Goal: Task Accomplishment & Management: Manage account settings

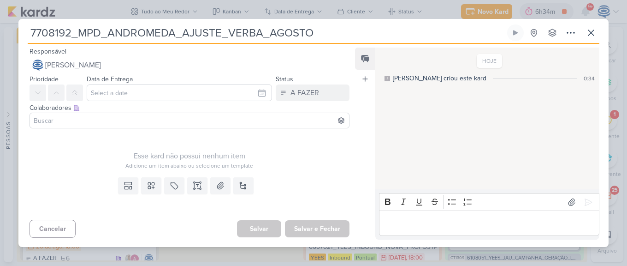
scroll to position [703, 0]
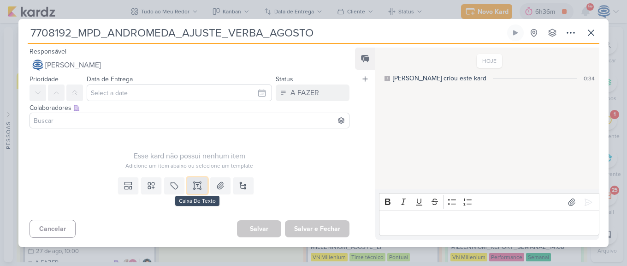
click at [193, 185] on icon at bounding box center [197, 185] width 9 height 9
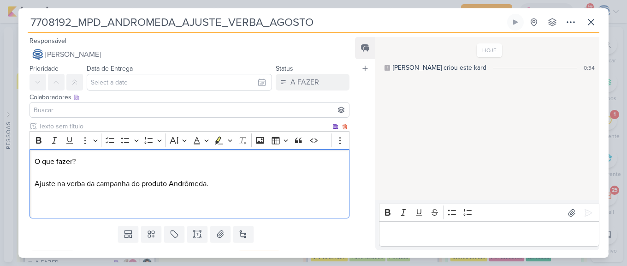
click at [32, 183] on div "O que fazer? Ajuste na verba da campanha do produto Andrômeda." at bounding box center [190, 184] width 320 height 70
drag, startPoint x: 97, startPoint y: 156, endPoint x: 9, endPoint y: 140, distance: 90.1
click at [9, 140] on div "7708192_MPD_ANDROMEDA_AJUSTE_VERBA_AGOSTO Criado por mim" at bounding box center [313, 133] width 627 height 266
click at [37, 140] on icon "Editor toolbar" at bounding box center [39, 140] width 6 height 6
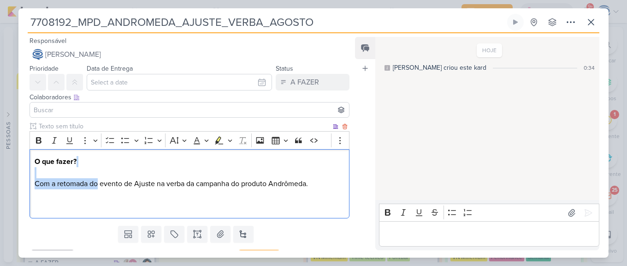
drag, startPoint x: 98, startPoint y: 188, endPoint x: 182, endPoint y: 174, distance: 85.6
click at [182, 174] on p "O que fazer? Com a retomada do evento de Ajuste na verba da campanha do produto…" at bounding box center [190, 183] width 310 height 55
click at [132, 185] on p "O que fazer? Com a retomada do evento de Ajuste na verba da campanha do produto…" at bounding box center [190, 183] width 310 height 55
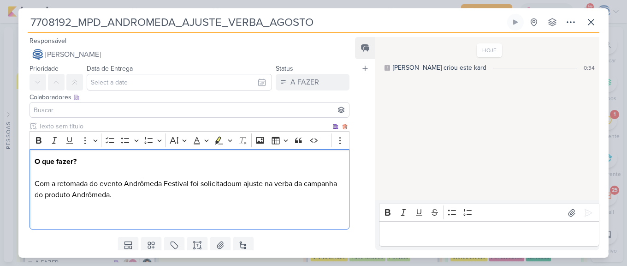
click at [114, 195] on p "O que fazer? Com a retomada do evento Andrômeda Festival foi solicitadoum ajust…" at bounding box center [190, 189] width 310 height 66
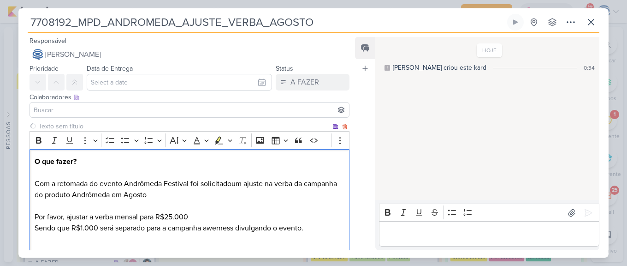
scroll to position [5, 0]
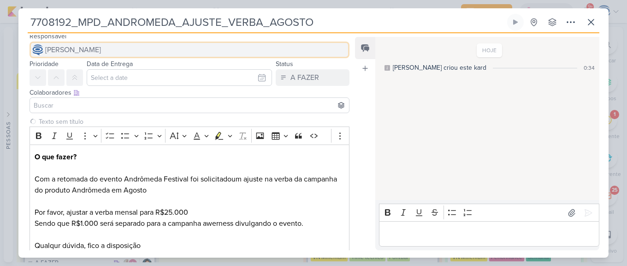
click at [83, 48] on span "[PERSON_NAME]" at bounding box center [73, 49] width 56 height 11
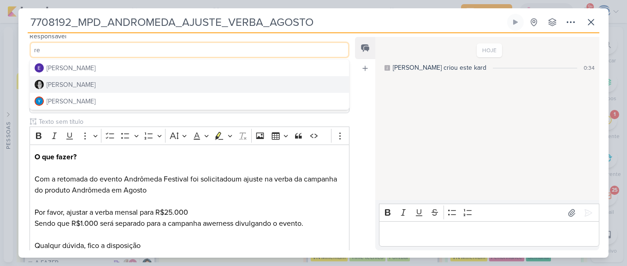
type input "re"
click at [78, 85] on div "Renata Brandão" at bounding box center [71, 85] width 49 height 10
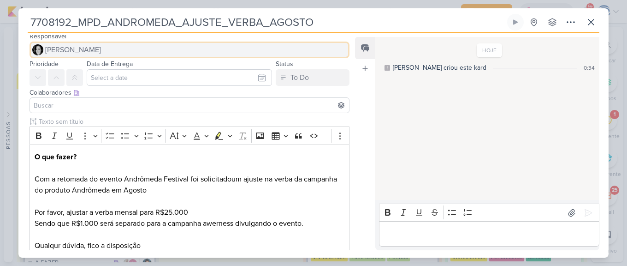
click at [103, 53] on button "Renata Brandão" at bounding box center [190, 49] width 320 height 17
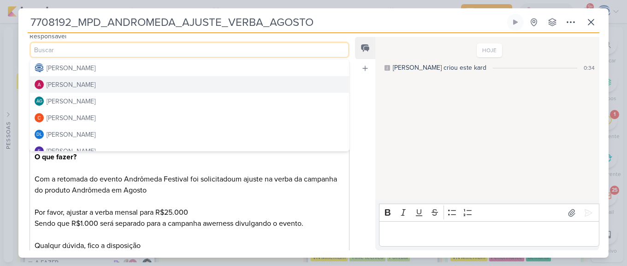
click at [88, 86] on div "Alessandra Gomes" at bounding box center [71, 85] width 49 height 10
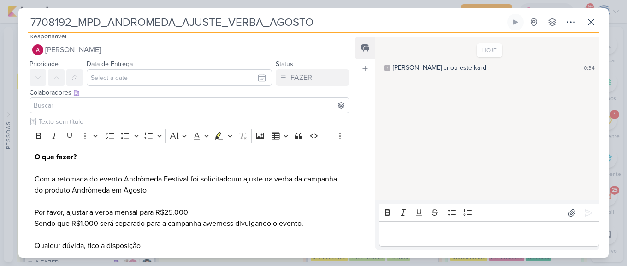
click at [84, 102] on input at bounding box center [189, 105] width 315 height 11
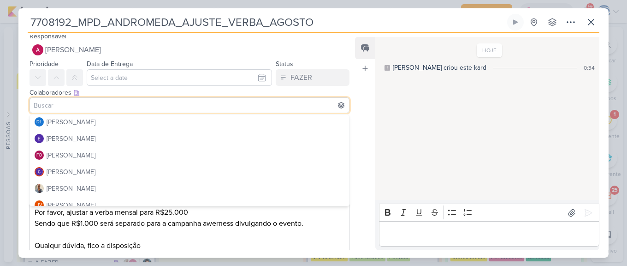
scroll to position [68, 0]
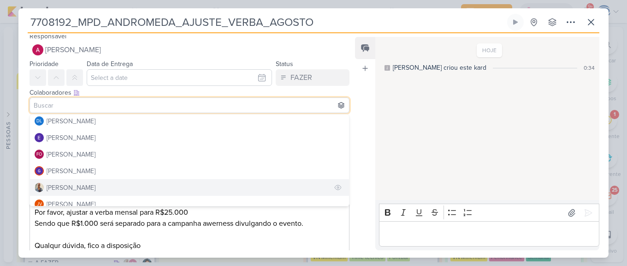
click at [73, 185] on div "[PERSON_NAME]" at bounding box center [71, 188] width 49 height 10
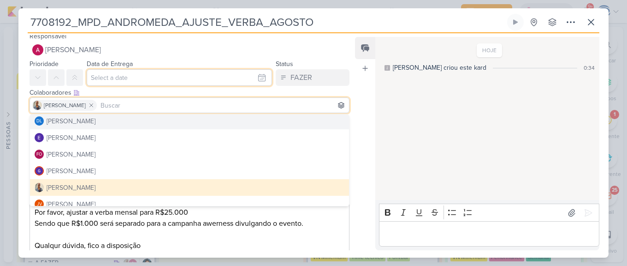
click at [101, 75] on input "text" at bounding box center [179, 77] width 185 height 17
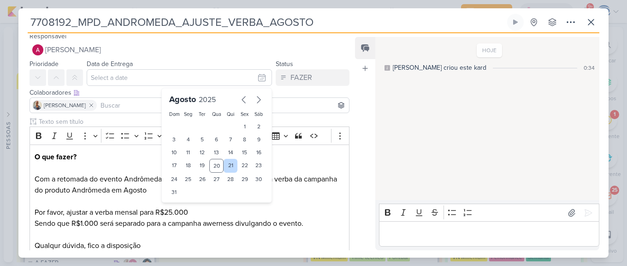
click at [226, 164] on div "21" at bounding box center [231, 166] width 14 height 14
type input "21 de agosto de 2025 às 23:59"
click at [182, 208] on select "00 01 02 03 04 05 06 07 08 09 10 11 12 13 14 15 16 17 18 19 20 21 22 23" at bounding box center [188, 207] width 13 height 11
select select "18"
click at [182, 202] on select "00 01 02 03 04 05 06 07 08 09 10 11 12 13 14 15 16 17 18 19 20 21 22 23" at bounding box center [188, 207] width 13 height 11
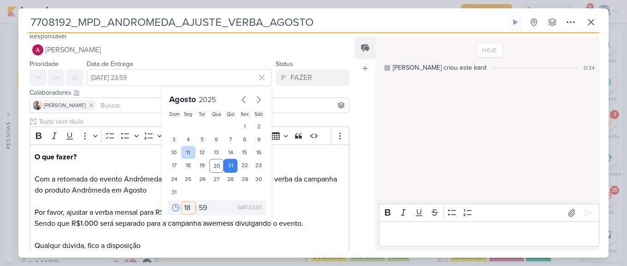
type input "21 de agosto de 2025 às 18:59"
click at [201, 209] on select "00 05 10 15 20 25 30 35 40 45 50 55 59" at bounding box center [203, 207] width 13 height 11
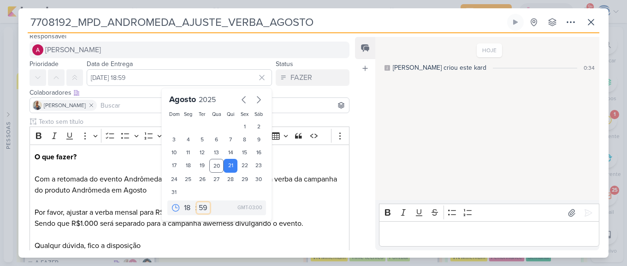
select select "0"
click at [197, 202] on select "00 05 10 15 20 25 30 35 40 45 50 55 59" at bounding box center [203, 207] width 13 height 11
type input "21 de agosto de 2025 às 18:00"
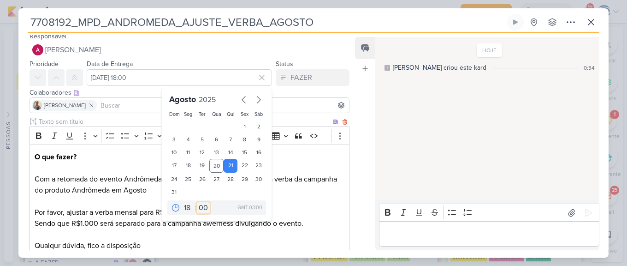
scroll to position [86, 0]
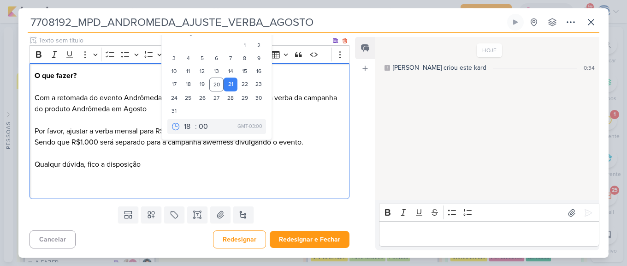
click at [57, 164] on p "Por favor, ajustar a verba mensal para R$25.000 Sendo que R$1.000 será separado…" at bounding box center [190, 158] width 310 height 66
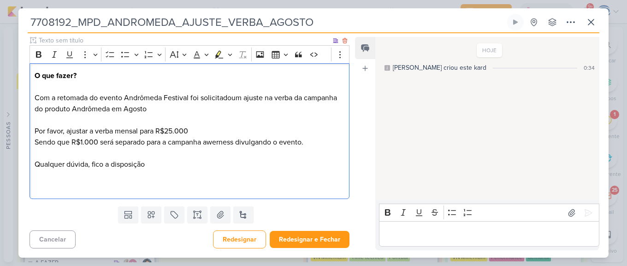
click at [160, 167] on p "Por favor, ajustar a verba mensal para R$25.000 Sendo que R$1.000 será separado…" at bounding box center [190, 158] width 310 height 66
click at [231, 103] on p "O que fazer? Com a retomada do evento Andrômeda Festival foi solicitadoum ajust…" at bounding box center [190, 92] width 310 height 44
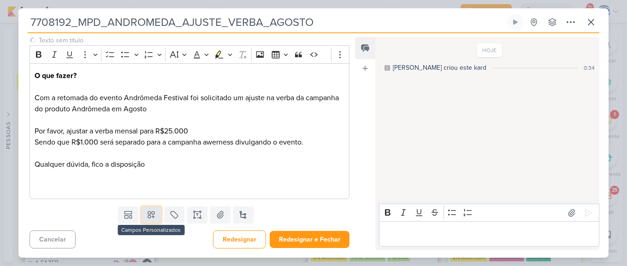
click at [152, 215] on icon at bounding box center [151, 214] width 9 height 9
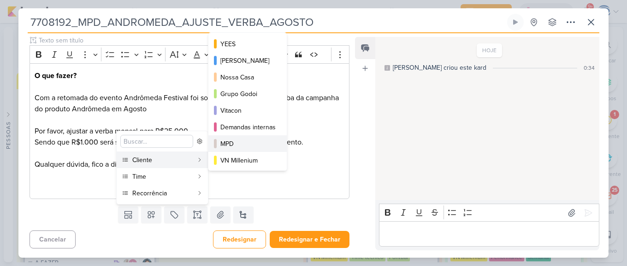
click at [222, 148] on div "MPD" at bounding box center [247, 144] width 55 height 10
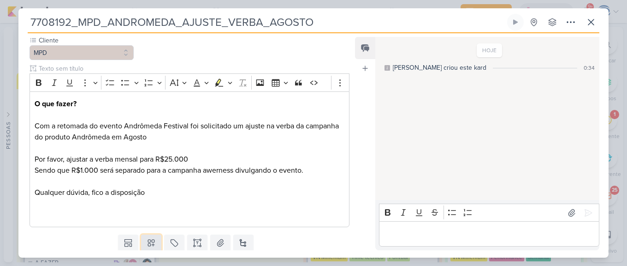
click at [148, 240] on icon at bounding box center [151, 243] width 6 height 6
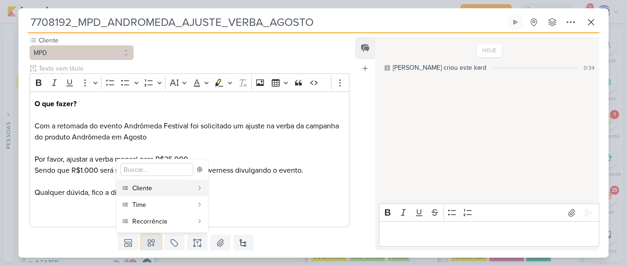
click at [148, 240] on icon at bounding box center [151, 243] width 6 height 6
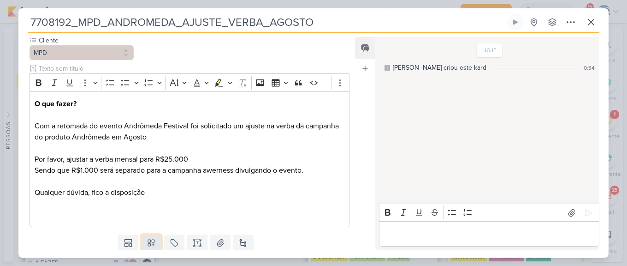
click at [148, 240] on icon at bounding box center [151, 243] width 6 height 6
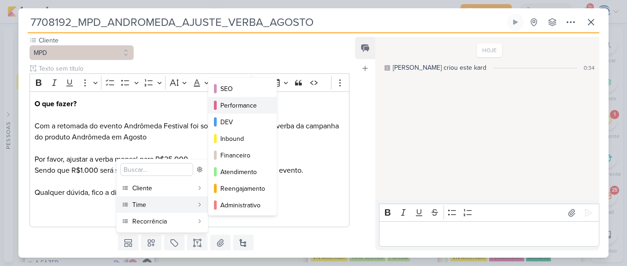
click at [231, 107] on div "Performance" at bounding box center [242, 106] width 45 height 10
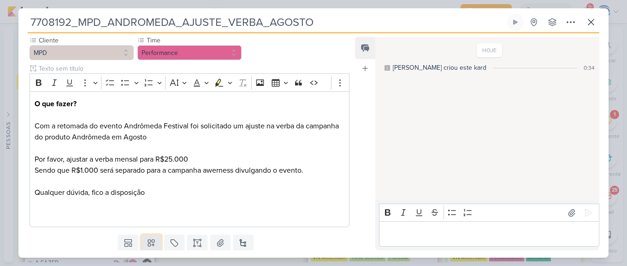
click at [153, 241] on icon at bounding box center [151, 242] width 9 height 9
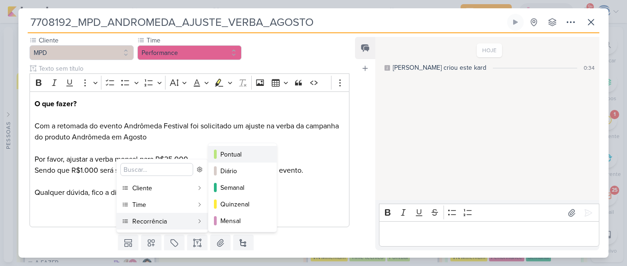
click at [235, 157] on div "Pontual" at bounding box center [242, 154] width 45 height 10
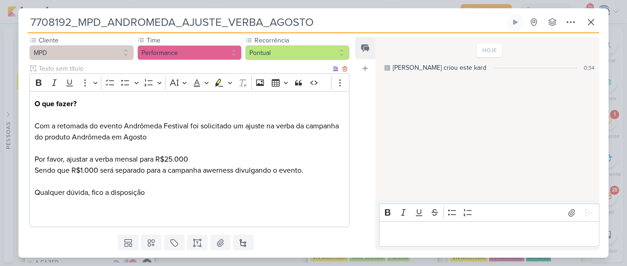
scroll to position [114, 0]
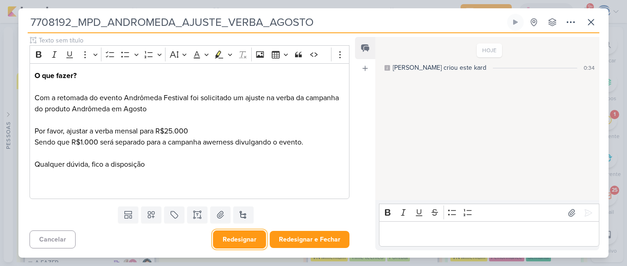
click at [242, 238] on button "Redesignar" at bounding box center [239, 239] width 53 height 18
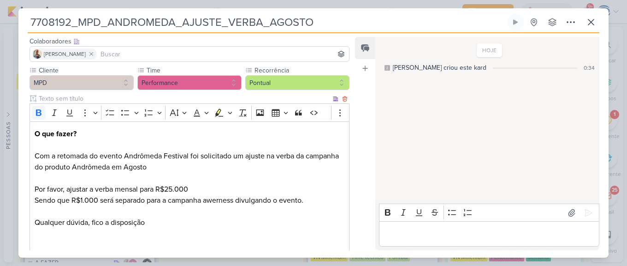
scroll to position [0, 0]
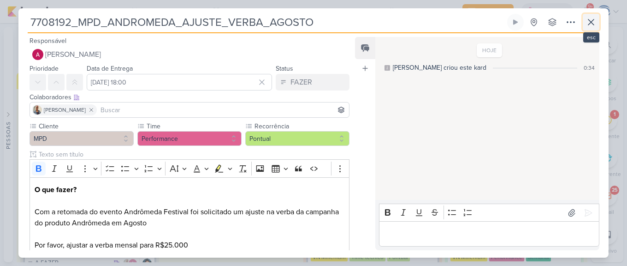
click at [589, 26] on icon at bounding box center [591, 22] width 11 height 11
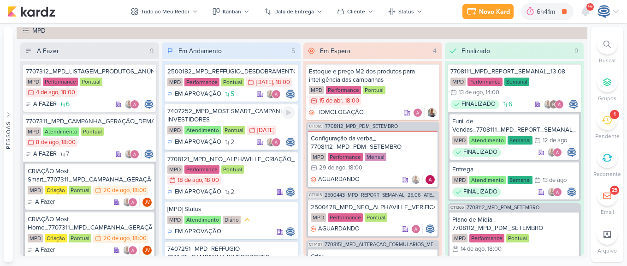
scroll to position [60, 0]
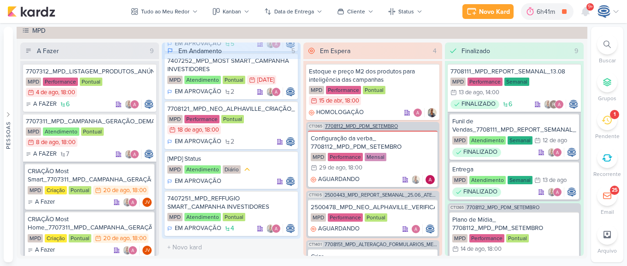
click at [368, 127] on span "7708112_MPD_PDM_SETEMBRO" at bounding box center [361, 126] width 73 height 5
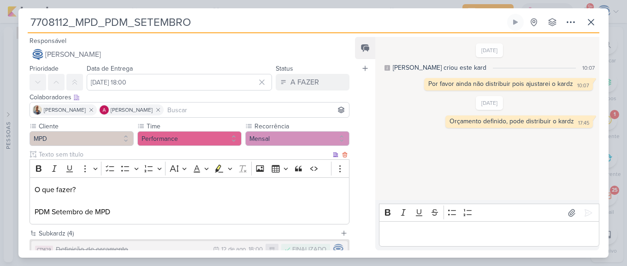
scroll to position [113, 0]
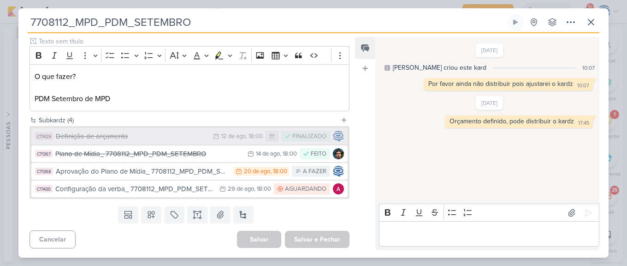
click at [159, 139] on div "Definição de orçamento" at bounding box center [132, 136] width 153 height 11
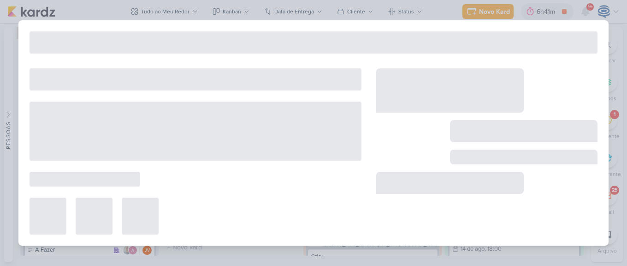
type input "Definição de orçamento"
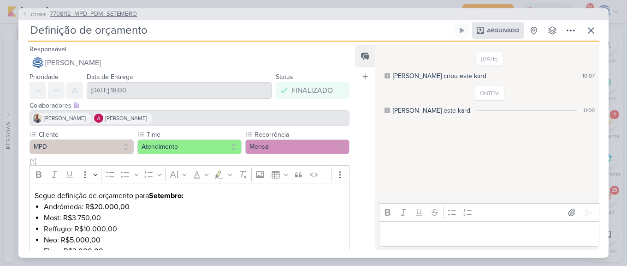
click at [62, 15] on span "7708112_MPD_PDM_SETEMBRO" at bounding box center [93, 14] width 87 height 9
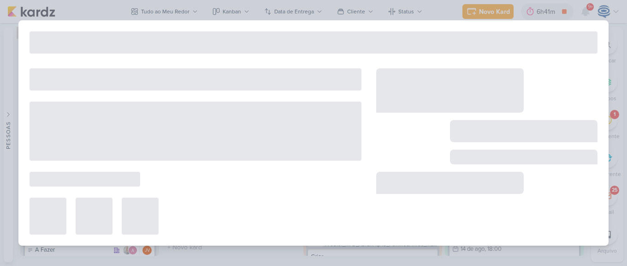
type input "7708112_MPD_PDM_SETEMBRO"
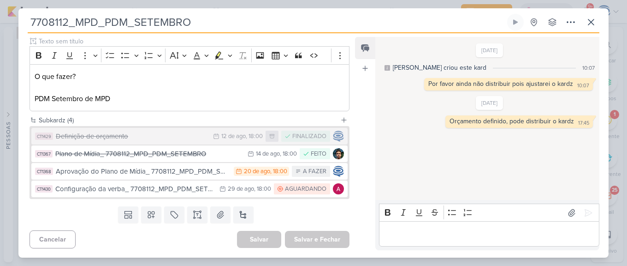
drag, startPoint x: 200, startPoint y: 27, endPoint x: 21, endPoint y: 30, distance: 179.4
click at [21, 30] on div "7708112_MPD_PDM_SETEMBRO Criado por mim nenhum grupo disponível" at bounding box center [313, 135] width 590 height 243
click at [243, 216] on button at bounding box center [243, 214] width 20 height 17
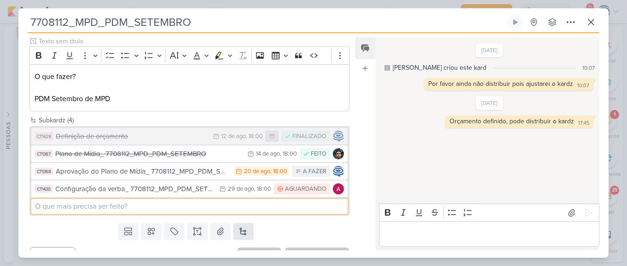
paste input "7708112_MPD_PDM_SETEMBRO"
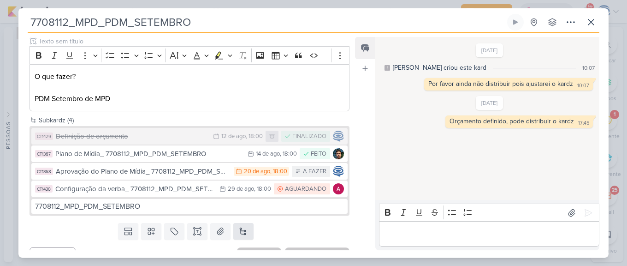
click at [243, 216] on div "Subkardz (4) CT1429 Definição de orçamento 12/8 12 de ago , 18:00 FINALIZADO CT…" at bounding box center [185, 167] width 335 height 104
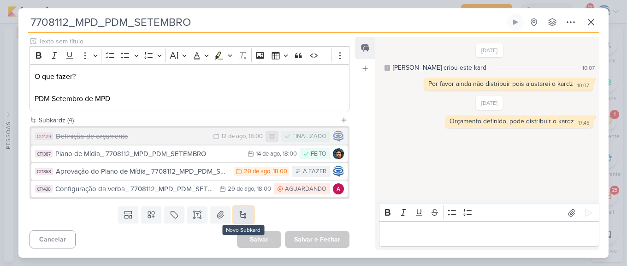
click at [233, 210] on button at bounding box center [243, 214] width 20 height 17
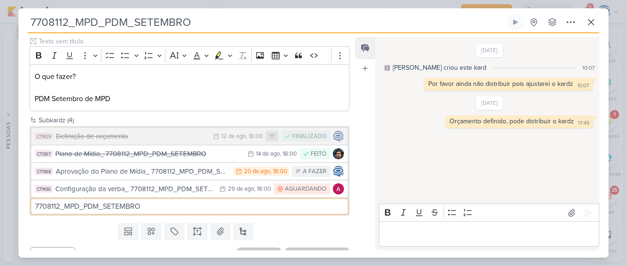
click at [35, 204] on input "7708112_MPD_PDM_SETEMBRO" at bounding box center [189, 206] width 316 height 15
click at [172, 201] on input "Ajuste_7708112_MPD_PDM_SETEMBRO" at bounding box center [189, 206] width 316 height 15
type input "Ajuste_7708112_MPD_PDM_SETEMBRO_V2"
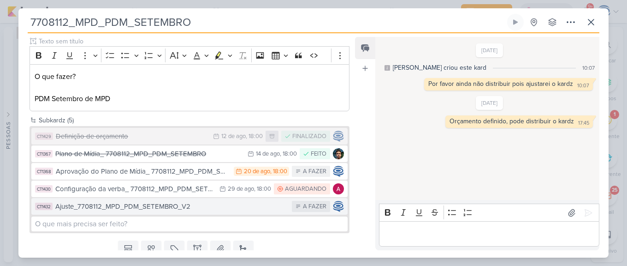
click at [149, 207] on div "Ajuste_7708112_MPD_PDM_SETEMBRO_V2" at bounding box center [171, 206] width 232 height 11
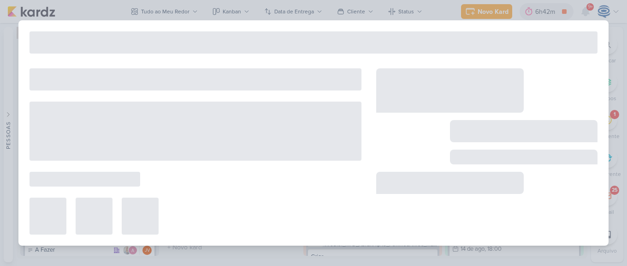
type input "Ajuste_7708112_MPD_PDM_SETEMBRO_V2"
select select "18"
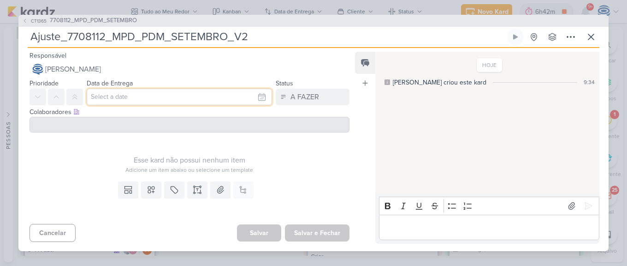
click at [174, 98] on input "text" at bounding box center [179, 97] width 185 height 17
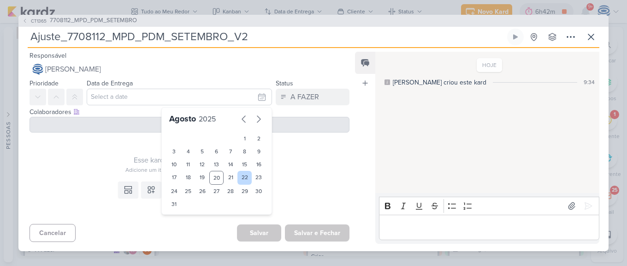
click at [243, 174] on div "22" at bounding box center [244, 178] width 14 height 14
type input "22 de agosto de 2025 às 23:59"
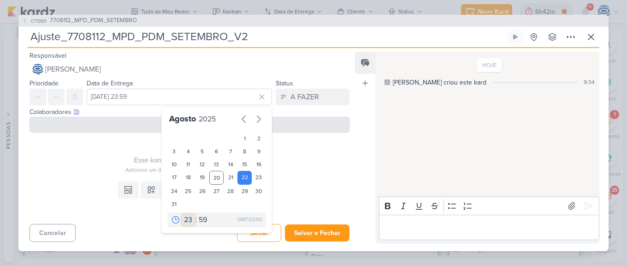
click at [189, 219] on select "00 01 02 03 04 05 06 07 08 09 10 11 12 13 14 15 16 17 18 19 20 21 22 23" at bounding box center [188, 219] width 13 height 11
select select "18"
click at [182, 214] on select "00 01 02 03 04 05 06 07 08 09 10 11 12 13 14 15 16 17 18 19 20 21 22 23" at bounding box center [188, 219] width 13 height 11
type input "22 de agosto de 2025 às 18:59"
click at [200, 218] on select "00 05 10 15 20 25 30 35 40 45 50 55 59" at bounding box center [203, 219] width 13 height 11
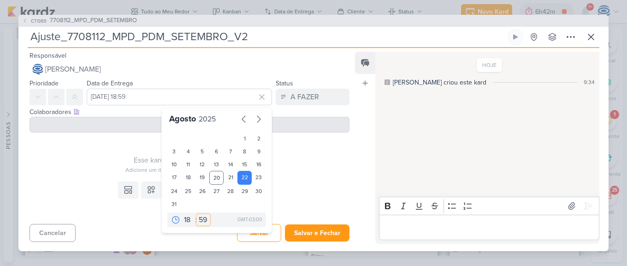
select select "0"
click at [197, 214] on select "00 05 10 15 20 25 30 35 40 45 50 55 59" at bounding box center [203, 219] width 13 height 11
type input "22 de agosto de 2025 às 18:00"
click at [97, 163] on div "Esse kard não possui nenhum item" at bounding box center [190, 159] width 320 height 11
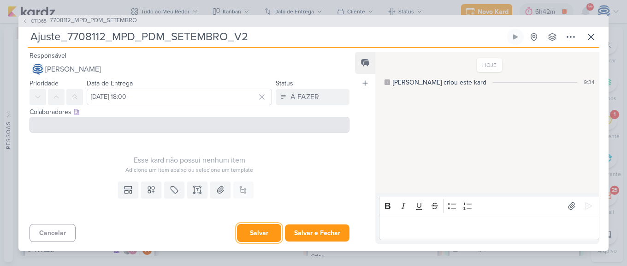
click at [255, 229] on button "Salvar" at bounding box center [259, 233] width 44 height 18
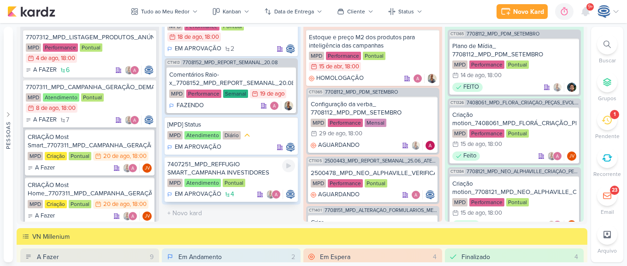
scroll to position [114, 0]
click at [245, 171] on div "7407251_MPD_REFFUGIO SMART_CAMPANHA INVESTIDORES" at bounding box center [231, 168] width 128 height 17
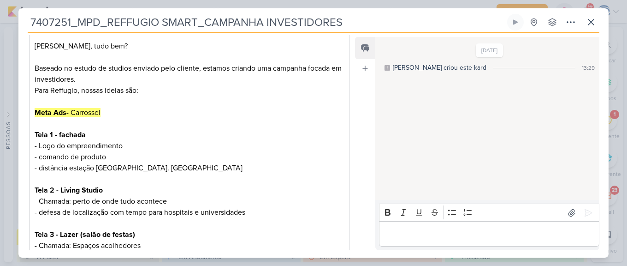
scroll to position [0, 0]
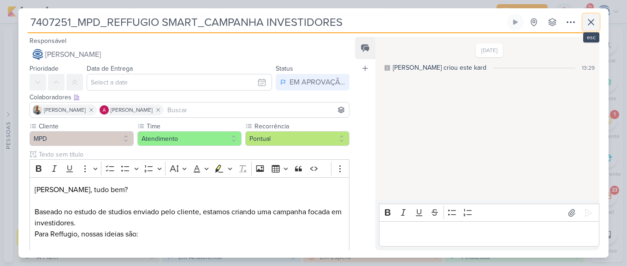
click at [592, 24] on icon at bounding box center [591, 22] width 11 height 11
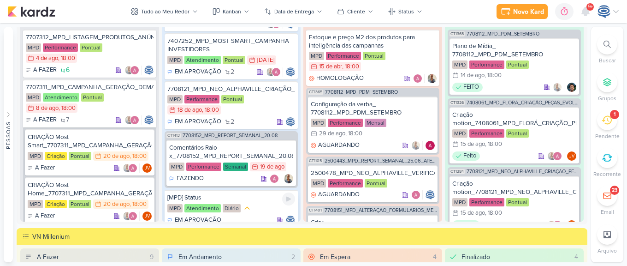
scroll to position [36, 0]
click at [259, 115] on div "MPD Performance Pontual 18/8 18 de ago , 18:00" at bounding box center [231, 105] width 128 height 20
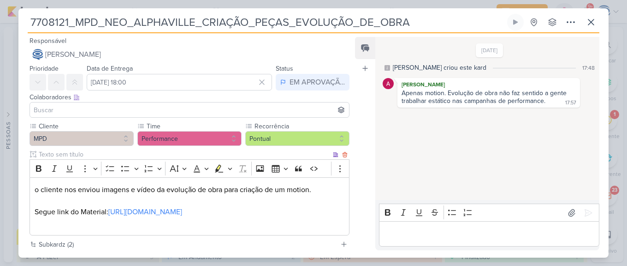
scroll to position [100, 0]
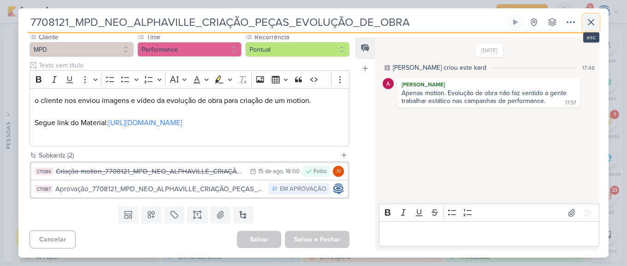
click at [592, 25] on icon at bounding box center [591, 22] width 11 height 11
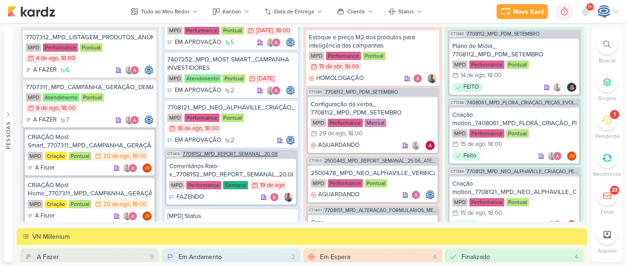
scroll to position [0, 0]
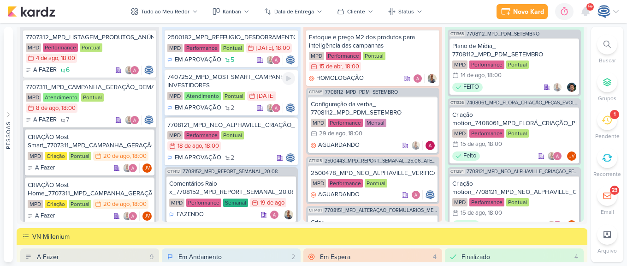
click at [249, 89] on div "7407252_MPD_MOST SMART_CAMPANHA INVESTIDORES" at bounding box center [231, 81] width 128 height 17
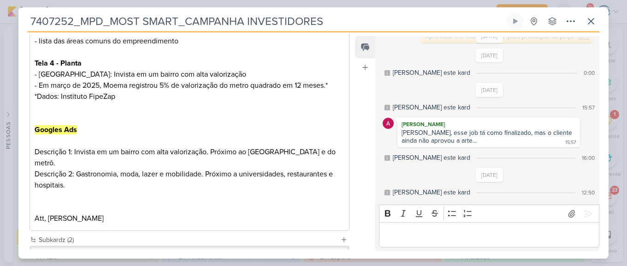
scroll to position [443, 0]
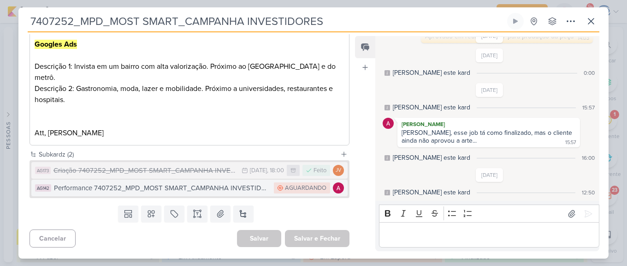
click at [175, 191] on div "Performance 7407252_MPD_MOST SMART_CAMPANHA INVESTIDORES" at bounding box center [161, 188] width 215 height 11
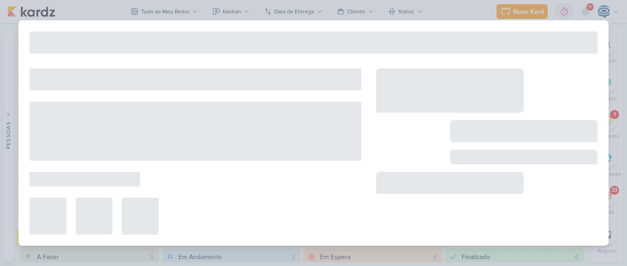
type input "Performance 7407252_MPD_MOST SMART_CAMPANHA INVESTIDORES"
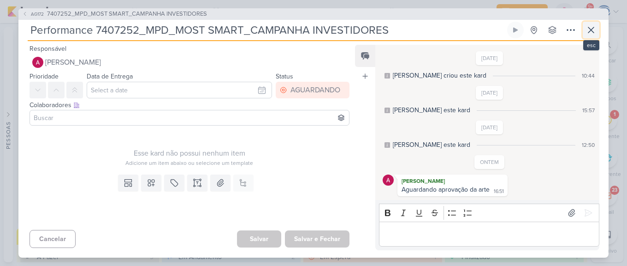
click at [589, 30] on icon at bounding box center [591, 29] width 11 height 11
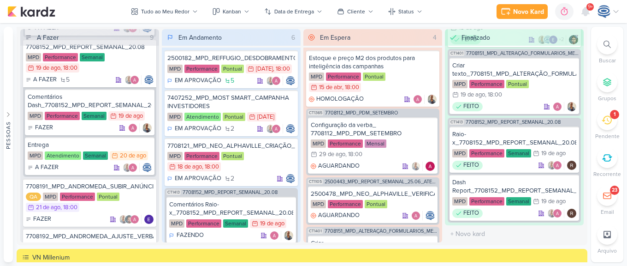
scroll to position [592, 0]
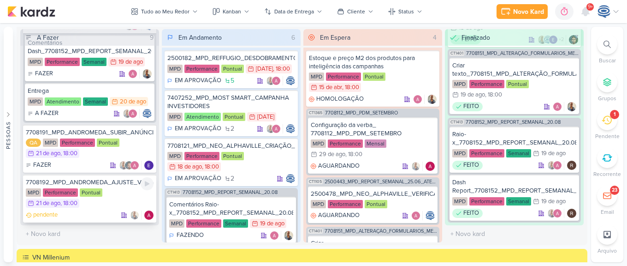
click at [114, 189] on div "MPD Performance Pontual 21/8 21 de ago , 18:00" at bounding box center [90, 198] width 128 height 20
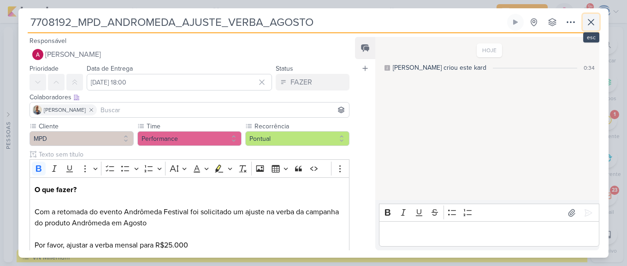
click at [591, 23] on icon at bounding box center [591, 22] width 6 height 6
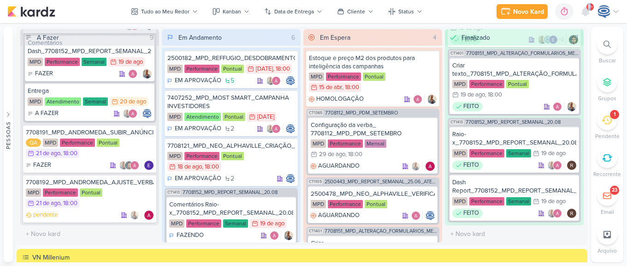
click at [591, 23] on div "Novo Kard Ctrl + k 0h0m Sessão desligada... Hoje 0h0m Semana 0h0m Mês 0h0m" at bounding box center [313, 11] width 612 height 23
click at [119, 151] on div "QA MPD Performance Pontual 21/8 21 de ago , 18:00" at bounding box center [90, 148] width 128 height 20
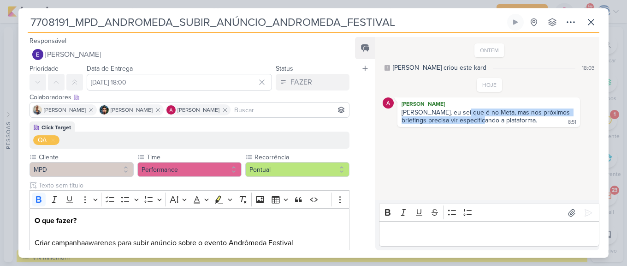
drag, startPoint x: 461, startPoint y: 116, endPoint x: 482, endPoint y: 127, distance: 24.5
click at [482, 127] on div "ONTEM Caroline criou este kard 18:03 HOJE Alessandra Gomes 8:51 8:51" at bounding box center [486, 119] width 223 height 162
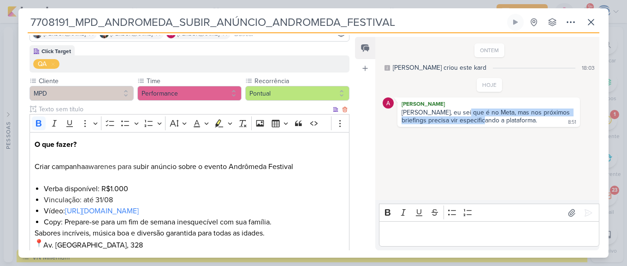
scroll to position [77, 0]
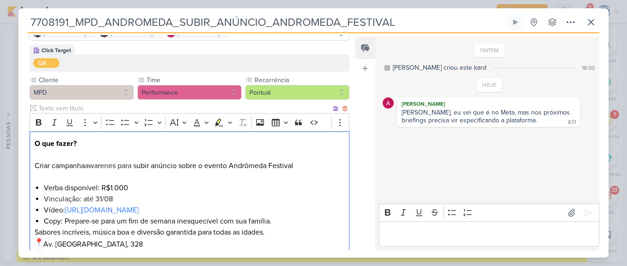
click at [302, 165] on p "O que fazer? Criar campanha awarenes para s ubir anúncio sobre o evento Andrôme…" at bounding box center [190, 160] width 310 height 44
click at [298, 166] on p "O que fazer? Criar campanha awarenes para s ubir anúncio sobre o evento Andrôme…" at bounding box center [190, 160] width 310 height 44
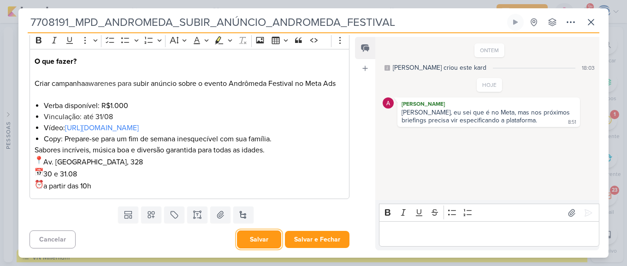
click at [256, 238] on button "Salvar" at bounding box center [259, 239] width 44 height 18
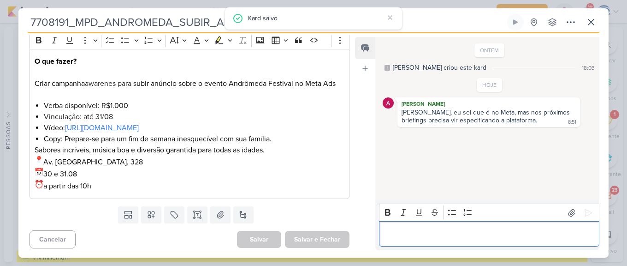
click at [426, 240] on div "Editor editing area: main" at bounding box center [489, 233] width 220 height 25
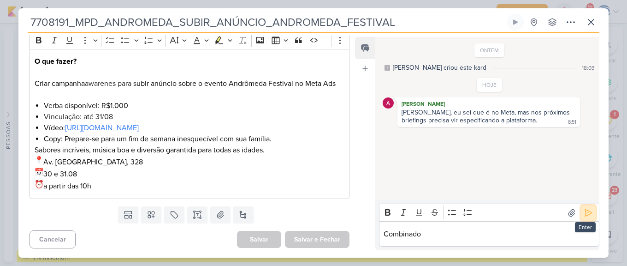
click at [586, 213] on icon at bounding box center [588, 212] width 9 height 9
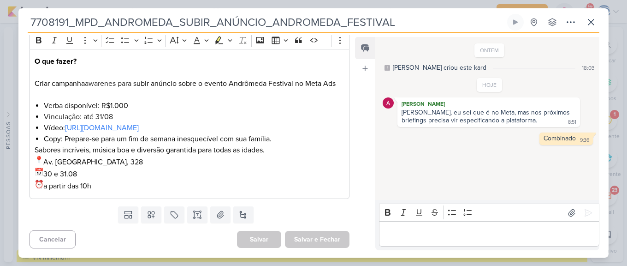
scroll to position [0, 0]
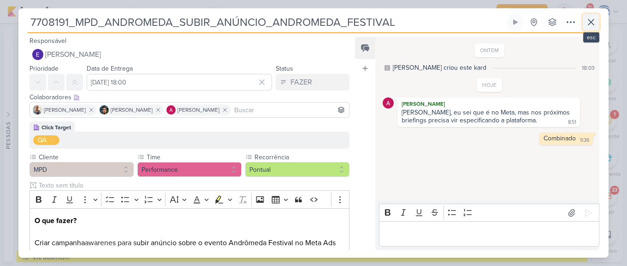
click at [586, 21] on icon at bounding box center [591, 22] width 11 height 11
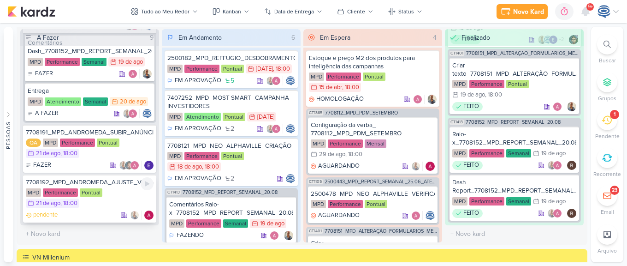
click at [125, 188] on div "7708192_MPD_ANDROMEDA_AJUSTE_VERBA_AGOSTO MPD Performance Pontual 21/8 21 de ag…" at bounding box center [89, 198] width 133 height 48
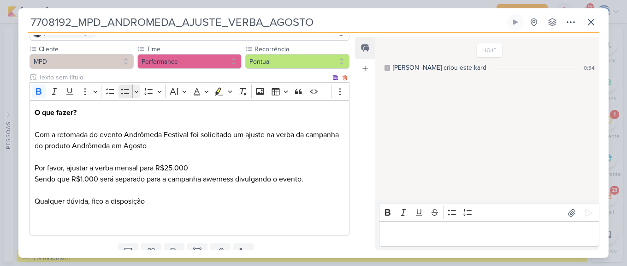
scroll to position [85, 0]
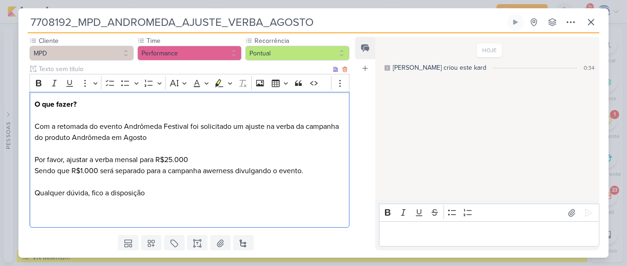
click at [304, 172] on p "Por favor, ajustar a verba mensal para R$25.000 Sendo que R$1.000 será separado…" at bounding box center [190, 187] width 310 height 66
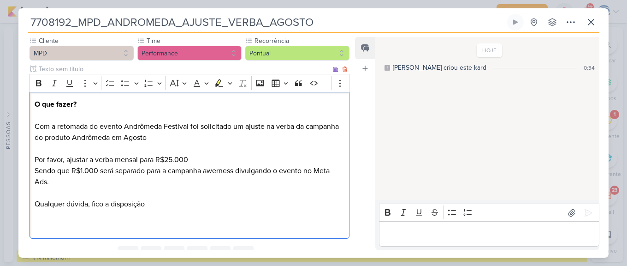
scroll to position [125, 0]
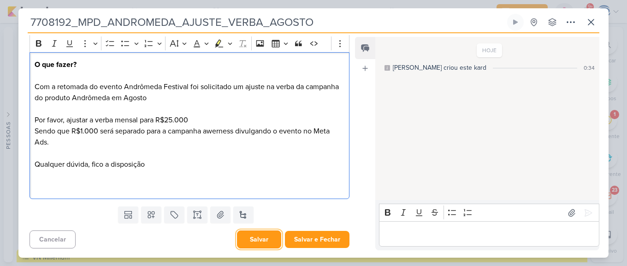
click at [262, 240] on button "Salvar" at bounding box center [259, 239] width 44 height 18
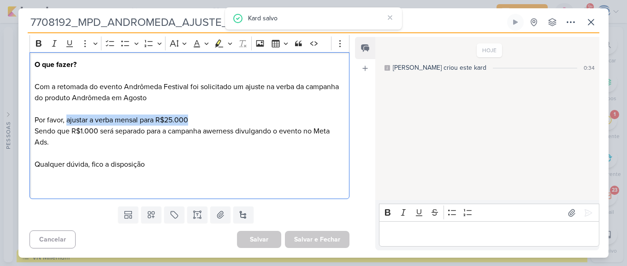
drag, startPoint x: 203, startPoint y: 120, endPoint x: 68, endPoint y: 117, distance: 135.6
click at [68, 117] on p "Por favor, ajustar a verba mensal para R$25.000 Sendo que R$1.000 será separado…" at bounding box center [190, 152] width 310 height 77
click at [36, 40] on icon "Editor toolbar" at bounding box center [38, 43] width 9 height 9
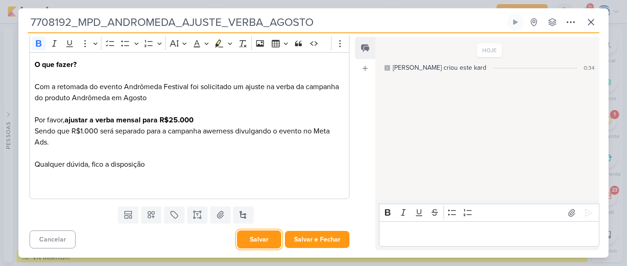
click at [251, 240] on button "Salvar" at bounding box center [259, 239] width 44 height 18
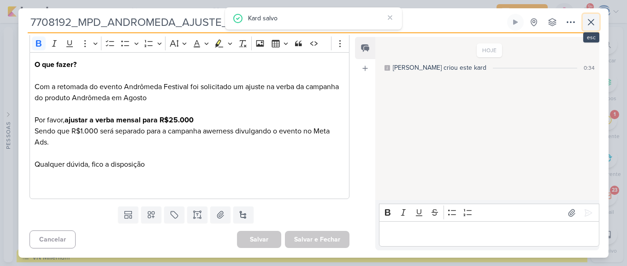
click at [591, 24] on icon at bounding box center [591, 22] width 11 height 11
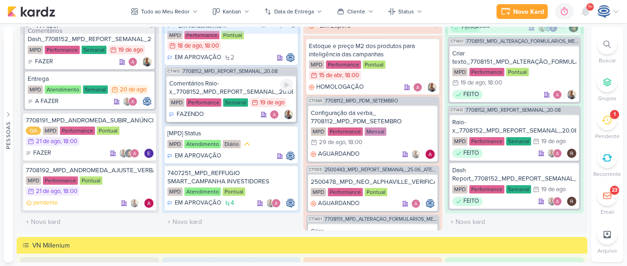
scroll to position [0, 0]
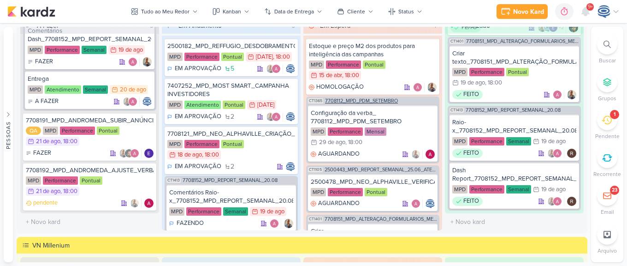
click at [383, 98] on div "CT1365 7708112_MPD_PDM_SETEMBRO" at bounding box center [372, 99] width 133 height 7
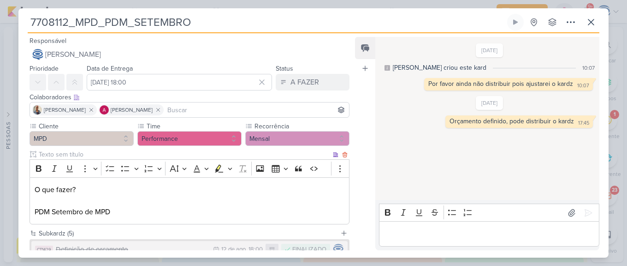
scroll to position [130, 0]
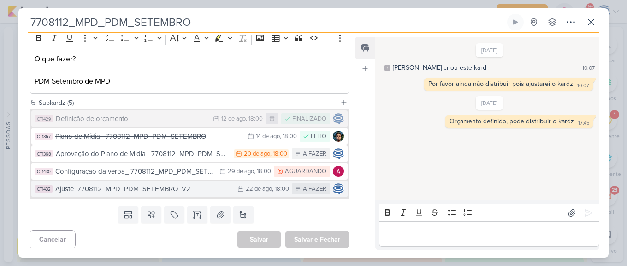
click at [129, 189] on div "Ajuste_7708112_MPD_PDM_SETEMBRO_V2" at bounding box center [144, 189] width 178 height 11
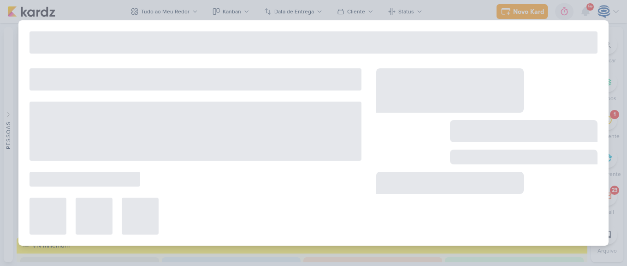
type input "Ajuste_7708112_MPD_PDM_SETEMBRO_V2"
type input "22 de agosto de 2025 às 18:00"
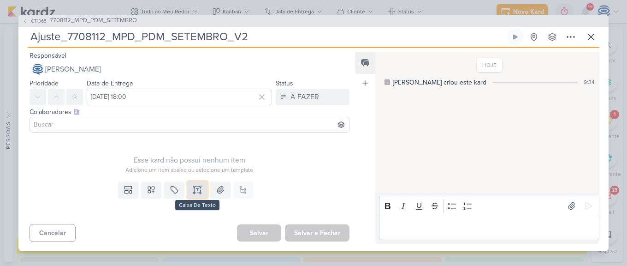
click at [195, 189] on icon at bounding box center [197, 189] width 9 height 9
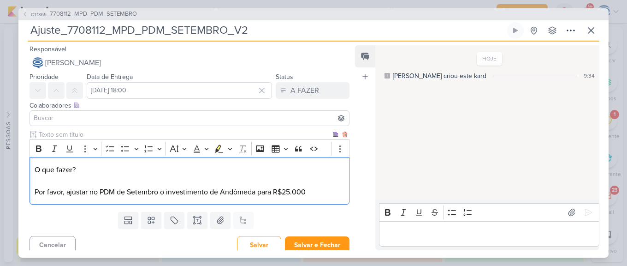
drag, startPoint x: 318, startPoint y: 185, endPoint x: 118, endPoint y: 181, distance: 200.1
click at [118, 181] on p "O que fazer? Por favor, ajustar no PDM de Setembro o investimento de Andômeda p…" at bounding box center [190, 180] width 310 height 33
drag, startPoint x: 314, startPoint y: 190, endPoint x: 274, endPoint y: 190, distance: 40.6
click at [274, 190] on p "O que fazer? ⁠⁠⁠⁠⁠⁠⁠ Por favor, ajustar no PDM de Setembro o investimento de An…" at bounding box center [190, 180] width 310 height 33
click at [41, 152] on icon "Editor toolbar" at bounding box center [38, 148] width 9 height 9
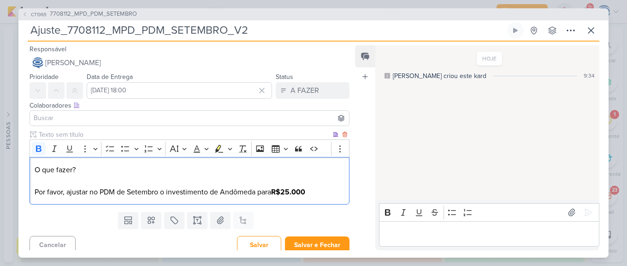
click at [321, 198] on div "O que fazer? Por favor, ajustar no PDM de Setembro o investimento de Andômeda p…" at bounding box center [190, 180] width 320 height 47
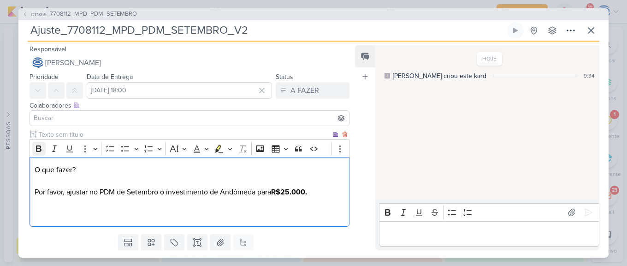
drag, startPoint x: 94, startPoint y: 170, endPoint x: 35, endPoint y: 150, distance: 62.3
click at [35, 150] on div "Rich Text Editor Bold Italic Underline More To-do List Bulleted List Bulleted L…" at bounding box center [190, 182] width 320 height 87
click at [35, 150] on icon "Editor toolbar" at bounding box center [38, 148] width 9 height 9
click at [51, 207] on p "O que fazer? Por favor, ajustar no PDM de Setembro o investimento de Andômeda p…" at bounding box center [190, 191] width 310 height 55
click at [326, 193] on p "O que fazer? Por favor, ajustar no PDM de Setembro o investimento de Andômeda p…" at bounding box center [190, 191] width 310 height 55
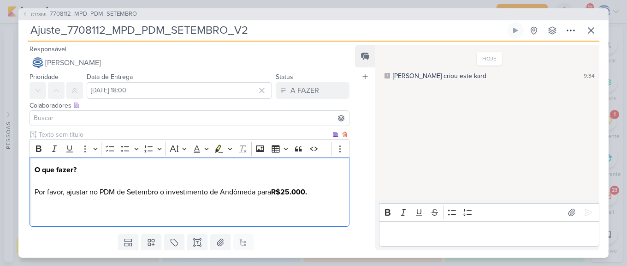
click at [85, 216] on p "O que fazer? Por favor, ajustar no PDM de Setembro o investimento de Andômeda p…" at bounding box center [190, 191] width 310 height 55
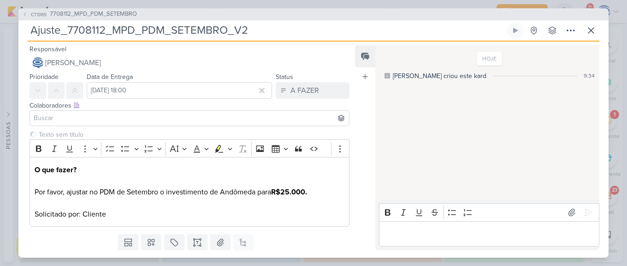
click at [87, 117] on input at bounding box center [189, 117] width 315 height 11
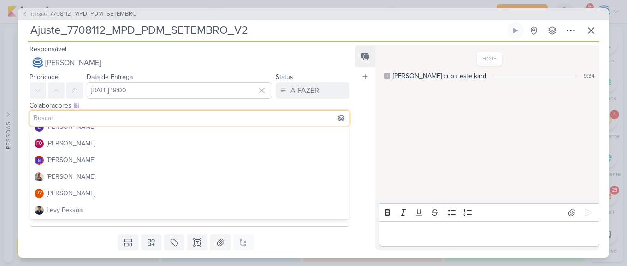
scroll to position [93, 0]
click at [72, 167] on button "[PERSON_NAME]" at bounding box center [189, 175] width 319 height 17
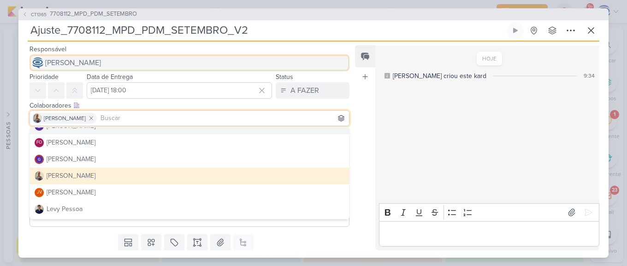
click at [82, 61] on span "[PERSON_NAME]" at bounding box center [73, 62] width 56 height 11
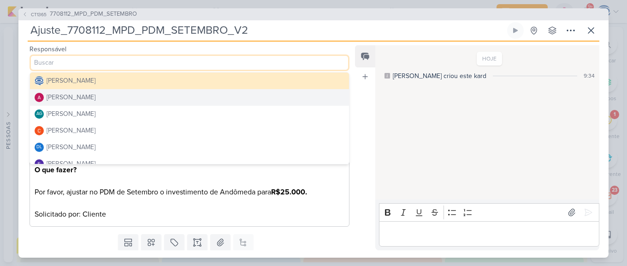
click at [84, 96] on div "Alessandra Gomes" at bounding box center [71, 97] width 49 height 10
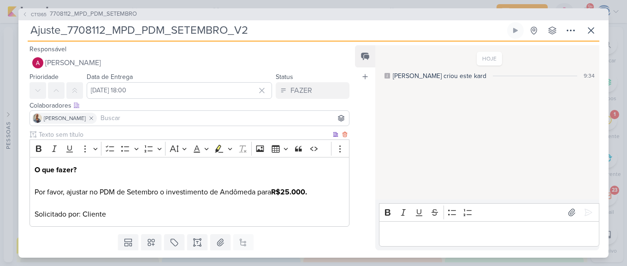
scroll to position [28, 0]
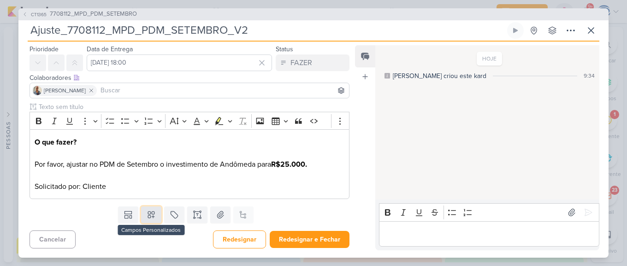
click at [150, 214] on icon at bounding box center [151, 214] width 6 height 6
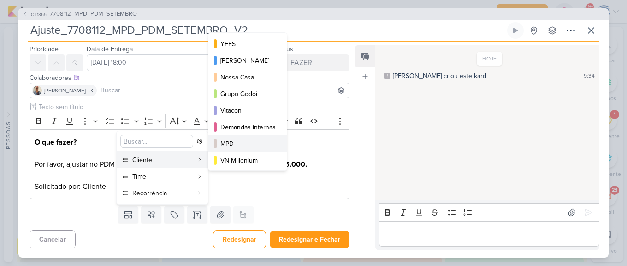
click at [236, 138] on button "MPD" at bounding box center [247, 143] width 78 height 17
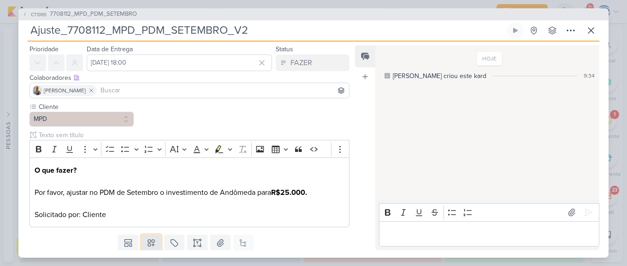
click at [149, 244] on icon at bounding box center [151, 242] width 9 height 9
click at [143, 243] on button at bounding box center [151, 242] width 20 height 17
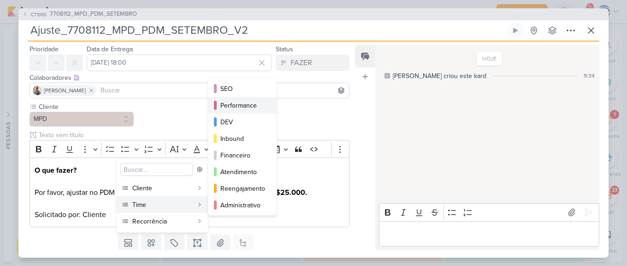
click at [244, 107] on div "Performance" at bounding box center [242, 106] width 45 height 10
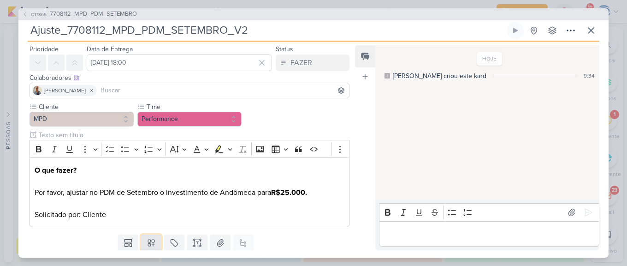
click at [147, 244] on icon at bounding box center [151, 242] width 9 height 9
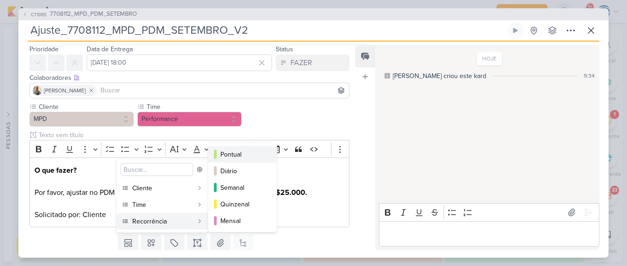
click at [232, 149] on div "Pontual" at bounding box center [242, 154] width 45 height 10
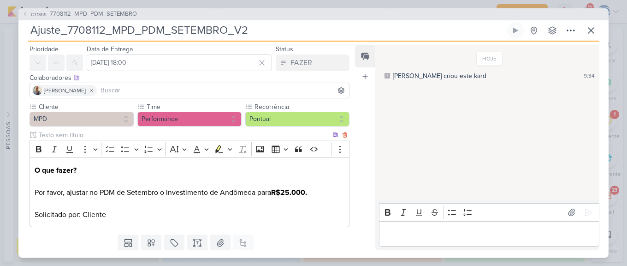
scroll to position [56, 0]
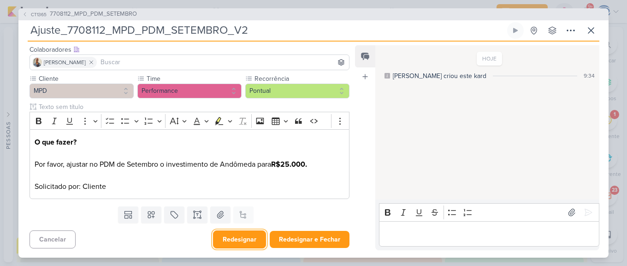
click at [238, 245] on button "Redesignar" at bounding box center [239, 239] width 53 height 18
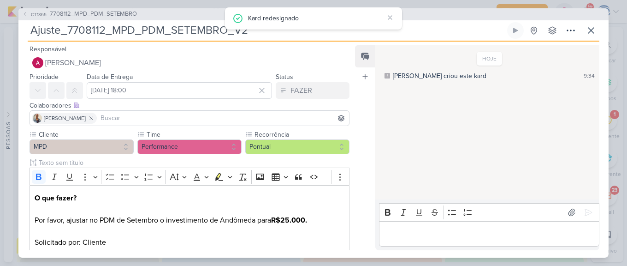
scroll to position [642, 0]
drag, startPoint x: 267, startPoint y: 36, endPoint x: 23, endPoint y: 39, distance: 244.4
click at [23, 39] on div "CT1365 7708112_MPD_PDM_SETEMBRO Ajuste_7708112_MPD_PDM_SETEMBRO_V2 Criado por m…" at bounding box center [313, 132] width 590 height 249
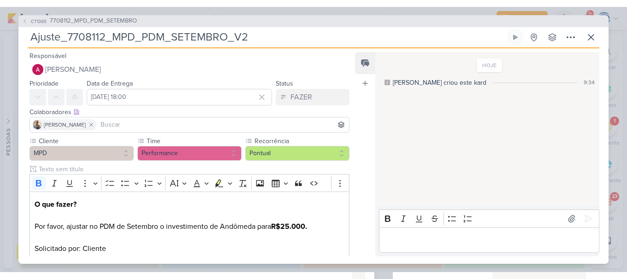
scroll to position [302, 0]
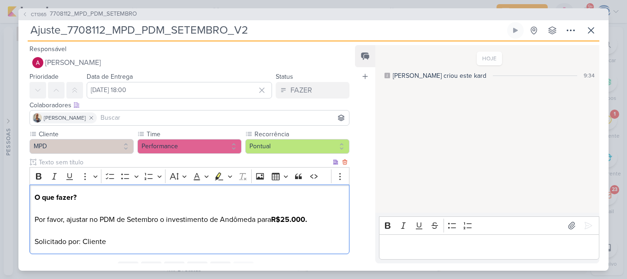
click at [191, 231] on p "O que fazer? Por favor, ajustar no PDM de Setembro o investimento de Andômeda p…" at bounding box center [190, 219] width 310 height 55
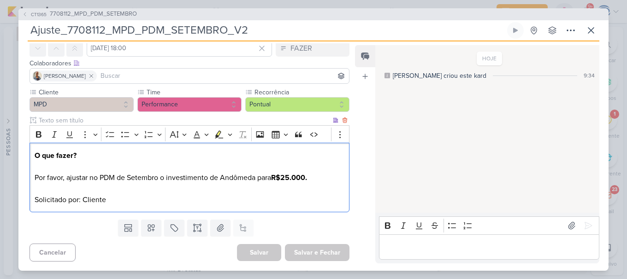
click at [234, 178] on p "O que fazer? Por favor, ajustar no PDM de Setembro o investimento de Andômeda p…" at bounding box center [190, 177] width 310 height 55
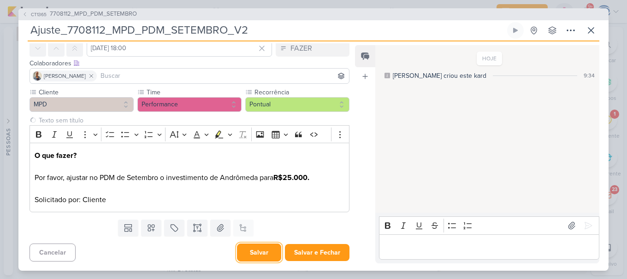
click at [249, 254] on button "Salvar" at bounding box center [259, 253] width 44 height 18
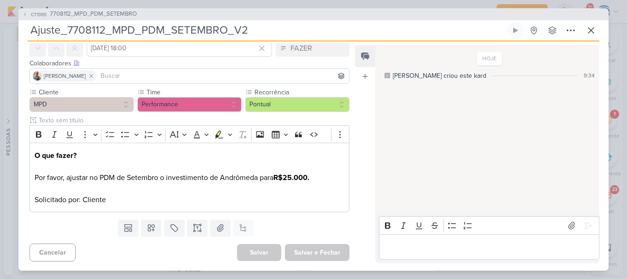
drag, startPoint x: 271, startPoint y: 28, endPoint x: 9, endPoint y: 18, distance: 262.5
click at [9, 18] on div "CT1365 7708112_MPD_PDM_SETEMBRO Ajuste_7708112_MPD_PDM_SETEMBRO_V2" at bounding box center [313, 139] width 627 height 279
click at [590, 32] on icon at bounding box center [591, 30] width 11 height 11
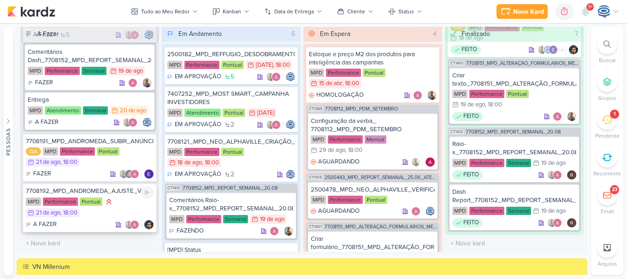
scroll to position [852, 0]
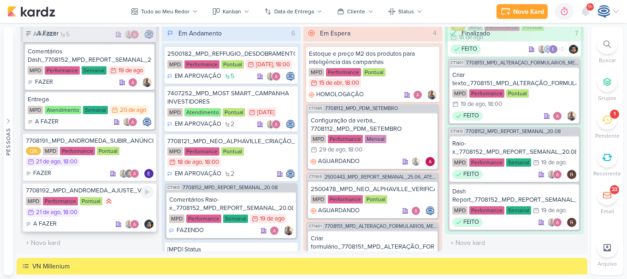
click at [109, 213] on div "MPD Performance Pontual 21/8 21 de ago , 18:00" at bounding box center [90, 207] width 128 height 21
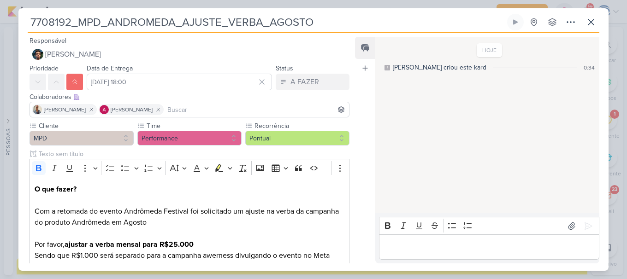
drag, startPoint x: 333, startPoint y: 23, endPoint x: 25, endPoint y: 47, distance: 309.0
click at [25, 47] on div "7708192_MPD_ANDROMEDA_AJUSTE_VERBA_AGOSTO Criado por mim nenhum grupo disponível" at bounding box center [313, 142] width 590 height 257
click at [589, 20] on icon at bounding box center [591, 22] width 6 height 6
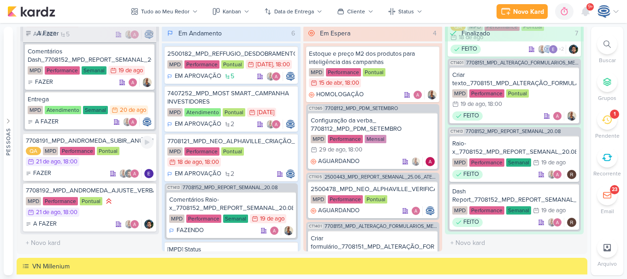
click at [130, 144] on div "7708191_MPD_ANDROMEDA_SUBIR_ANÚNCIO_ANDROMEDA_FESTIVAL" at bounding box center [90, 141] width 128 height 8
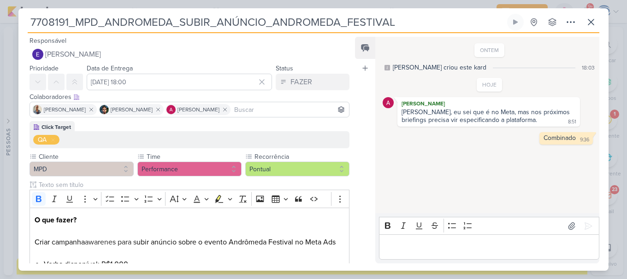
drag, startPoint x: 394, startPoint y: 21, endPoint x: 23, endPoint y: 30, distance: 371.3
click at [23, 30] on div "7708191_MPD_ANDROMEDA_SUBIR_ANÚNCIO_ANDROMEDA_FESTIVAL Criado por mim nenhum gr…" at bounding box center [313, 142] width 590 height 257
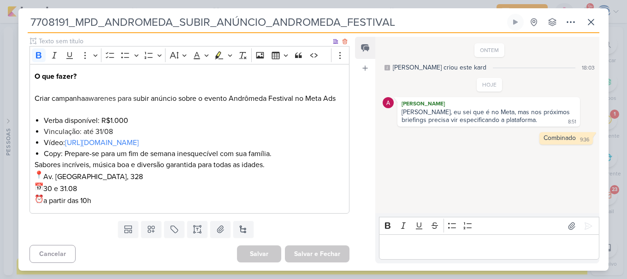
scroll to position [145, 0]
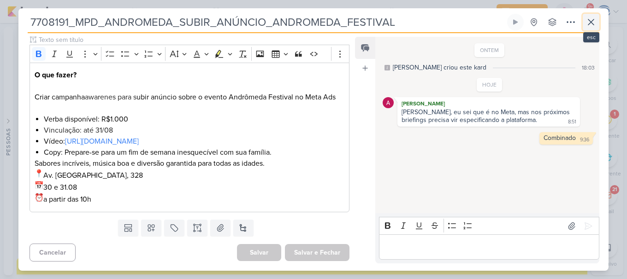
click at [591, 25] on icon at bounding box center [591, 22] width 11 height 11
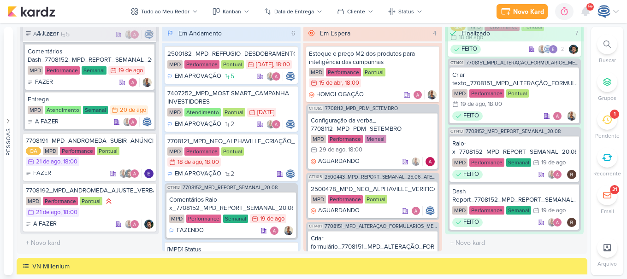
click at [609, 45] on icon at bounding box center [607, 44] width 7 height 7
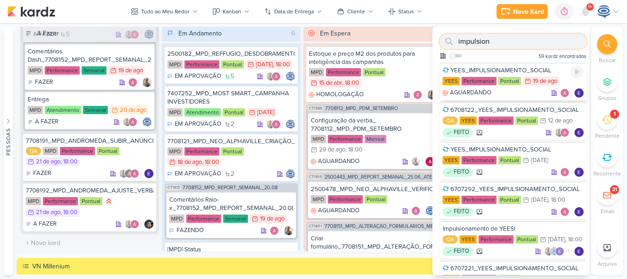
type input "impulsion"
click at [509, 70] on div "YEES_IMPULSIONAMENTO_SOCIAL" at bounding box center [513, 70] width 141 height 8
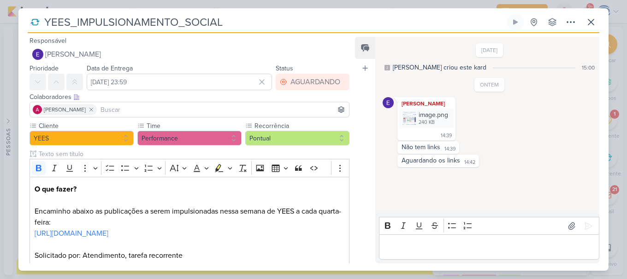
click at [46, 20] on input "YEES_IMPULSIONAMENTO_SOCIAL" at bounding box center [273, 22] width 464 height 17
paste input "6708201"
click at [278, 20] on input "6708201_YEES_IMPULSIONAMENTO_SOCIAL" at bounding box center [273, 22] width 464 height 17
drag, startPoint x: 278, startPoint y: 22, endPoint x: -1, endPoint y: 25, distance: 279.4
click at [0, 25] on html "1.99.0 Novo Kard Ctrl + k 0h0m Sessão desligada... Hoje 0h0m Semana 0h0m Mês 0h…" at bounding box center [313, 139] width 627 height 279
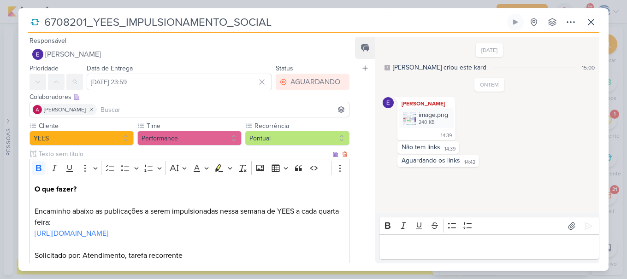
scroll to position [67, 0]
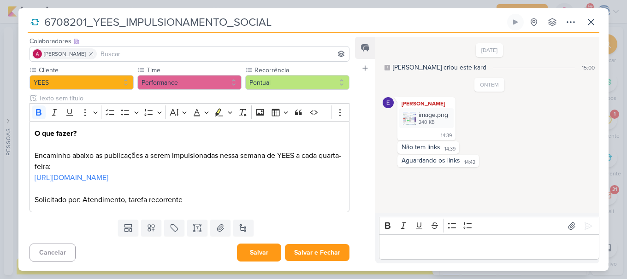
type input "6708201_YEES_IMPULSIONAMENTO_SOCIAL"
click at [257, 252] on button "Salvar" at bounding box center [259, 253] width 44 height 18
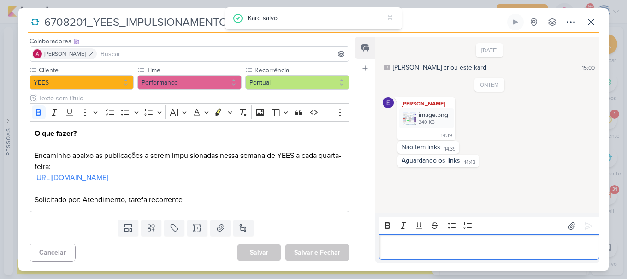
drag, startPoint x: 436, startPoint y: 260, endPoint x: 439, endPoint y: 252, distance: 8.5
click at [439, 252] on div "Editor editing area: main" at bounding box center [489, 247] width 220 height 25
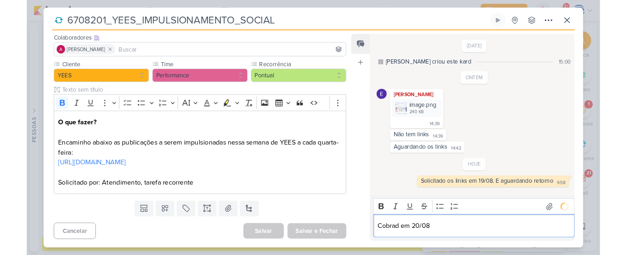
scroll to position [6, 0]
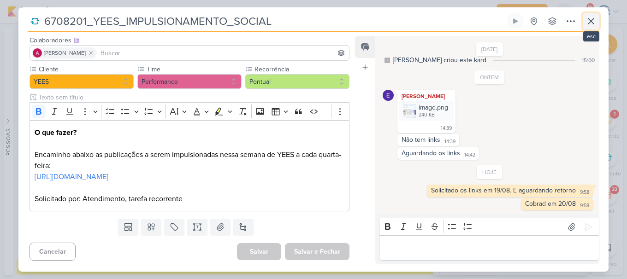
click at [597, 19] on button at bounding box center [591, 21] width 17 height 17
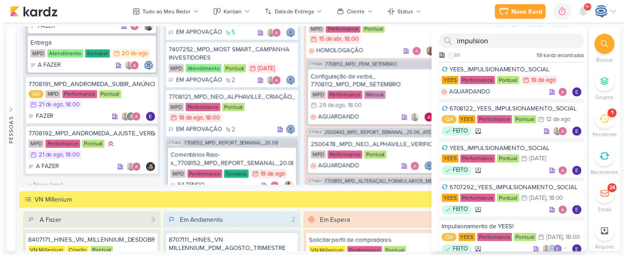
scroll to position [315, 0]
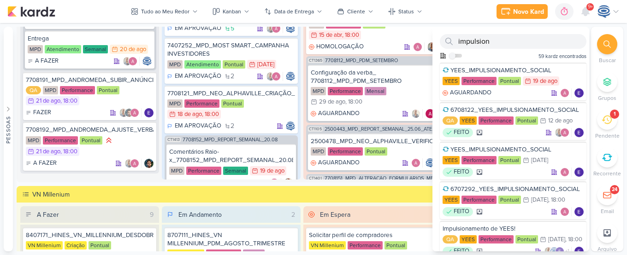
click at [611, 44] on div at bounding box center [607, 44] width 20 height 20
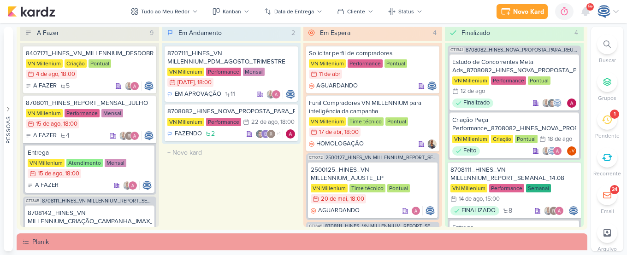
scroll to position [1034, 0]
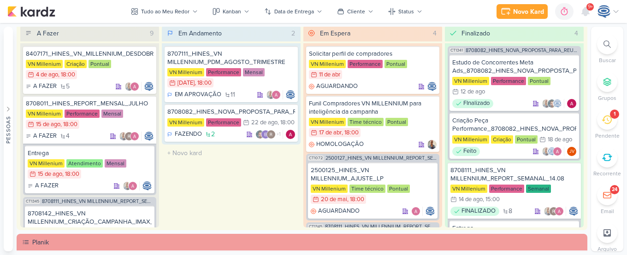
click at [273, 186] on div "Em Andamento 2 8707111_HINES_VN MILLENNIUM_PDM_AGOSTO_TRIMESTRE VN Millenium Pe…" at bounding box center [231, 126] width 139 height 203
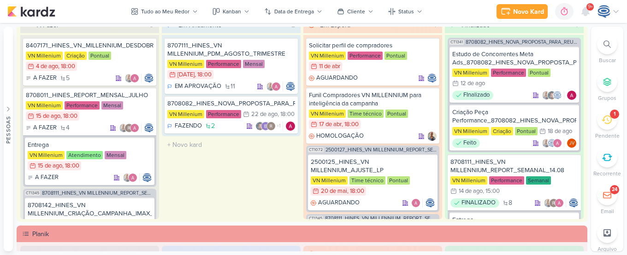
scroll to position [1043, 0]
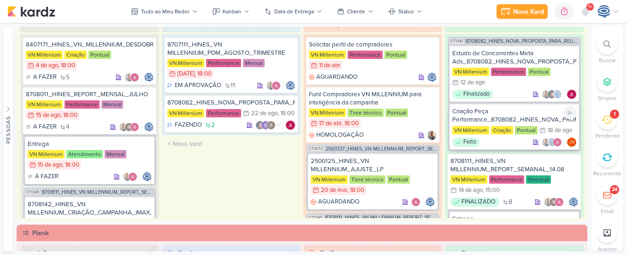
click at [485, 118] on div "Criação Peça Performance_8708082_HINES_NOVA_PROPOSTA_PARA_REUNIAO" at bounding box center [514, 115] width 124 height 17
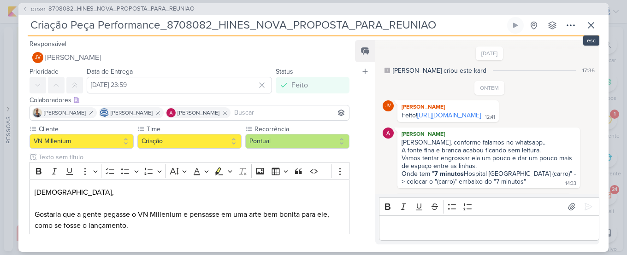
scroll to position [143, 0]
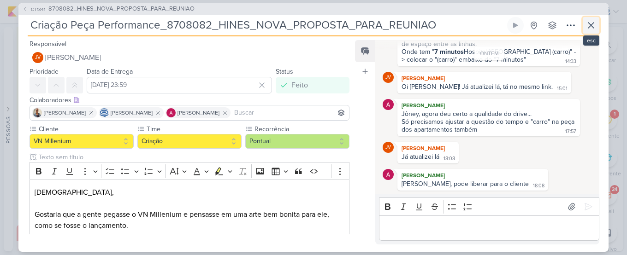
click at [593, 23] on icon at bounding box center [591, 25] width 11 height 11
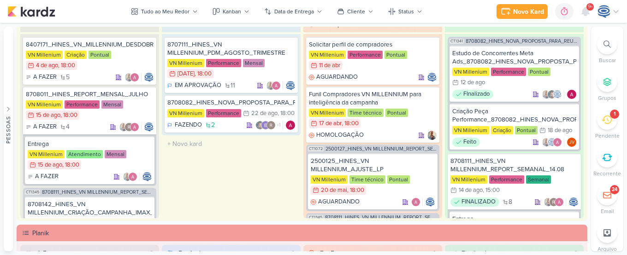
click at [613, 123] on div "1" at bounding box center [607, 120] width 20 height 20
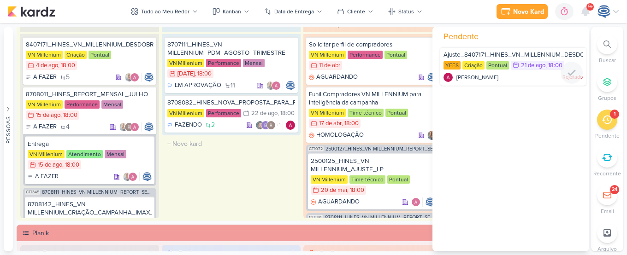
click at [521, 52] on span "Ajuste_8407171_HINES_VN_MILLENNIUM_DESDOBRAMENTO_DE_PEÇAS_V3" at bounding box center [554, 54] width 220 height 7
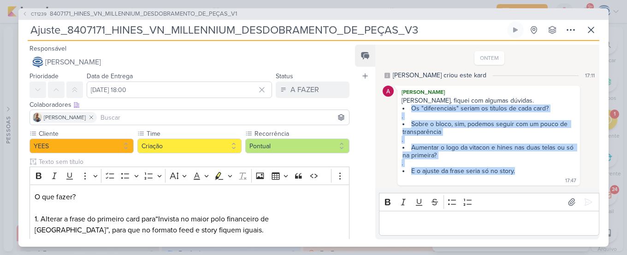
drag, startPoint x: 523, startPoint y: 169, endPoint x: 401, endPoint y: 109, distance: 136.7
click at [401, 109] on div "Carol, fiquei com algumas dúvidas. Os "diferenciais" seriam os títulos de cada …" at bounding box center [488, 140] width 179 height 87
copy span "Os "diferenciais" seriam os títulos de cada card? . Sobre o bloco, sim, podemos…"
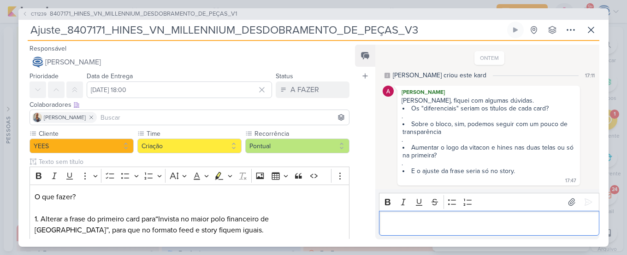
click at [422, 222] on p "Editor editing area: main" at bounding box center [489, 223] width 211 height 11
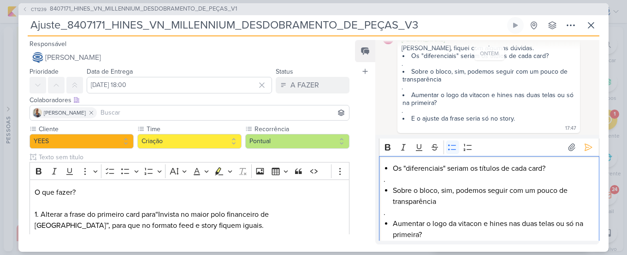
scroll to position [0, 0]
click at [413, 181] on p "." at bounding box center [489, 180] width 211 height 11
click at [403, 149] on icon "Editor toolbar" at bounding box center [403, 148] width 5 height 6
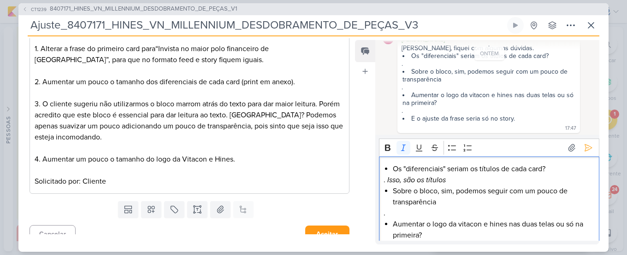
scroll to position [176, 0]
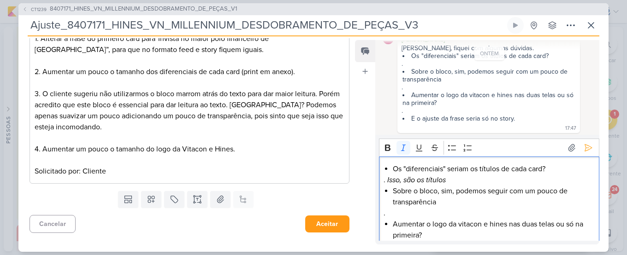
click at [423, 213] on p "." at bounding box center [489, 213] width 211 height 11
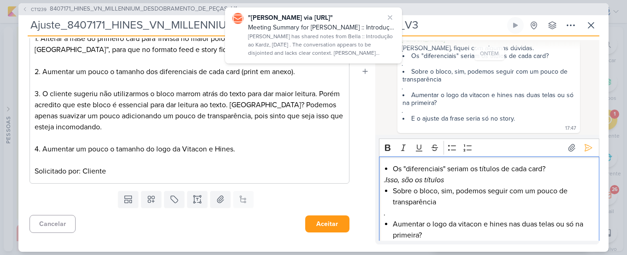
click at [481, 181] on p ". Isso, são os títulos" at bounding box center [489, 180] width 211 height 11
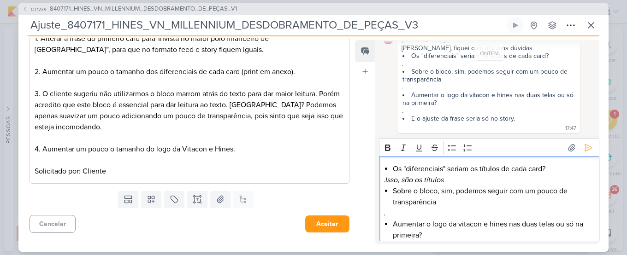
click at [433, 209] on p "." at bounding box center [489, 213] width 211 height 11
click at [402, 150] on icon "Editor toolbar" at bounding box center [403, 147] width 9 height 9
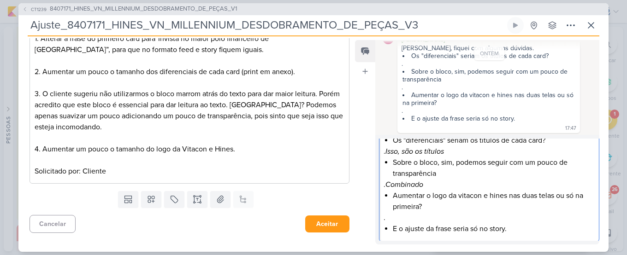
click at [432, 219] on p "." at bounding box center [489, 218] width 211 height 11
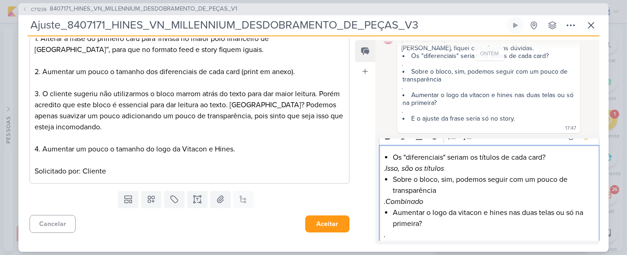
scroll to position [11, 0]
click at [441, 201] on p ". Combinado" at bounding box center [489, 202] width 211 height 11
click at [441, 205] on p ". Combinado" at bounding box center [489, 202] width 211 height 11
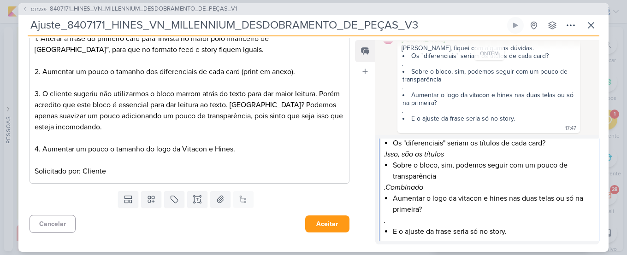
scroll to position [29, 0]
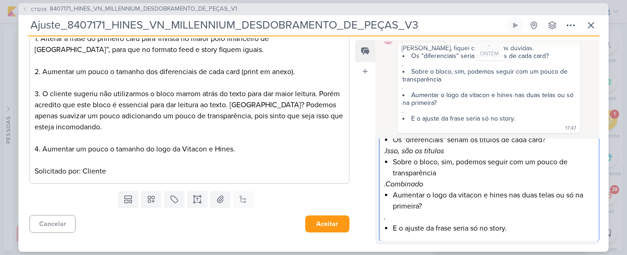
click at [418, 219] on p "." at bounding box center [489, 217] width 211 height 11
click at [517, 230] on li "E o ajuste da frase seria só no story." at bounding box center [493, 228] width 201 height 11
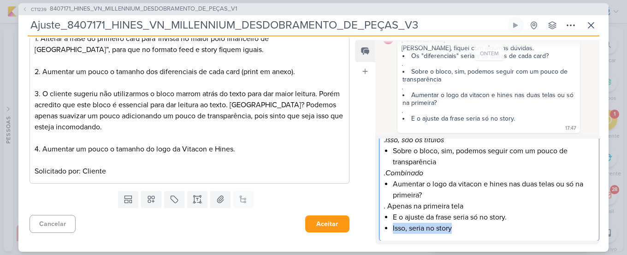
drag, startPoint x: 461, startPoint y: 230, endPoint x: 392, endPoint y: 228, distance: 68.7
click at [392, 228] on div "Os "diferenciais" seriam os títulos de cada card? . Isso, são os títulos Sobre …" at bounding box center [489, 179] width 220 height 125
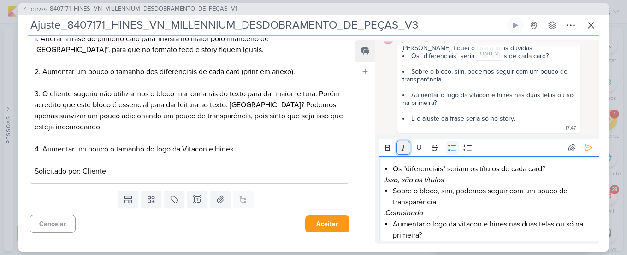
click at [403, 148] on icon "Editor toolbar" at bounding box center [403, 147] width 9 height 9
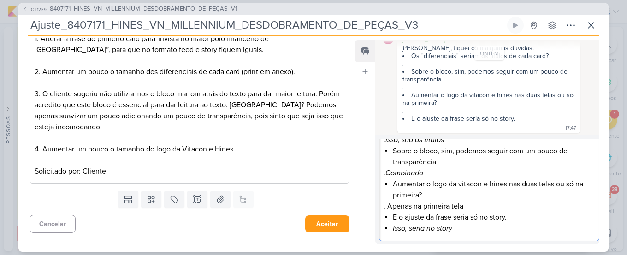
click at [463, 226] on li "Isso, seria no story" at bounding box center [493, 228] width 201 height 11
click at [487, 229] on li "Isso, seria no story" at bounding box center [493, 228] width 201 height 11
click at [462, 185] on li "Aumentar o logo da vitacon e hines nas duas telas ou só na primeira?" at bounding box center [493, 190] width 201 height 22
click at [493, 184] on li "Aumentar o logo da Vitacon e hines nas duas telas ou só na primeira?" at bounding box center [493, 190] width 201 height 22
click at [502, 202] on p ". Apenas na primeira tela" at bounding box center [489, 206] width 211 height 11
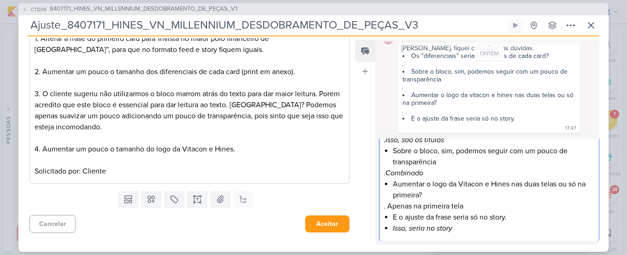
click at [485, 231] on li "Isso, seria no story" at bounding box center [493, 228] width 201 height 11
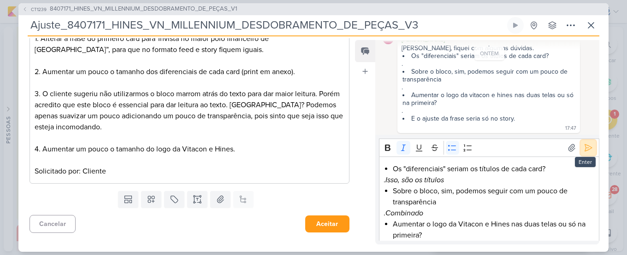
click at [584, 146] on icon at bounding box center [588, 147] width 9 height 9
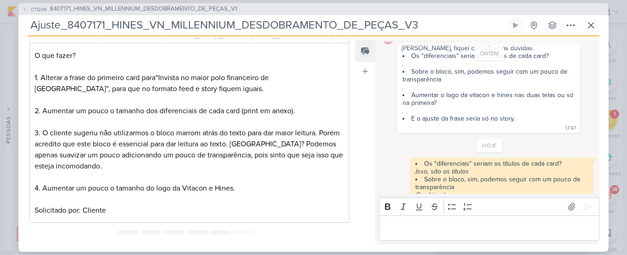
scroll to position [136, 0]
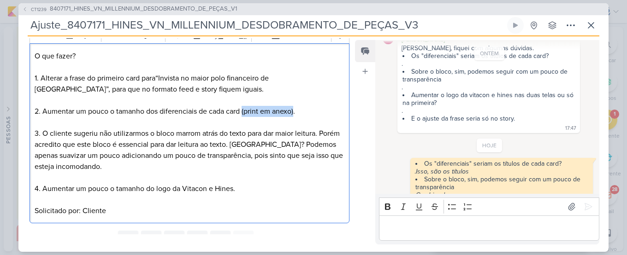
drag, startPoint x: 295, startPoint y: 112, endPoint x: 243, endPoint y: 113, distance: 51.7
click at [243, 113] on span "2. Aumentar um pouco o tamanho dos diferenciais de cada card (print em anexo)." at bounding box center [165, 111] width 260 height 9
drag, startPoint x: 196, startPoint y: 112, endPoint x: 160, endPoint y: 112, distance: 36.4
click at [160, 112] on span "2. Aumentar um pouco o tamanho dos diferenciais de cada card ." at bounding box center [139, 111] width 209 height 9
click at [220, 111] on span "2. Aumentar um pouco o tamanho dos dos títulos nos caeds das perspectivas ." at bounding box center [160, 111] width 251 height 9
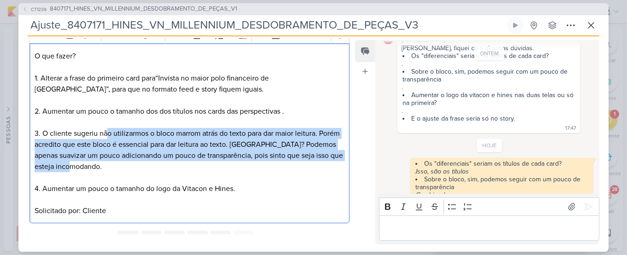
drag, startPoint x: 107, startPoint y: 131, endPoint x: 172, endPoint y: 168, distance: 75.0
click at [172, 168] on p "O que fazer? 1 . Alterar a frase do primeiro card para “Invista no maior polo f…" at bounding box center [190, 134] width 310 height 166
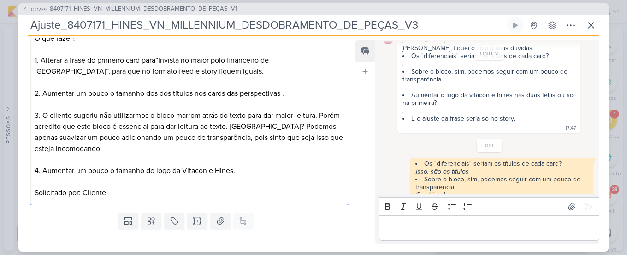
scroll to position [155, 0]
click at [232, 171] on span "4. Aumentar um pouco o tamanho do logo da Vitacon e Hines." at bounding box center [135, 170] width 201 height 9
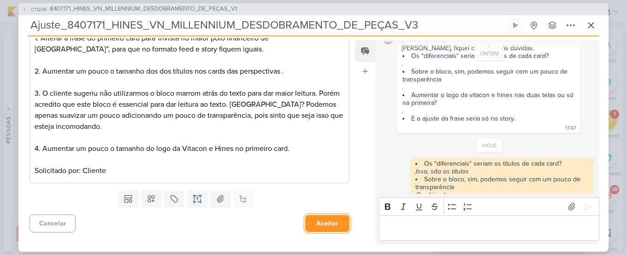
click at [322, 226] on button "Aceitar" at bounding box center [327, 223] width 44 height 17
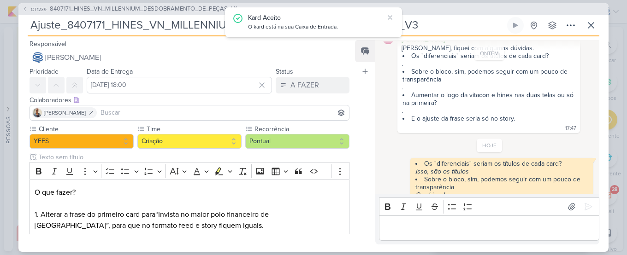
scroll to position [106, 0]
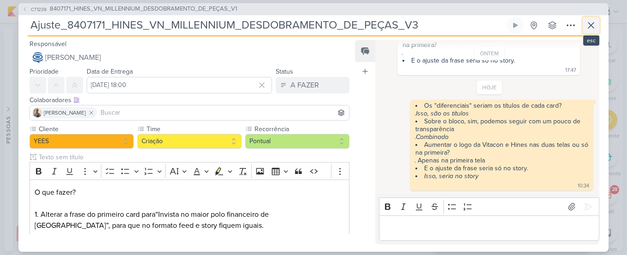
click at [590, 27] on icon at bounding box center [591, 25] width 11 height 11
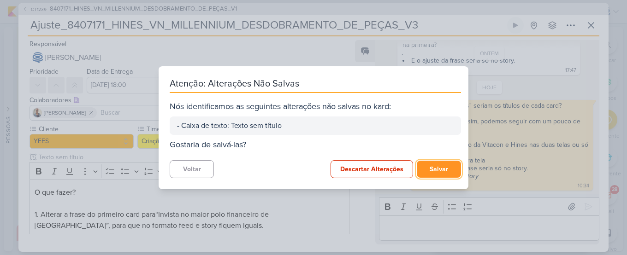
click at [436, 167] on button "Salvar" at bounding box center [439, 169] width 44 height 17
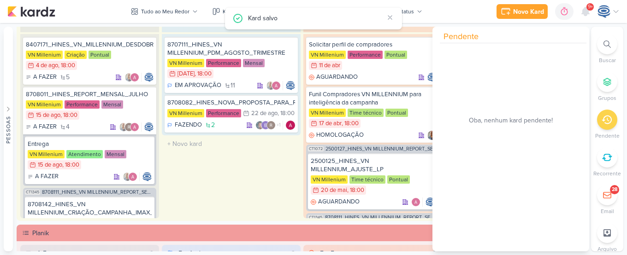
click at [606, 124] on icon at bounding box center [607, 120] width 10 height 9
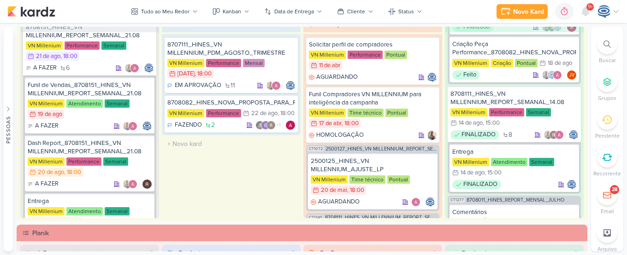
scroll to position [238, 0]
click at [105, 82] on div "Funil de Vendas_8708151_HINES_VN MILLENNIUM_REPORT_SEMANAL_21.08" at bounding box center [90, 89] width 124 height 17
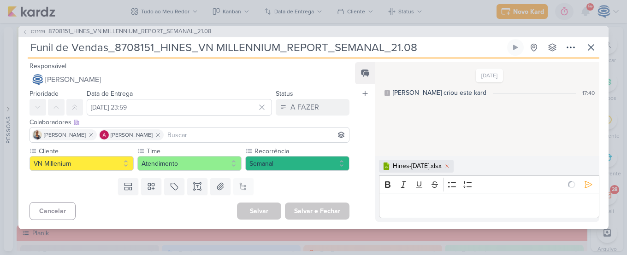
click at [407, 114] on div "15/8/25 Caroline criou este kard 17:40" at bounding box center [486, 109] width 223 height 93
click at [585, 184] on icon at bounding box center [588, 184] width 7 height 7
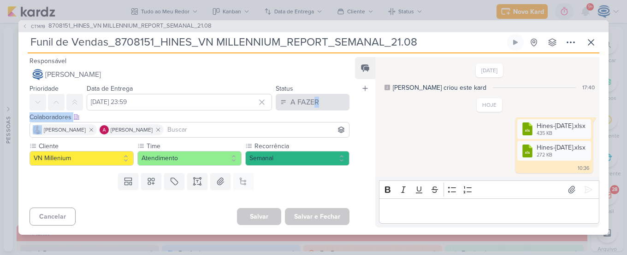
drag, startPoint x: 305, startPoint y: 112, endPoint x: 309, endPoint y: 100, distance: 13.1
click at [309, 100] on div "Responsável Caroline Traven De Andrade Nenhum contato encontrado create new con…" at bounding box center [185, 141] width 335 height 172
click at [309, 100] on div "A FAZER" at bounding box center [304, 102] width 29 height 11
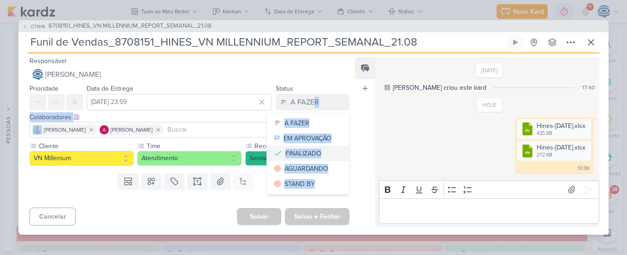
click at [304, 150] on div "FINALIZADO" at bounding box center [303, 154] width 36 height 10
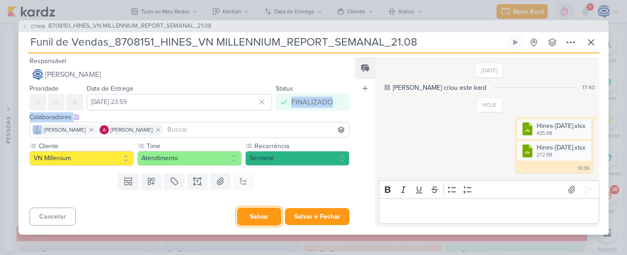
click at [249, 222] on button "Salvar" at bounding box center [259, 217] width 44 height 18
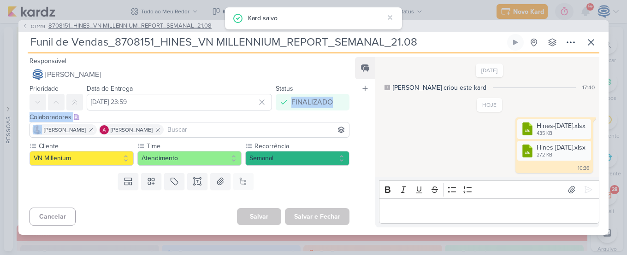
click at [172, 29] on span "8708151_HINES_VN MILLENNIUM_REPORT_SEMANAL_21.08" at bounding box center [129, 26] width 163 height 9
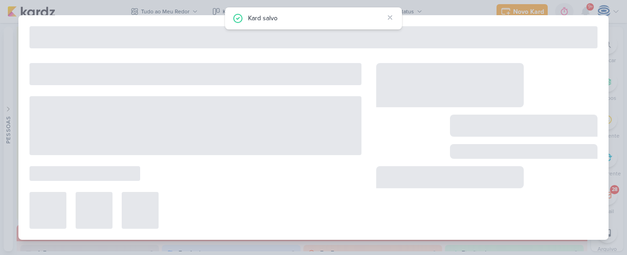
type input "8708151_HINES_VN MILLENNIUM_REPORT_SEMANAL_21.08"
type input "21 de agosto de 2025 às 18:00"
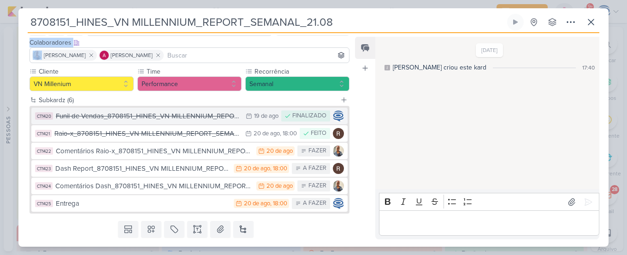
scroll to position [56, 0]
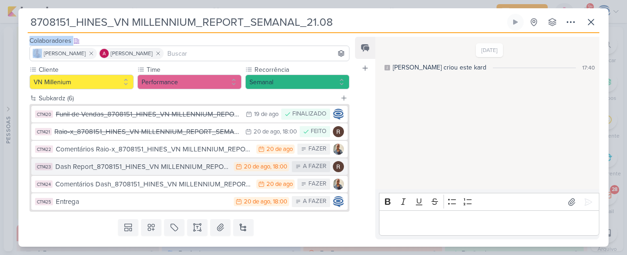
click at [168, 166] on div "Dash Report_8708151_HINES_VN MILLENNIUM_REPORT_SEMANAL_21.08" at bounding box center [142, 167] width 174 height 11
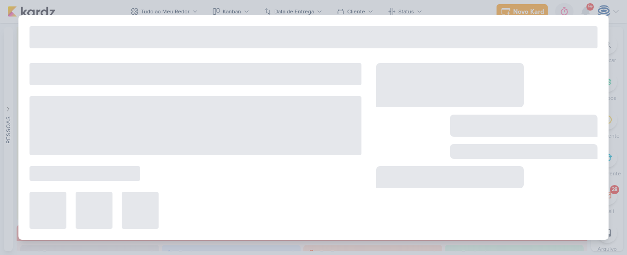
type input "Dash Report_8708151_HINES_VN MILLENNIUM_REPORT_SEMANAL_21.08"
type input "20 de agosto de 2025 às 18:00"
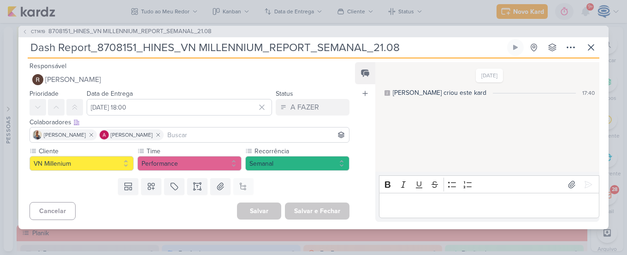
drag, startPoint x: 471, startPoint y: 250, endPoint x: 446, endPoint y: 245, distance: 25.8
click at [447, 246] on div "CT1419 8708151_HINES_VN MILLENNIUM_REPORT_SEMANAL_21.08 Dash Report_8708151_HIN…" at bounding box center [313, 127] width 627 height 255
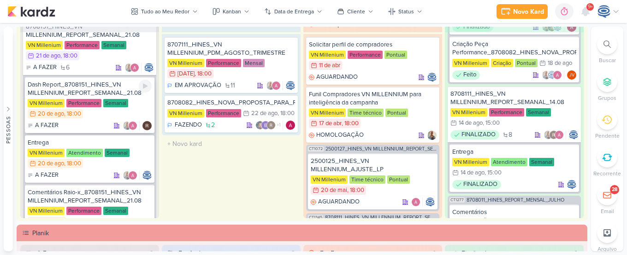
click at [85, 89] on div "Dash Report_8708151_HINES_VN MILLENNIUM_REPORT_SEMANAL_21.08" at bounding box center [90, 89] width 124 height 17
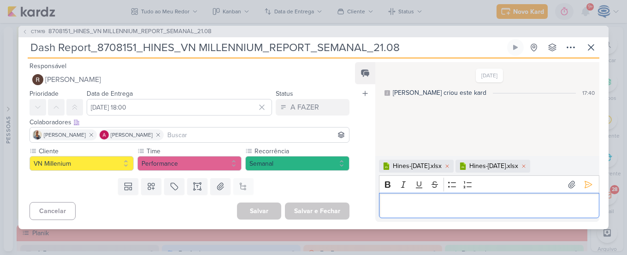
click at [402, 208] on p "Editor editing area: main" at bounding box center [489, 206] width 211 height 11
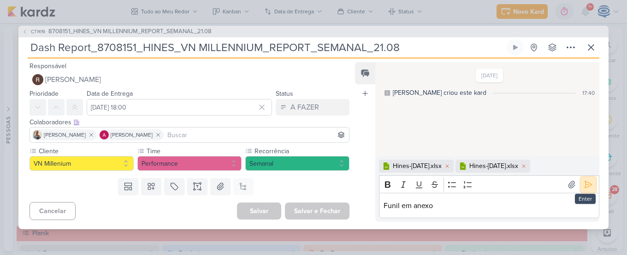
click at [588, 185] on icon at bounding box center [588, 184] width 7 height 7
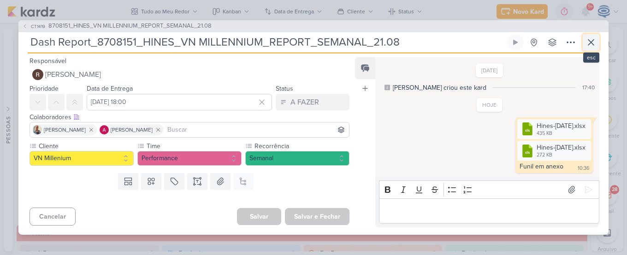
click at [591, 46] on icon at bounding box center [591, 42] width 11 height 11
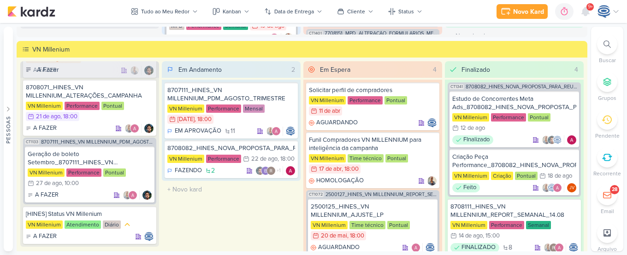
scroll to position [997, 0]
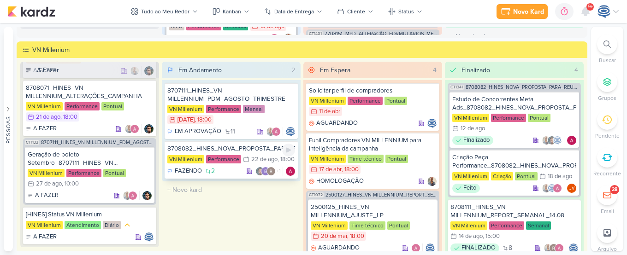
click at [251, 150] on div "8708082_HINES_NOVA_PROPOSTA_PARA_REUNIAO" at bounding box center [231, 149] width 128 height 8
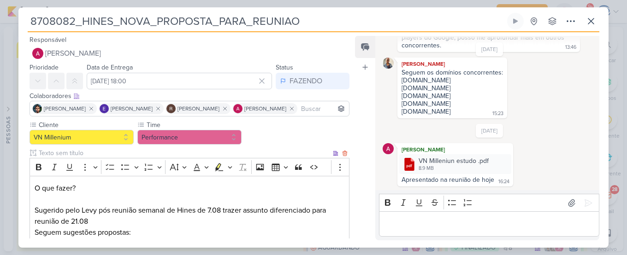
scroll to position [143, 0]
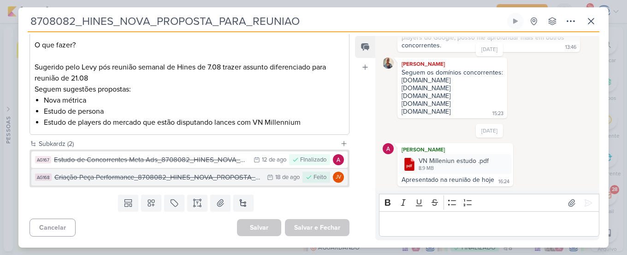
click at [175, 182] on div "Criação Peça Performance_8708082_HINES_NOVA_PROPOSTA_PARA_REUNIAO" at bounding box center [158, 177] width 208 height 11
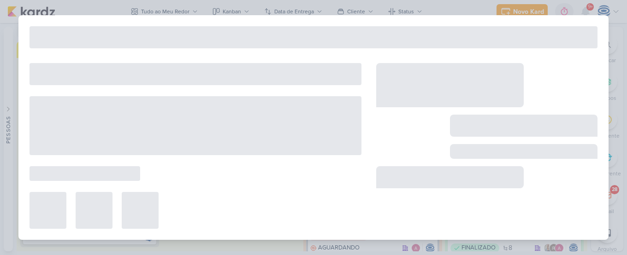
type input "Criação Peça Performance_8708082_HINES_NOVA_PROPOSTA_PARA_REUNIAO"
type input "18 de agosto de 2025 às 23:59"
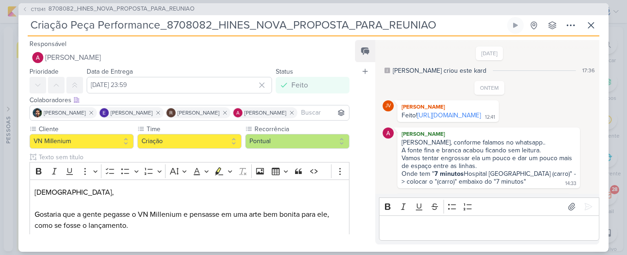
scroll to position [146, 0]
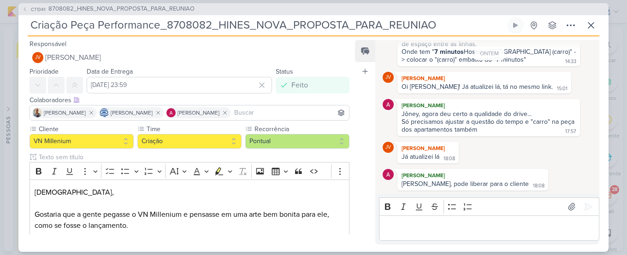
drag, startPoint x: 463, startPoint y: 27, endPoint x: 18, endPoint y: 23, distance: 444.5
click at [18, 23] on div "CT1341 8708082_HINES_NOVA_PROPOSTA_PARA_REUNIAO Criação Peça Performance_870808…" at bounding box center [313, 127] width 590 height 249
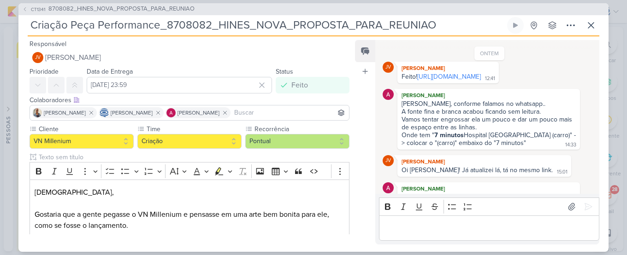
scroll to position [39, 0]
click at [457, 81] on link "https://drive.google.com/drive/folders/1KKpyupyhIFLyITyjtcH1aJ5tLmND9GYq?usp=sh…" at bounding box center [449, 77] width 64 height 8
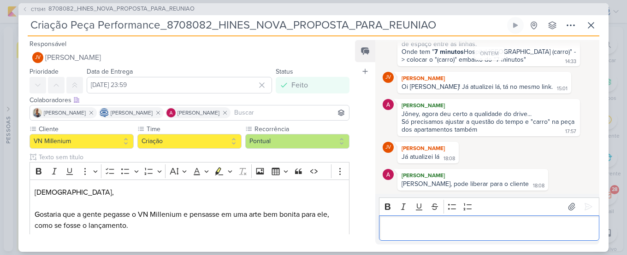
click at [433, 231] on p "Editor editing area: main" at bounding box center [489, 228] width 211 height 11
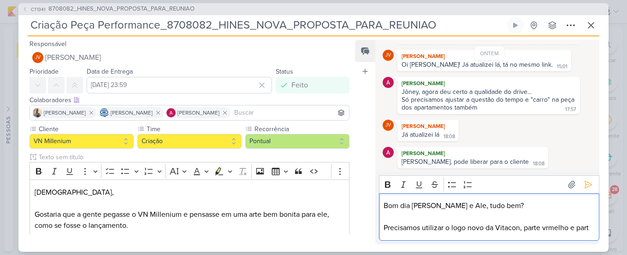
scroll to position [179, 0]
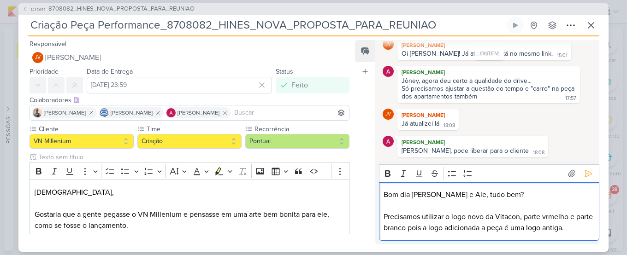
click at [545, 219] on p "Precisamos utilizar o logo novo da Vitacon, parte vrmelho e parte branco pois a…" at bounding box center [489, 223] width 211 height 22
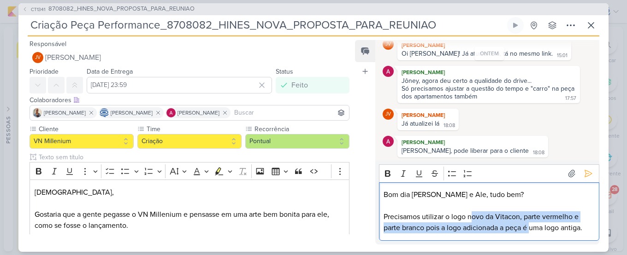
drag, startPoint x: 470, startPoint y: 223, endPoint x: 534, endPoint y: 226, distance: 64.2
click at [534, 226] on p "Precisamos utilizar o logo novo da Vitacon, parte vermelho e parte branco pois …" at bounding box center [489, 223] width 211 height 22
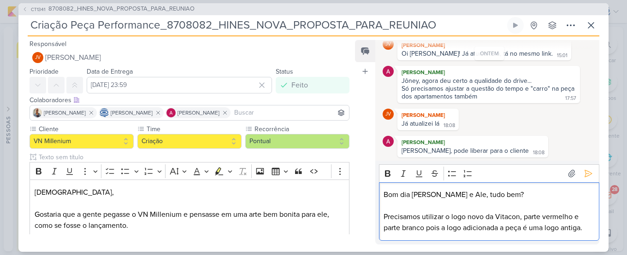
click at [586, 226] on p "Precisamos utilizar o logo novo da Vitacon, parte vermelho e parte branco pois …" at bounding box center [489, 223] width 211 height 22
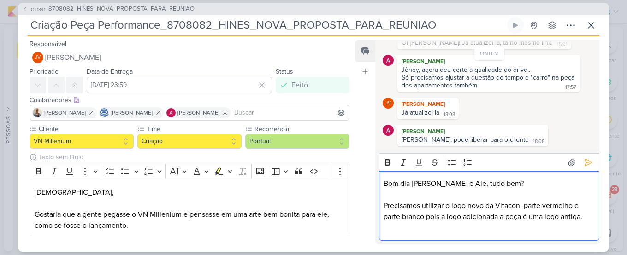
scroll to position [190, 0]
click at [450, 208] on p "Precisamos utilizar o logo novo da Vitacon, parte vermelho e parte branco pois …" at bounding box center [489, 212] width 211 height 22
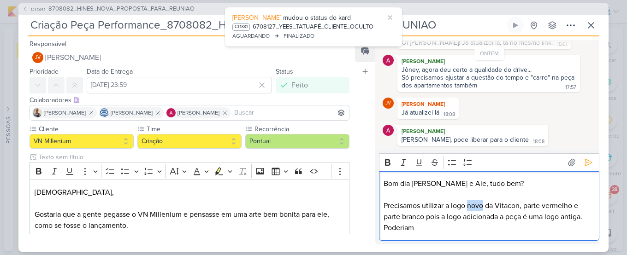
drag, startPoint x: 483, startPoint y: 205, endPoint x: 469, endPoint y: 206, distance: 13.4
click at [469, 206] on p "Precisamos utilizar a logo novo da Vitacon, parte vermelho e parte branco pois …" at bounding box center [489, 212] width 211 height 22
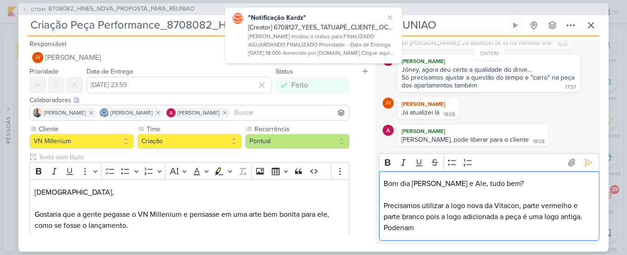
click at [530, 205] on p "Precisamos utilizar a logo nova da Vitacon, parte vermelho e parte branco pois …" at bounding box center [489, 212] width 211 height 22
click at [522, 206] on p "Precisamos utilizar a logo nova da Vitacon, parte vermelho e parte branco pois …" at bounding box center [489, 212] width 211 height 22
click at [522, 206] on p "Precisamos utilizar a logo nova da Vitacon parte vermelho e parte branco pois a…" at bounding box center [489, 212] width 211 height 22
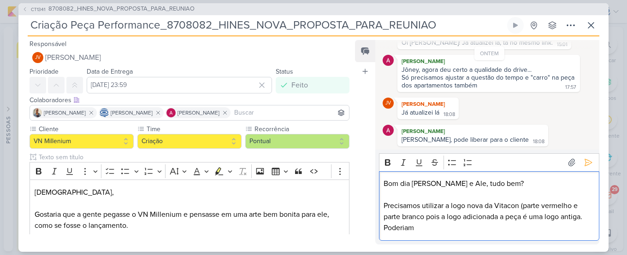
click at [425, 216] on p "Precisamos utilizar a logo nova da Vitacon (parte vermelho e parte branco pois …" at bounding box center [489, 212] width 211 height 22
click at [570, 206] on p "Precisamos utilizar a logo nova da Vitacon (parte vermelho e parte branco pois …" at bounding box center [489, 212] width 211 height 22
click at [423, 217] on p "Precisamos utilizar a logo nova da Vitacon (parte vermelha e parte branco pois …" at bounding box center [489, 212] width 211 height 22
click at [454, 231] on p "Poderiam" at bounding box center [489, 228] width 211 height 11
click at [583, 218] on p "Precisamos utilizar a logo nova da Vitacon (parte vermelha e parte branca) pois…" at bounding box center [489, 212] width 211 height 22
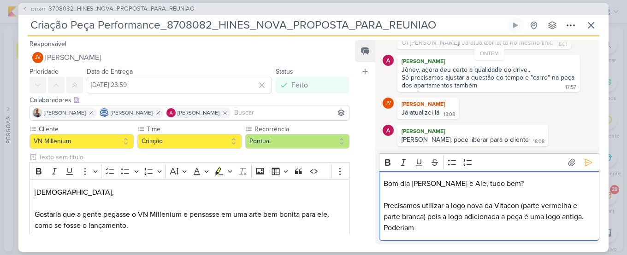
click at [520, 226] on p "Poderiam" at bounding box center [489, 228] width 211 height 11
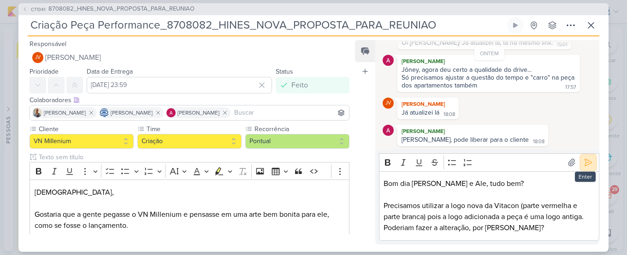
click at [585, 164] on icon at bounding box center [588, 162] width 9 height 9
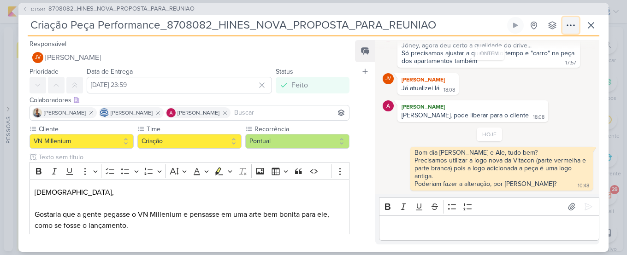
click at [572, 25] on icon at bounding box center [570, 25] width 11 height 11
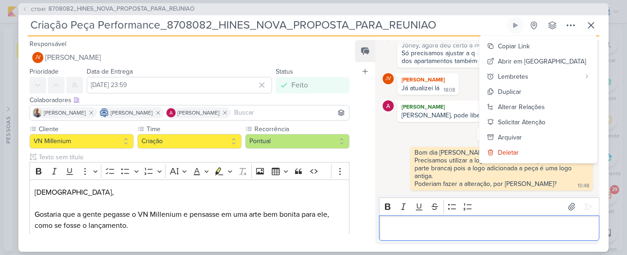
click at [482, 221] on div "Editor editing area: main" at bounding box center [489, 228] width 220 height 25
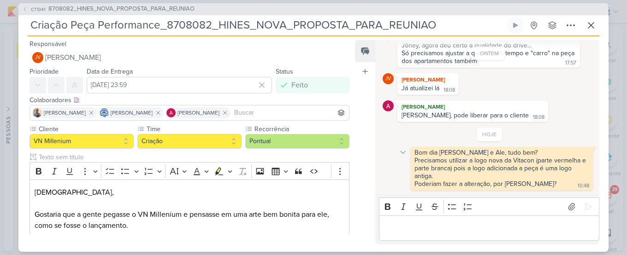
click at [405, 152] on icon at bounding box center [402, 152] width 7 height 7
click at [415, 169] on button "Deletar" at bounding box center [423, 168] width 50 height 15
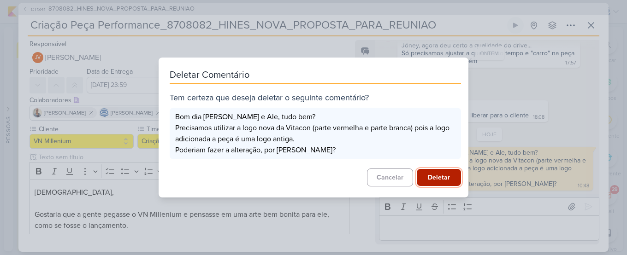
click at [436, 177] on button "Deletar" at bounding box center [439, 177] width 44 height 17
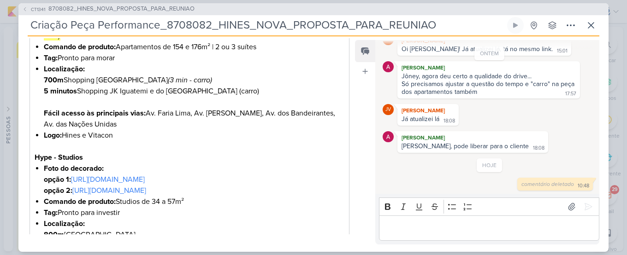
scroll to position [0, 0]
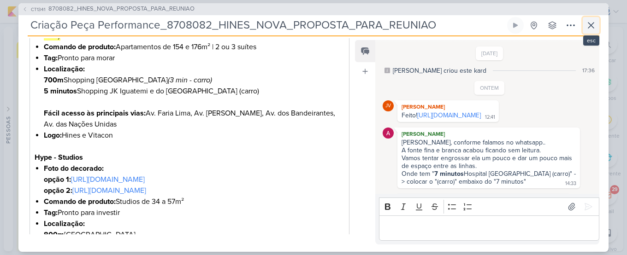
click at [589, 24] on icon at bounding box center [591, 26] width 6 height 6
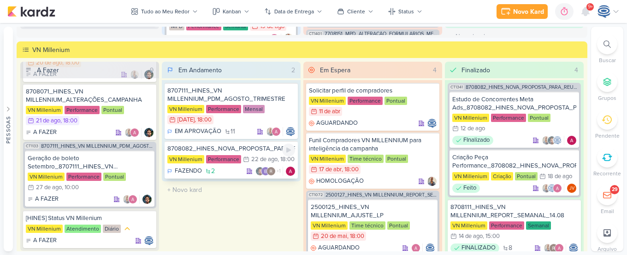
click at [246, 156] on icon at bounding box center [246, 159] width 6 height 6
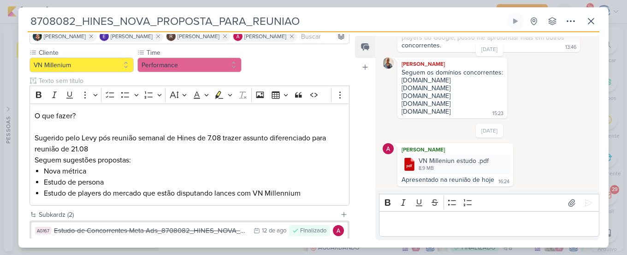
scroll to position [143, 0]
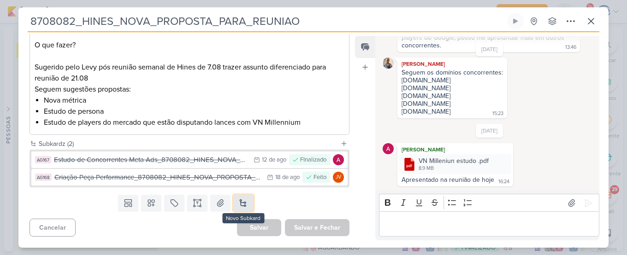
click at [244, 204] on button at bounding box center [243, 203] width 20 height 17
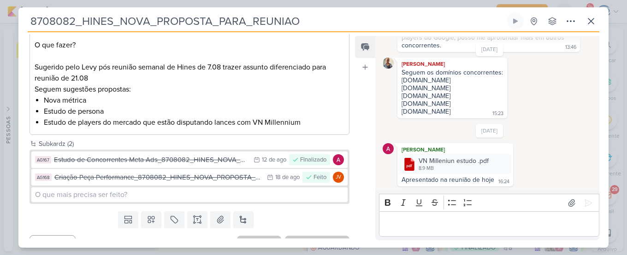
drag, startPoint x: 310, startPoint y: 22, endPoint x: -1, endPoint y: 0, distance: 311.5
click at [0, 0] on html "1.99.0 Novo Kard Ctrl + k 0h0m Sessão desligada... Hoje 0h0m Semana 0h0m Mês 0h…" at bounding box center [313, 127] width 627 height 255
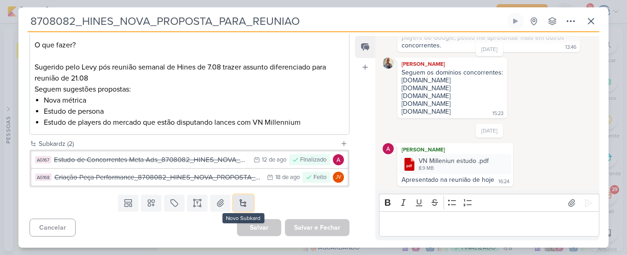
click at [236, 200] on button at bounding box center [243, 203] width 20 height 17
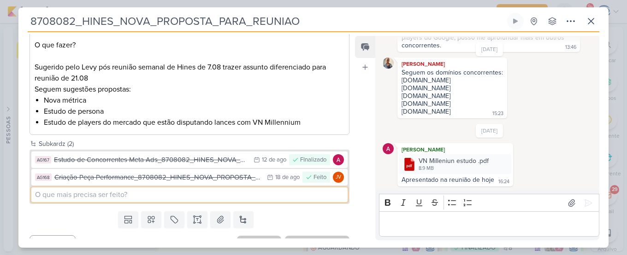
paste input "8708082_HINES_NOVA_PROPOSTA_PARA_REUNIAO"
click at [38, 194] on input "8708082_HINES_NOVA_PROPOSTA_PARA_REUNIAO" at bounding box center [189, 195] width 316 height 15
click at [35, 195] on input "8708082_HINES_NOVA_PROPOSTA_PARA_REUNIAO" at bounding box center [189, 195] width 316 height 15
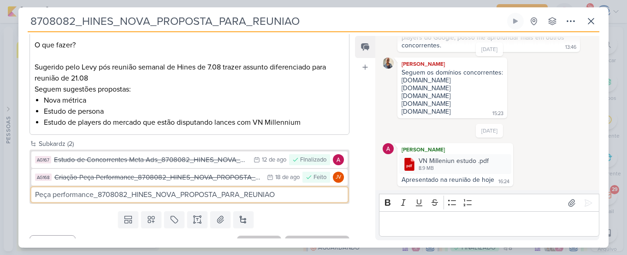
click at [285, 196] on input "Peça performance_8708082_HINES_NOVA_PROPOSTA_PARA_REUNIAO" at bounding box center [189, 195] width 316 height 15
type input "Peça performance_8708082_HINES_NOVA_PROPOSTA_PARA_REUNIAO"
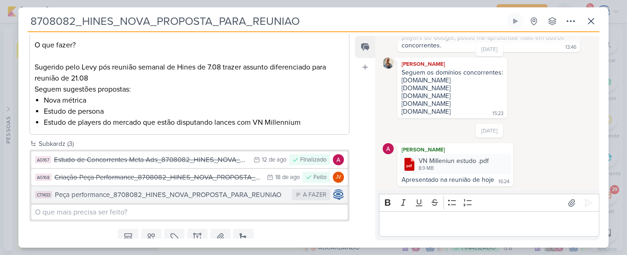
click at [244, 199] on div "Peça performance_8708082_HINES_NOVA_PROPOSTA_PARA_REUNIAO" at bounding box center [171, 195] width 232 height 11
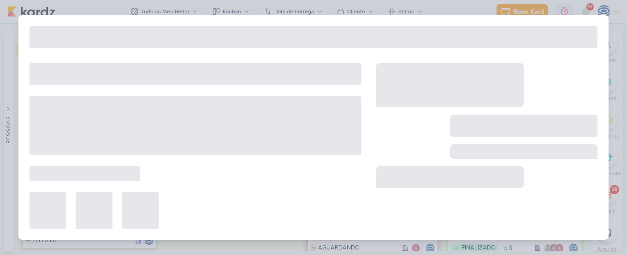
type input "Peça performance_8708082_HINES_NOVA_PROPOSTA_PARA_REUNIAO"
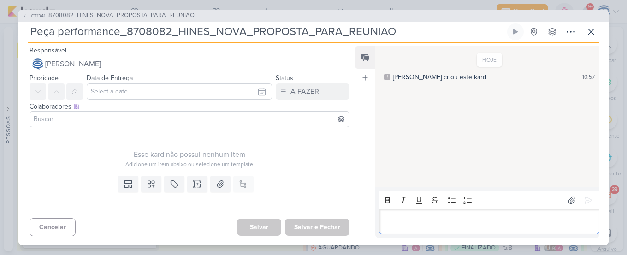
click at [401, 215] on div "Editor editing area: main" at bounding box center [489, 221] width 220 height 25
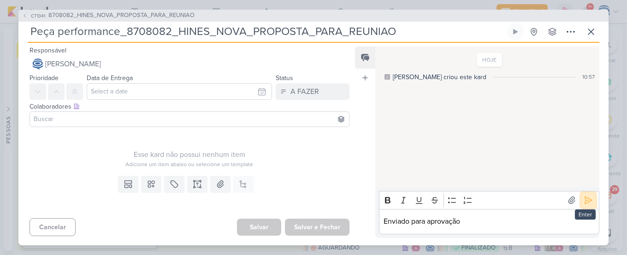
click at [588, 206] on button at bounding box center [588, 200] width 15 height 15
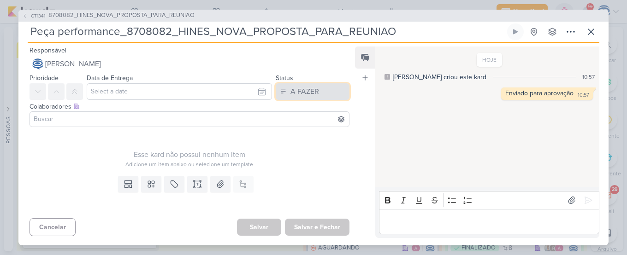
click at [294, 91] on div "A FAZER" at bounding box center [304, 91] width 29 height 11
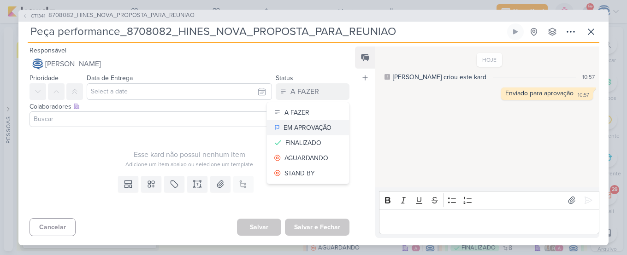
click at [310, 127] on div "EM APROVAÇÃO" at bounding box center [308, 128] width 48 height 10
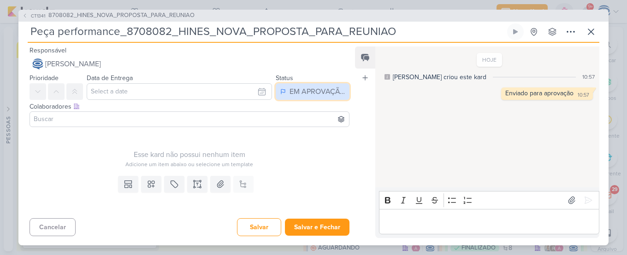
click at [314, 94] on div "EM APROVAÇÃO" at bounding box center [317, 91] width 55 height 11
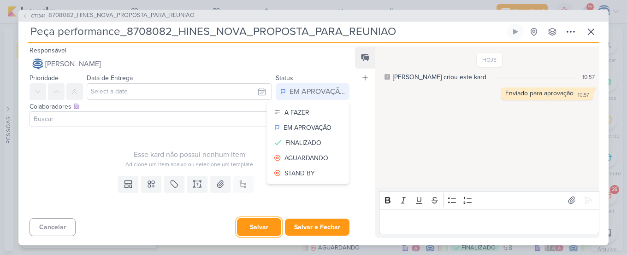
click at [256, 227] on button "Salvar" at bounding box center [259, 228] width 44 height 18
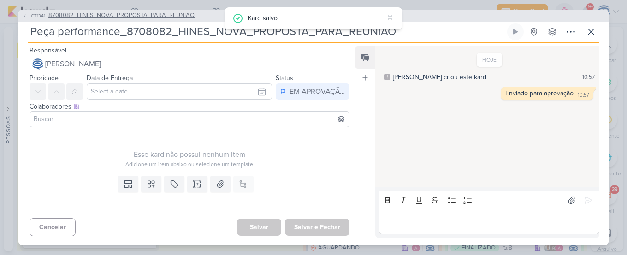
click at [132, 11] on span "8708082_HINES_NOVA_PROPOSTA_PARA_REUNIAO" at bounding box center [121, 15] width 146 height 9
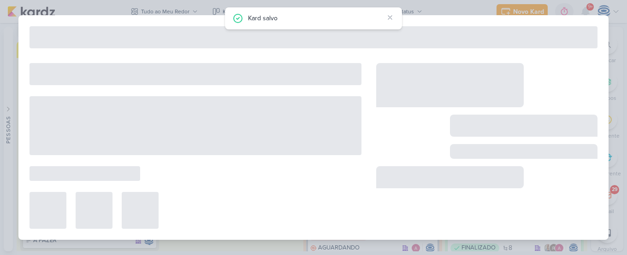
type input "8708082_HINES_NOVA_PROPOSTA_PARA_REUNIAO"
type input "22 de agosto de 2025 às 18:00"
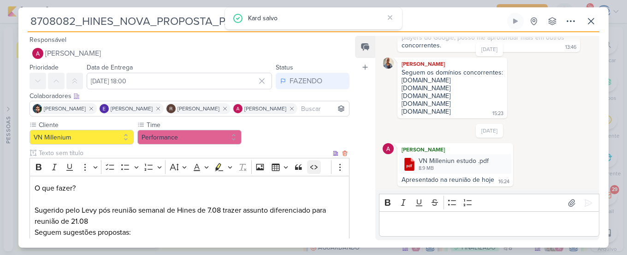
scroll to position [161, 0]
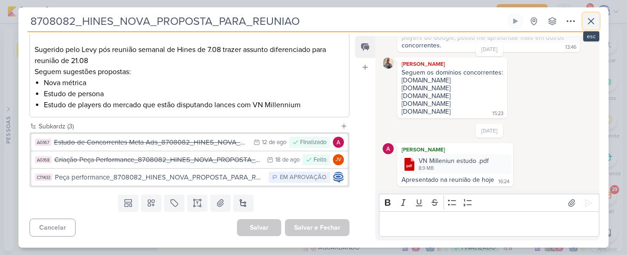
click at [589, 20] on icon at bounding box center [591, 21] width 11 height 11
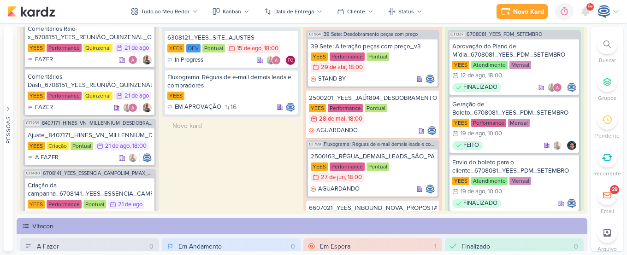
scroll to position [257, 0]
click at [107, 135] on div "Ajuste_8407171_HINES_VN_MILLENNIUM_DESDOBRAMENTO_DE_PEÇAS_V3" at bounding box center [90, 136] width 124 height 8
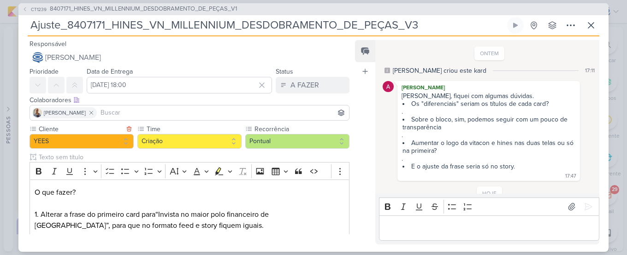
scroll to position [102, 0]
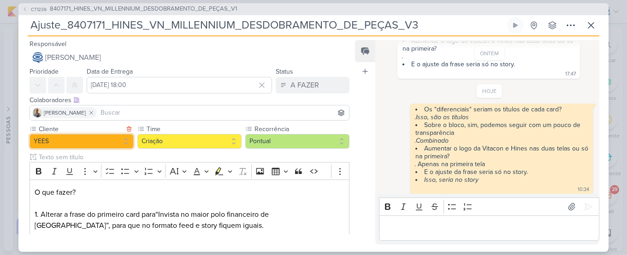
click at [92, 140] on button "YEES" at bounding box center [82, 141] width 104 height 15
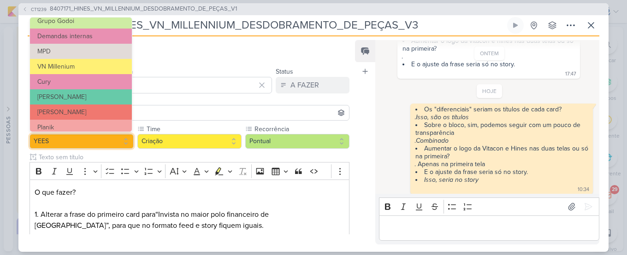
scroll to position [83, 0]
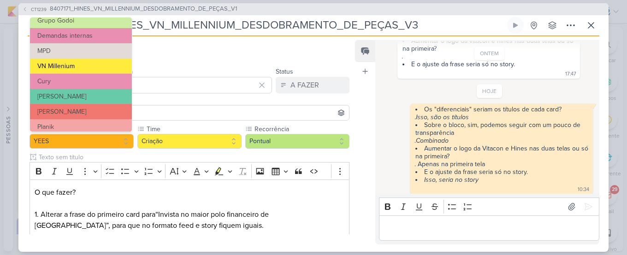
click at [105, 69] on button "VN Millenium" at bounding box center [81, 66] width 102 height 15
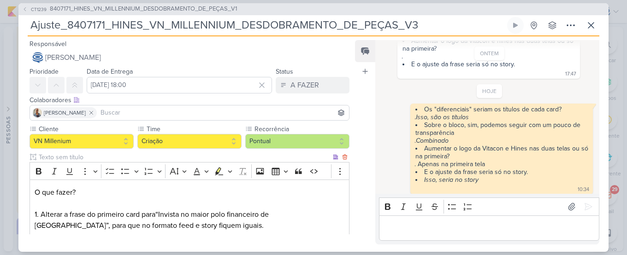
scroll to position [176, 0]
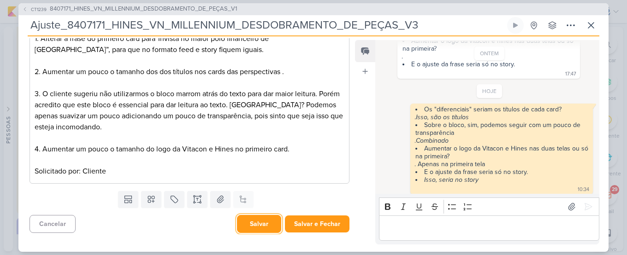
click at [258, 224] on button "Salvar" at bounding box center [259, 224] width 44 height 18
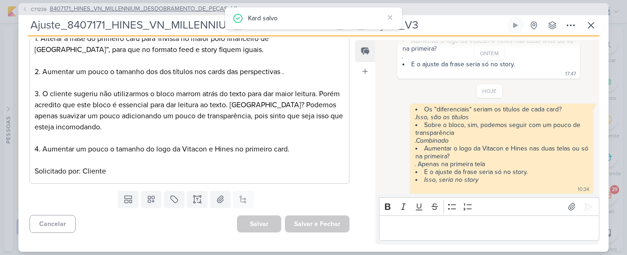
click at [175, 10] on span "8407171_HINES_VN_MILLENNIUM_DESDOBRAMENTO_DE_PEÇAS_V1" at bounding box center [143, 9] width 187 height 9
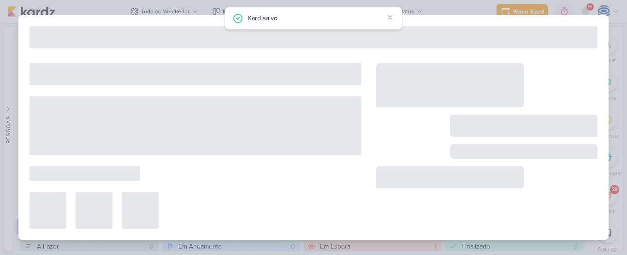
type input "8407171_HINES_VN_MILLENNIUM_DESDOBRAMENTO_DE_PEÇAS_V1"
type input "4 de agosto de 2025 às 18:00"
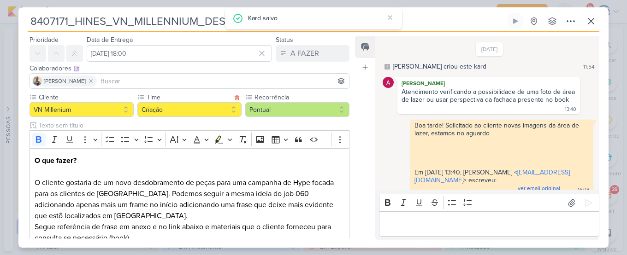
scroll to position [693, 0]
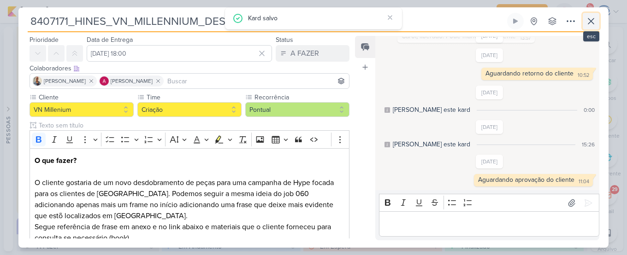
click at [597, 21] on button at bounding box center [591, 21] width 17 height 17
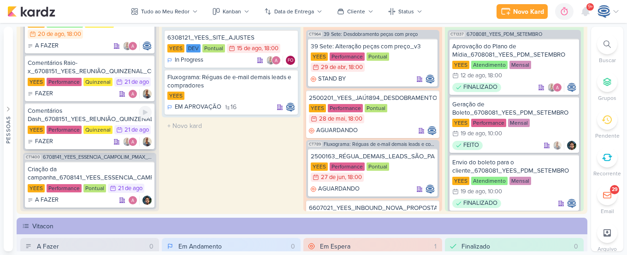
scroll to position [426, 0]
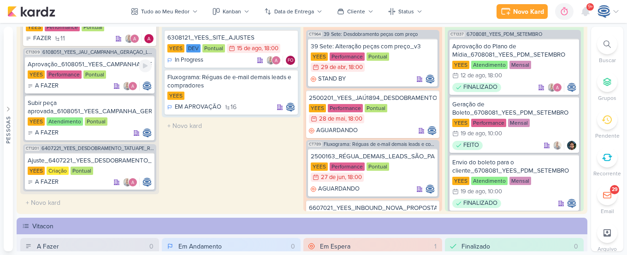
click at [114, 90] on div at bounding box center [132, 86] width 38 height 9
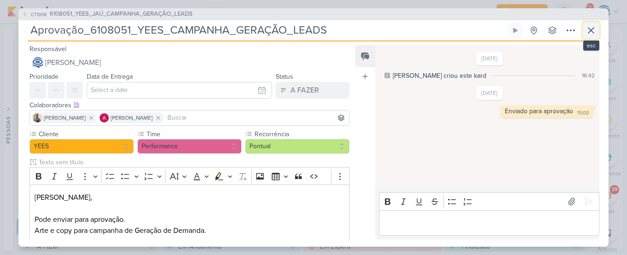
click at [591, 32] on icon at bounding box center [591, 30] width 11 height 11
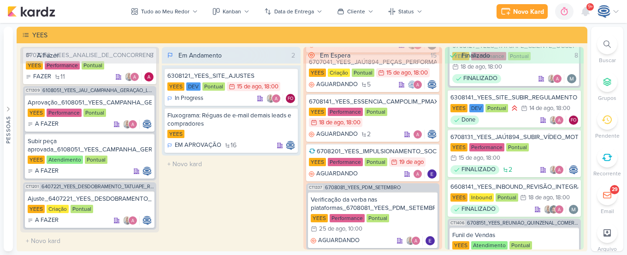
scroll to position [323, 0]
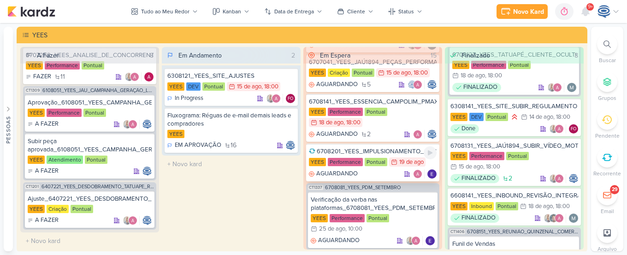
click at [368, 156] on div "6708201_YEES_IMPULSIONAMENTO_SOCIAL" at bounding box center [373, 152] width 128 height 8
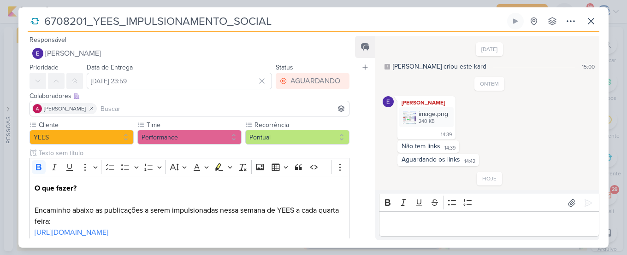
scroll to position [30, 0]
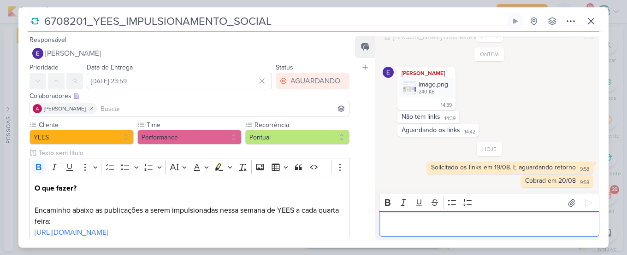
click at [411, 220] on p "Editor editing area: main" at bounding box center [489, 224] width 211 height 11
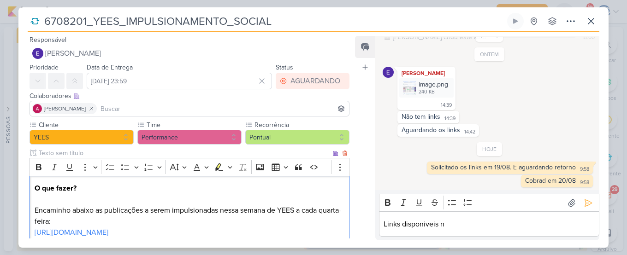
drag, startPoint x: 314, startPoint y: 234, endPoint x: 69, endPoint y: 216, distance: 245.9
click at [69, 216] on div "O que fazer? Encaminho abaixo as publicações a serem impulsionadas nessa semana…" at bounding box center [190, 222] width 320 height 92
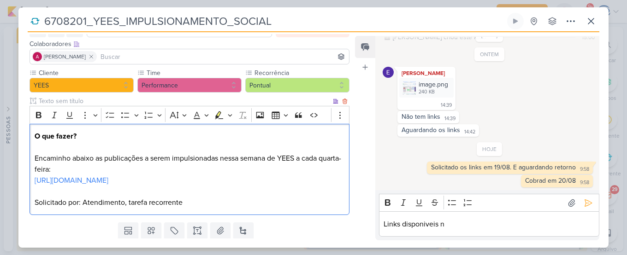
click at [45, 197] on p "https://docs.google.com/spreadsheets/d/1MBpId3cWW4GraMIIJVyRa8DSMvMyocZtS-8T249…" at bounding box center [190, 186] width 310 height 22
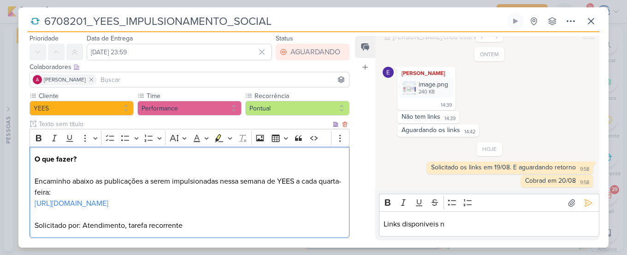
scroll to position [25, 0]
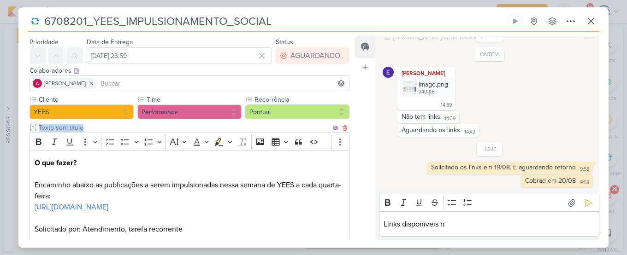
drag, startPoint x: 29, startPoint y: 205, endPoint x: 138, endPoint y: 221, distance: 110.5
click at [138, 221] on div "Cliente YEES Time" at bounding box center [185, 170] width 335 height 151
drag, startPoint x: 138, startPoint y: 221, endPoint x: 26, endPoint y: 209, distance: 112.7
click at [26, 209] on div "Cliente YEES Time" at bounding box center [185, 170] width 335 height 151
copy link "https://docs.google.com/spreadsheets/d/1MBpId3cWW4GraMIIJVyRa8DSMvMyocZtS-8T249…"
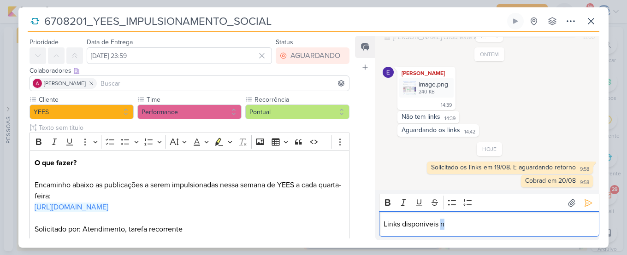
drag, startPoint x: 470, startPoint y: 220, endPoint x: 441, endPoint y: 220, distance: 29.5
click at [441, 220] on p "Links disponiveis n" at bounding box center [489, 224] width 211 height 11
click at [441, 220] on link "https://docs.google.com/spreadsheets/d/1MBpId3cWW4GraMIIJVyRa8DSMvMyocZtS-8T249…" at bounding box center [475, 224] width 74 height 9
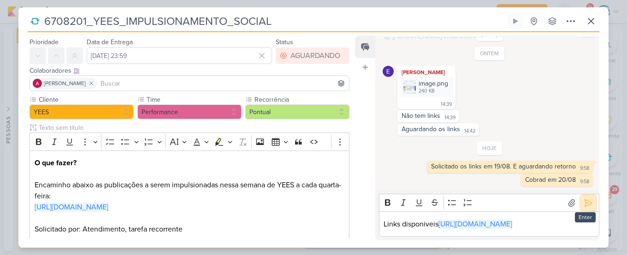
click at [587, 199] on icon at bounding box center [588, 203] width 9 height 9
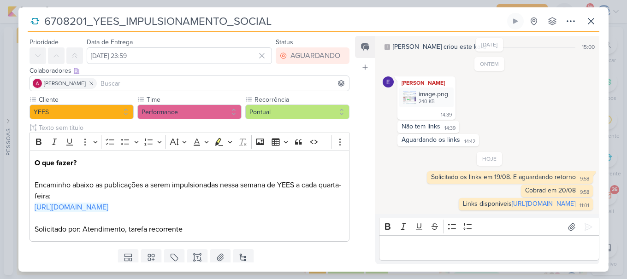
scroll to position [349, 0]
click at [592, 27] on button at bounding box center [591, 21] width 17 height 17
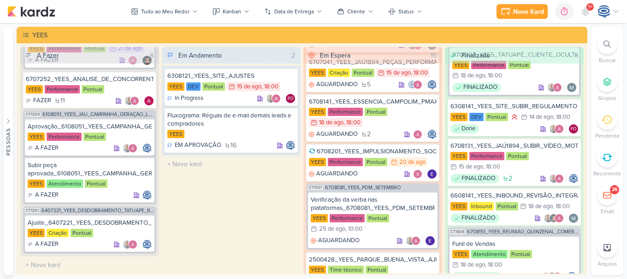
click at [604, 48] on div at bounding box center [607, 44] width 20 height 20
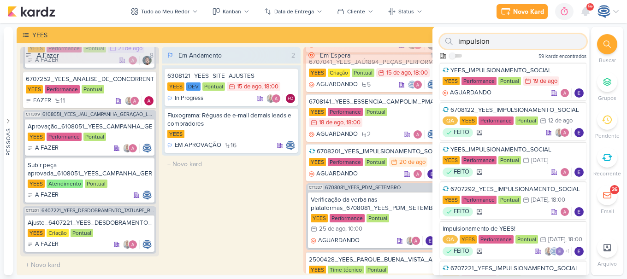
paste input "6707041"
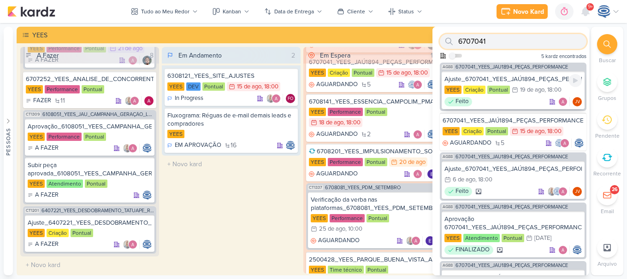
type input "6707041"
click at [522, 73] on div "Ajuste_6707041_YEES_JAÚ1894_PEÇAS_PERFORMANCE_v3 YEES Criação Pontual 19/8 19 d…" at bounding box center [513, 90] width 143 height 38
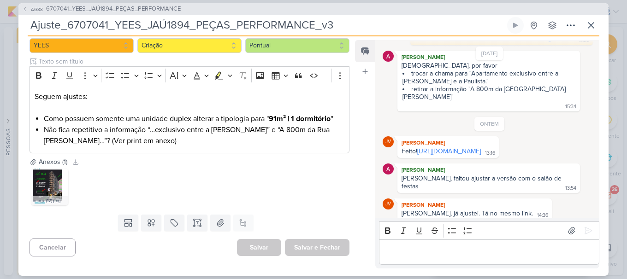
scroll to position [206, 0]
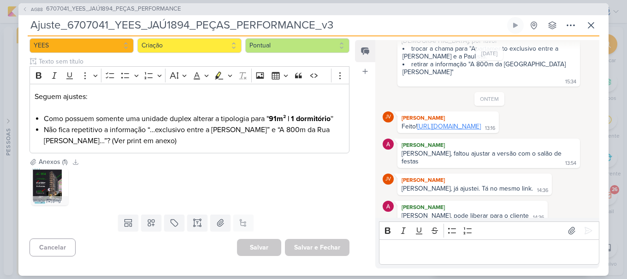
click at [481, 124] on link "https://drive.google.com/drive/folders/1fXb--IJ9hSTFi7xTZo_WVvaiYR_21ilP?usp=sh…" at bounding box center [449, 127] width 64 height 8
click at [432, 123] on link "https://drive.google.com/drive/folders/1fXb--IJ9hSTFi7xTZo_WVvaiYR_21ilP?usp=sh…" at bounding box center [449, 127] width 64 height 8
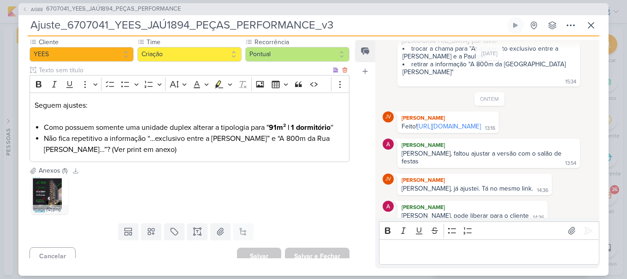
click at [345, 128] on div "Seguem ajustes: Como possuem somente uma unidade duplex alterar a tipologia par…" at bounding box center [190, 128] width 320 height 70
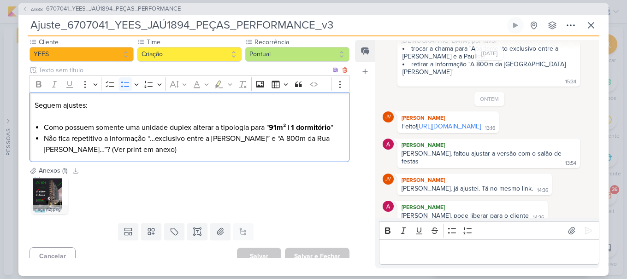
click at [345, 128] on div "Seguem ajustes: Como possuem somente uma unidade duplex alterar a tipologia par…" at bounding box center [190, 128] width 320 height 70
drag, startPoint x: 341, startPoint y: 128, endPoint x: 213, endPoint y: 129, distance: 128.2
click at [213, 129] on div "Seguem ajustes: Como possuem somente uma unidade duplex alterar a tipologia par…" at bounding box center [190, 128] width 320 height 70
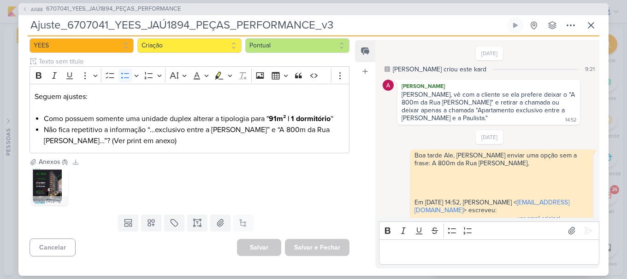
scroll to position [0, 0]
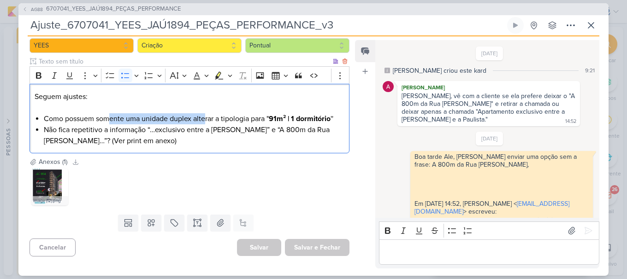
drag, startPoint x: 110, startPoint y: 118, endPoint x: 206, endPoint y: 116, distance: 95.5
click at [206, 116] on li "Como possuem somente uma unidade duplex alterar a tipologia para " 91m² | 1 dor…" at bounding box center [194, 118] width 301 height 11
click at [265, 118] on li "Como possuem somente uma unidade duplex alterar a tipologia para " 91m² | 1 dor…" at bounding box center [194, 118] width 301 height 11
drag, startPoint x: 54, startPoint y: 119, endPoint x: 190, endPoint y: 120, distance: 136.0
click at [190, 120] on li "Como possuem somente uma unidade duplex alterar a tipologia para " 91m² | 1 dor…" at bounding box center [194, 118] width 301 height 11
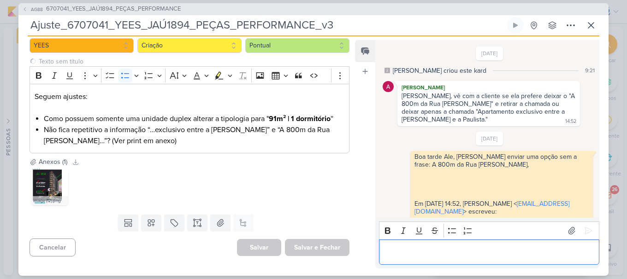
click at [391, 249] on p "Editor editing area: main" at bounding box center [489, 252] width 211 height 11
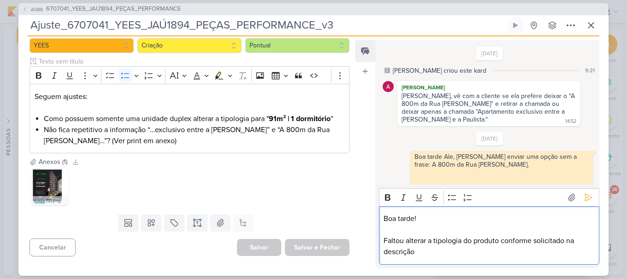
click at [517, 246] on p "Faltou alterar a tipologia do produto conforme solicitado na descrição" at bounding box center [489, 247] width 211 height 22
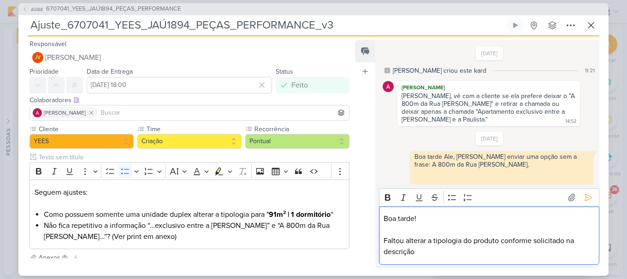
scroll to position [96, 0]
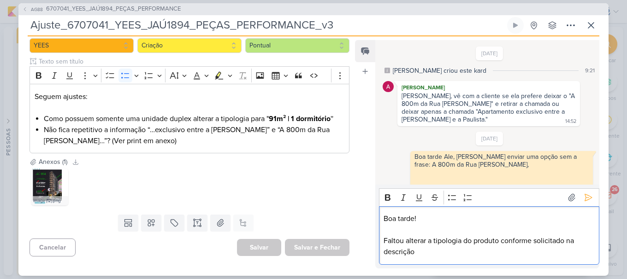
click at [424, 255] on p "Faltou alterar a tipologia do produto conforme solicitado na descrição" at bounding box center [489, 247] width 211 height 22
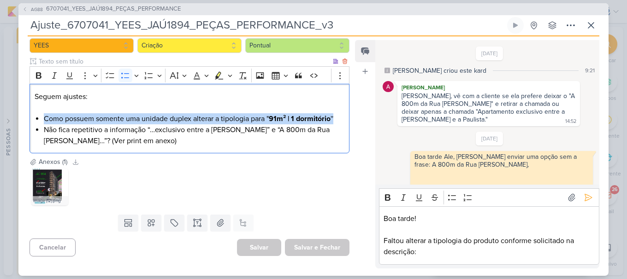
drag, startPoint x: 338, startPoint y: 118, endPoint x: 40, endPoint y: 118, distance: 298.3
click at [40, 118] on div "Seguem ajustes: Como possuem somente uma unidade duplex alterar a tipologia par…" at bounding box center [190, 119] width 320 height 70
copy li "Como possuem somente uma unidade duplex alterar a tipologia para " 91m² | 1 dor…"
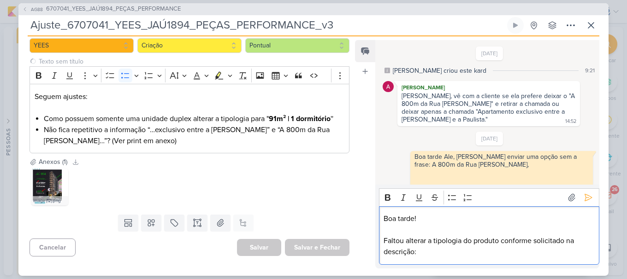
click at [434, 254] on p "Faltou alterar a tipologia do produto conforme solicitado na descrição:" at bounding box center [489, 247] width 211 height 22
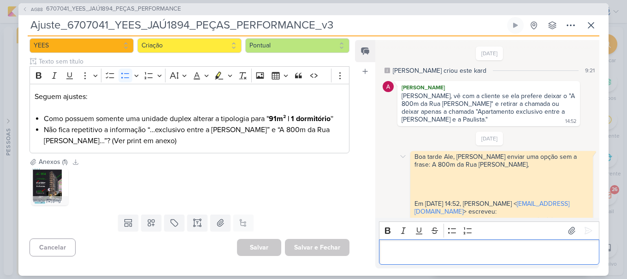
scroll to position [283, 0]
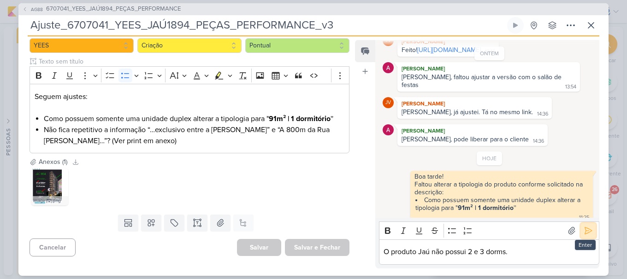
click at [585, 229] on icon at bounding box center [588, 231] width 7 height 7
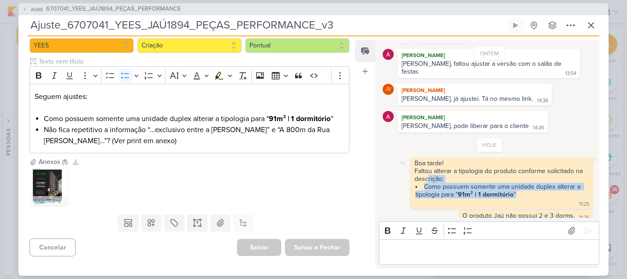
scroll to position [349, 0]
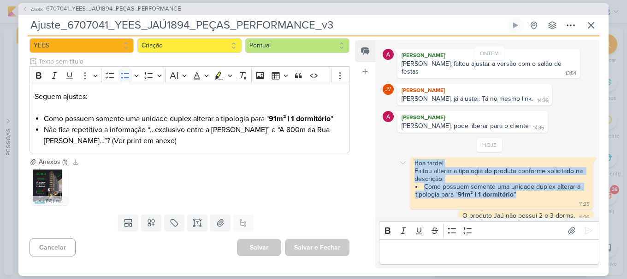
drag, startPoint x: 0, startPoint y: 0, endPoint x: 413, endPoint y: 155, distance: 440.9
click at [413, 160] on div "Boa tarde! Faltou alterar a tipologia do produto conforme solicitado na descriç…" at bounding box center [501, 184] width 179 height 48
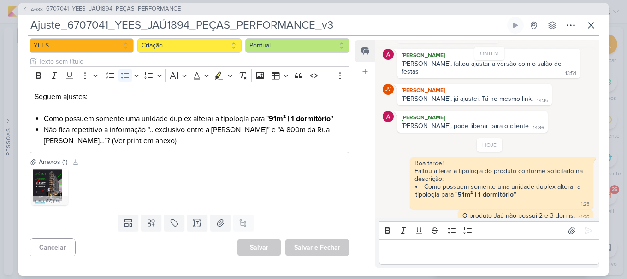
drag, startPoint x: 354, startPoint y: 24, endPoint x: 34, endPoint y: 28, distance: 320.0
click at [34, 28] on input "Ajuste_6707041_YEES_JAÚ1894_PEÇAS_PERFORMANCE_v3" at bounding box center [267, 25] width 478 height 17
drag, startPoint x: 30, startPoint y: 27, endPoint x: 337, endPoint y: 26, distance: 306.6
click at [337, 26] on input "Ajuste_6707041_YEES_JAÚ1894_PEÇAS_PERFORMANCE_v3" at bounding box center [267, 25] width 478 height 17
click at [265, 186] on div "image (12).png" at bounding box center [190, 187] width 320 height 41
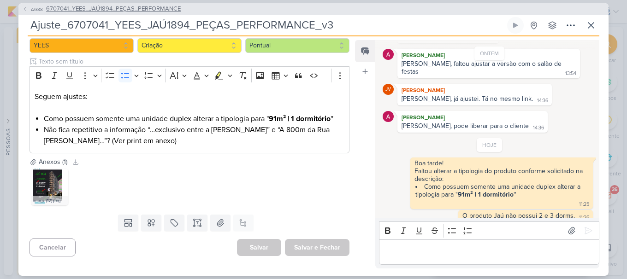
click at [122, 11] on span "6707041_YEES_JAÚ1894_PEÇAS_PERFORMANCE" at bounding box center [113, 9] width 135 height 9
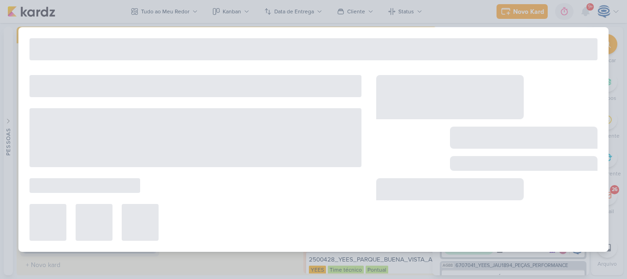
type input "6707041_YEES_JAÚ1894_PEÇAS_PERFORMANCE"
type input "15 de agosto de 2025 às 18:00"
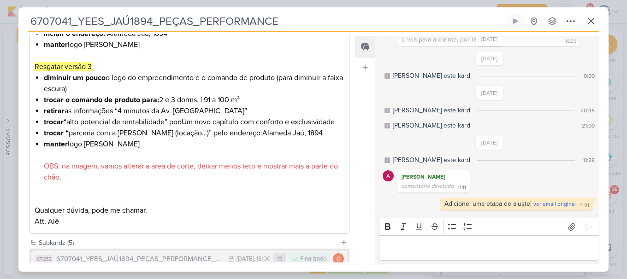
scroll to position [504, 0]
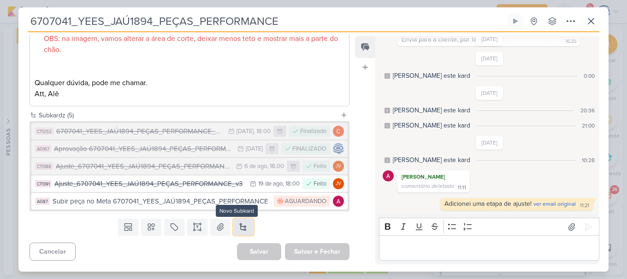
click at [242, 230] on button at bounding box center [243, 227] width 20 height 17
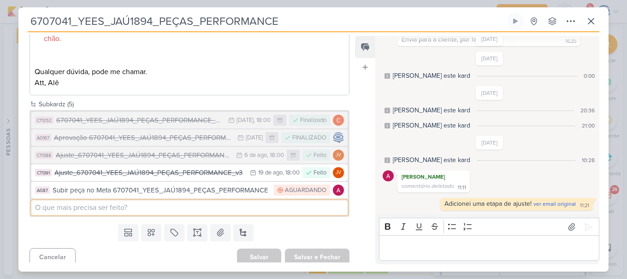
paste input "Ajuste_6707041_YEES_JAÚ1894_PEÇAS_PERFORMANCE_v3"
click at [239, 215] on input "Ajuste_6707041_YEES_JAÚ1894_PEÇAS_PERFORMANCE_v3" at bounding box center [189, 208] width 316 height 15
type input "Ajuste_6707041_YEES_JAÚ1894_PEÇAS_PERFORMANCE_v3"
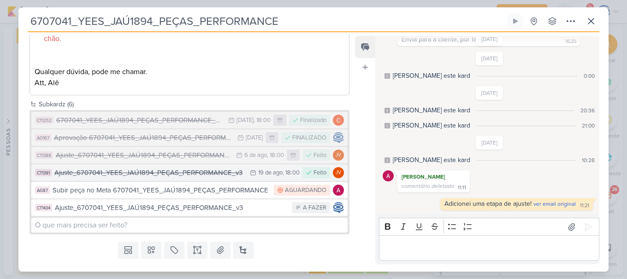
click at [234, 178] on div "Ajuste_6707041_YEES_JAÚ1894_PEÇAS_PERFORMANCE_v3" at bounding box center [149, 173] width 191 height 11
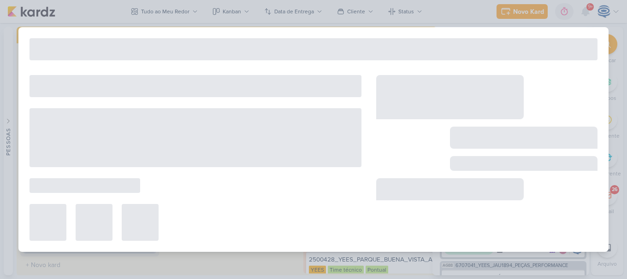
type input "Ajuste_6707041_YEES_JAÚ1894_PEÇAS_PERFORMANCE_v3"
type input "19 de agosto de 2025 às 18:00"
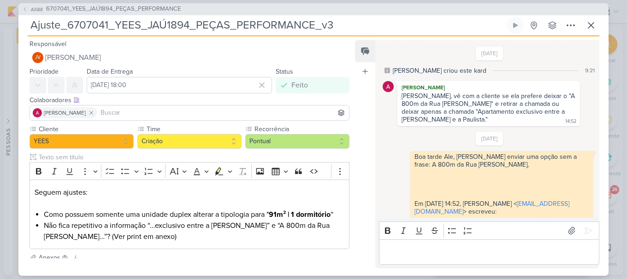
scroll to position [296, 0]
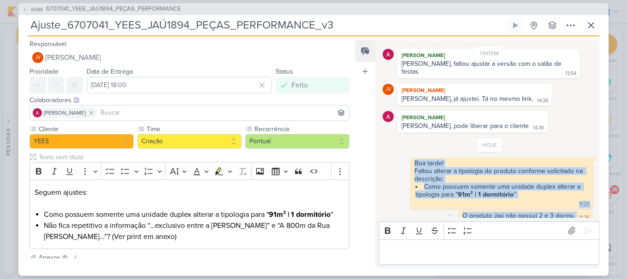
drag, startPoint x: 414, startPoint y: 156, endPoint x: 574, endPoint y: 208, distance: 167.5
click at [574, 208] on div "HOJE Boa tarde! Faltou alterar a tipologia do produto conforme solicitado na de…" at bounding box center [490, 180] width 214 height 84
copy div "Boa tarde! Faltou alterar a tipologia do produto conforme solicitado na descriç…"
click at [138, 10] on span "6707041_YEES_JAÚ1894_PEÇAS_PERFORMANCE" at bounding box center [113, 9] width 135 height 9
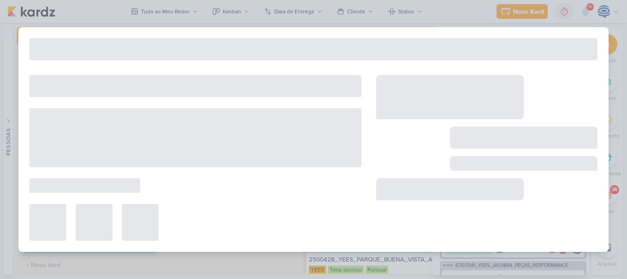
type input "6707041_YEES_JAÚ1894_PEÇAS_PERFORMANCE"
type input "15 de agosto de 2025 às 18:00"
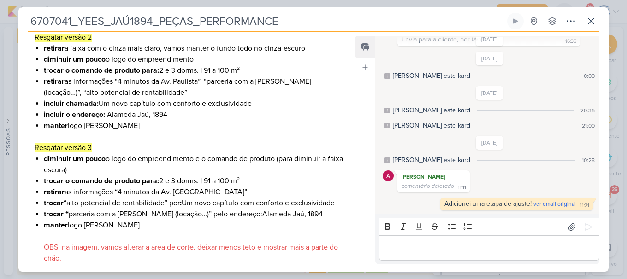
scroll to position [521, 0]
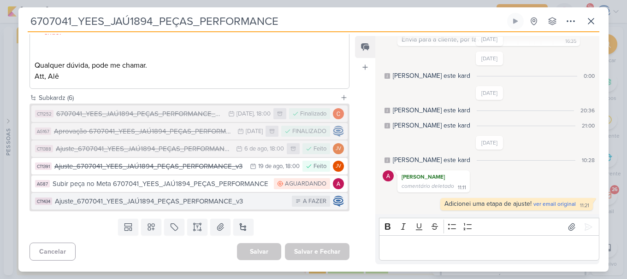
click at [81, 196] on div "Ajuste_6707041_YEES_JAÚ1894_PEÇAS_PERFORMANCE_v3" at bounding box center [171, 201] width 232 height 11
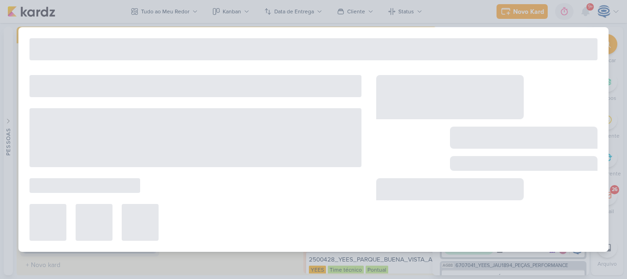
type input "Ajuste_6707041_YEES_JAÚ1894_PEÇAS_PERFORMANCE_v3"
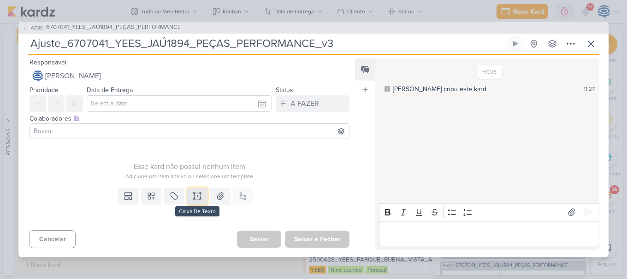
click at [193, 200] on icon at bounding box center [197, 196] width 9 height 9
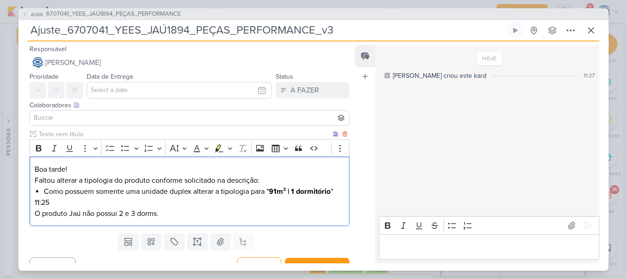
click at [72, 168] on p "Boa tarde!" at bounding box center [190, 169] width 310 height 11
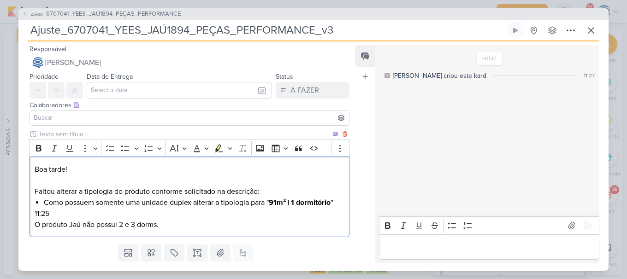
click at [258, 194] on p "Faltou alterar a tipologia do produto conforme solicitado na descrição:" at bounding box center [190, 191] width 310 height 11
click at [60, 212] on p "11:25" at bounding box center [190, 213] width 310 height 11
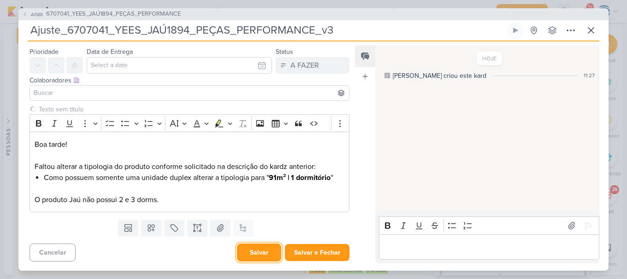
click at [242, 256] on button "Salvar" at bounding box center [259, 253] width 44 height 18
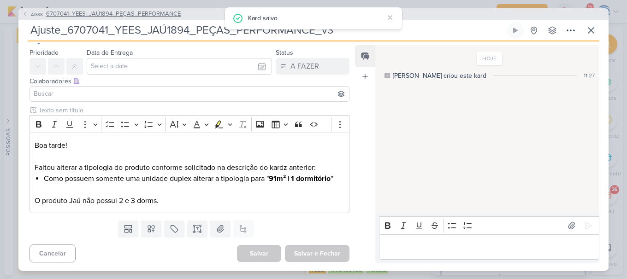
scroll to position [0, 0]
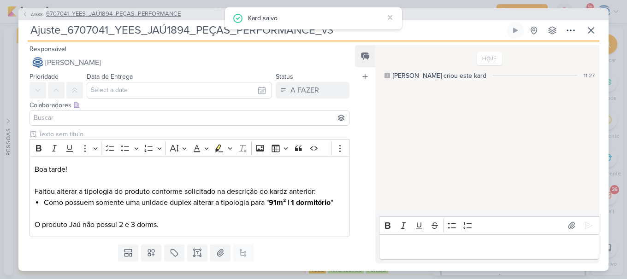
click at [103, 12] on span "6707041_YEES_JAÚ1894_PEÇAS_PERFORMANCE" at bounding box center [113, 14] width 135 height 9
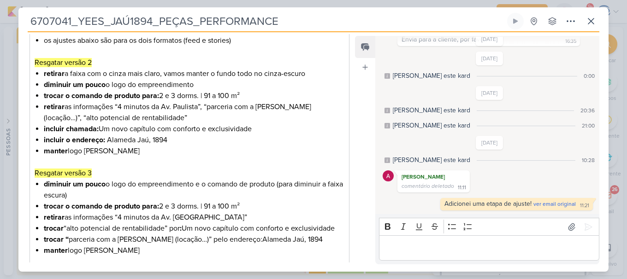
scroll to position [521, 0]
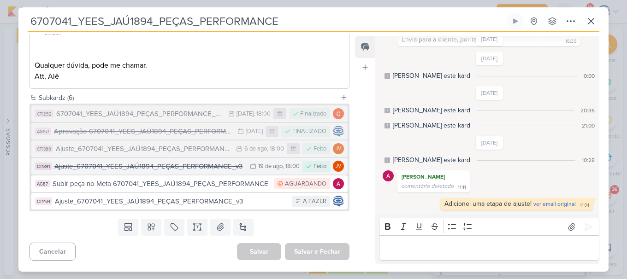
click at [143, 172] on div "Ajuste_6707041_YEES_JAÚ1894_PEÇAS_PERFORMANCE_v3" at bounding box center [149, 166] width 191 height 11
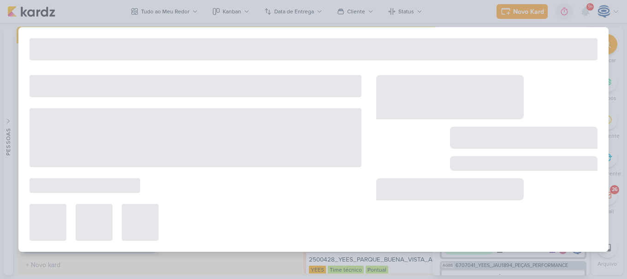
type input "Ajuste_6707041_YEES_JAÚ1894_PEÇAS_PERFORMANCE_v3"
type input "19 de agosto de 2025 às 18:00"
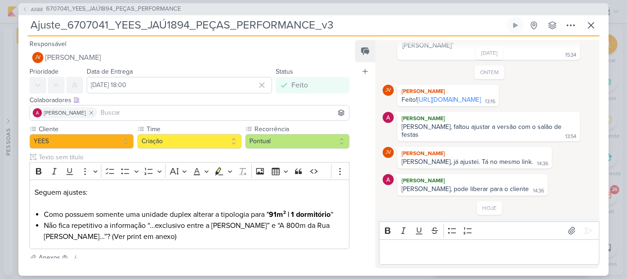
scroll to position [235, 0]
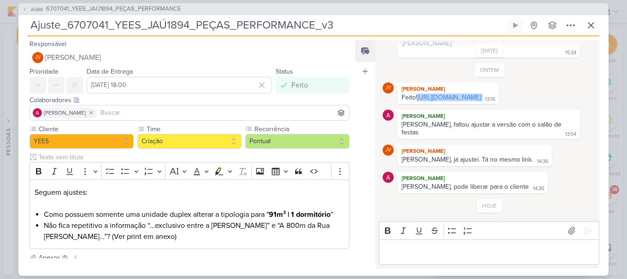
drag, startPoint x: 545, startPoint y: 99, endPoint x: 418, endPoint y: 92, distance: 127.0
click at [418, 94] on div "Feito! https://drive.google.com/drive/folders/1fXb--IJ9hSTFi7xTZo_WVvaiYR_21ilP…" at bounding box center [448, 98] width 98 height 9
copy div "https://drive.google.com/drive/folders/1fXb--IJ9hSTFi7xTZo_WVvaiYR_21ilP?usp=sh…"
click at [67, 8] on span "6707041_YEES_JAÚ1894_PEÇAS_PERFORMANCE" at bounding box center [113, 9] width 135 height 9
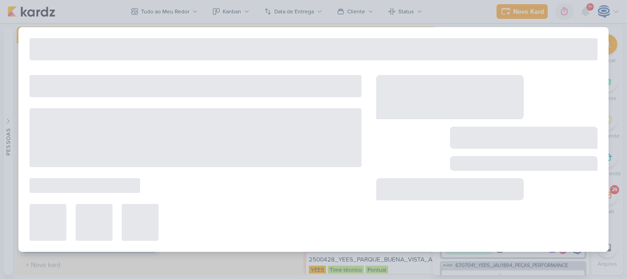
type input "6707041_YEES_JAÚ1894_PEÇAS_PERFORMANCE"
type input "15 de agosto de 2025 às 18:00"
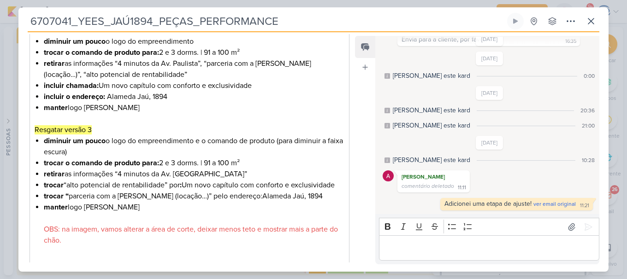
scroll to position [521, 0]
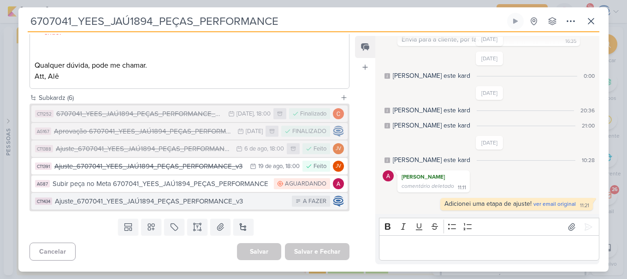
click at [101, 205] on div "Ajuste_6707041_YEES_JAÚ1894_PEÇAS_PERFORMANCE_v3" at bounding box center [171, 201] width 232 height 11
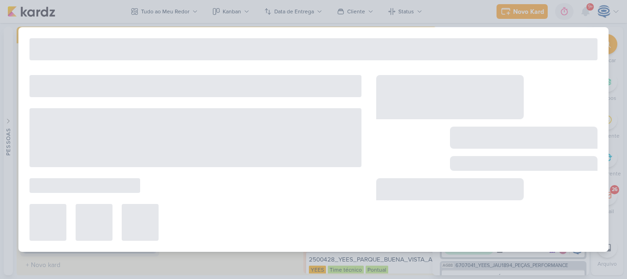
type input "Ajuste_6707041_YEES_JAÚ1894_PEÇAS_PERFORMANCE_v3"
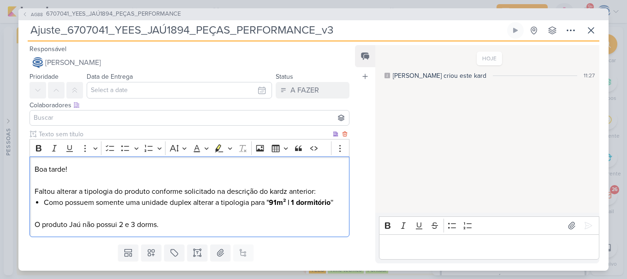
click at [192, 230] on p "O produto Jaú não possui 2 e 3 dorms." at bounding box center [190, 224] width 310 height 11
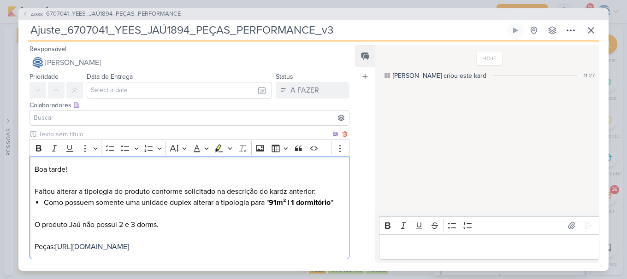
click at [192, 230] on p "O produto Jaú não possui 2 e 3 dorms. Peças: https://drive.google.com/drive/fol…" at bounding box center [190, 235] width 310 height 33
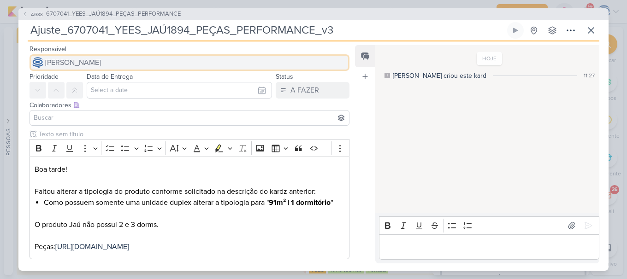
click at [77, 68] on button "[PERSON_NAME]" at bounding box center [190, 62] width 320 height 17
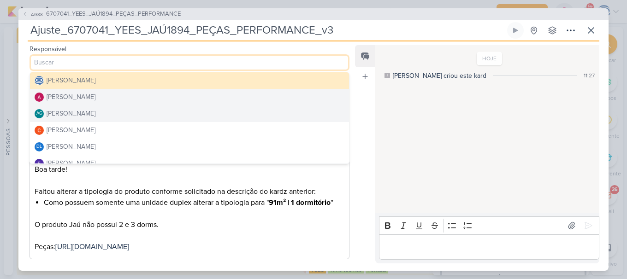
drag, startPoint x: 77, startPoint y: 106, endPoint x: 79, endPoint y: 100, distance: 5.8
click at [79, 100] on div "Caroline Traven De Andrade Alessandra Gomes AG Aline Gimenez Graciano Carlos Ma…" at bounding box center [190, 118] width 320 height 92
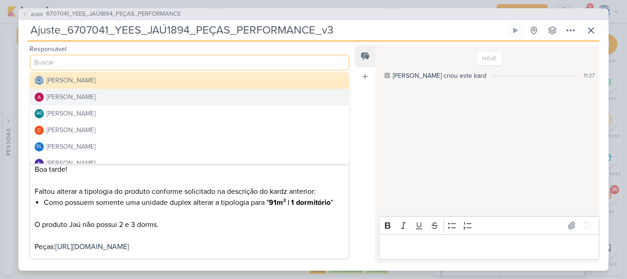
click at [79, 100] on div "Alessandra Gomes" at bounding box center [71, 97] width 49 height 10
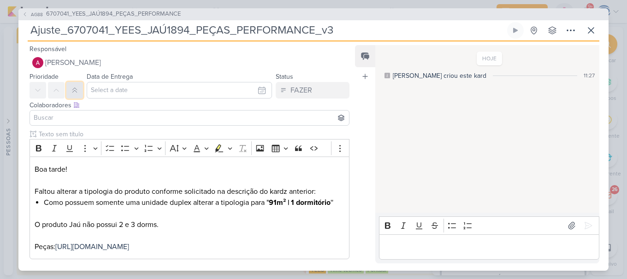
click at [75, 88] on icon at bounding box center [74, 90] width 4 height 5
click at [76, 116] on input at bounding box center [189, 117] width 315 height 11
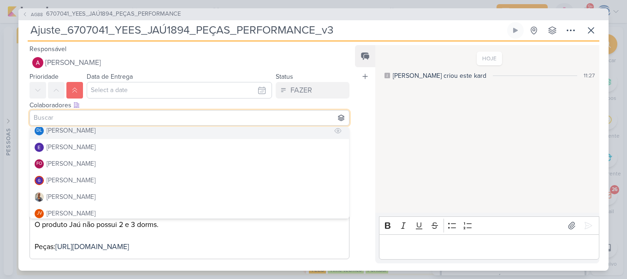
scroll to position [109, 0]
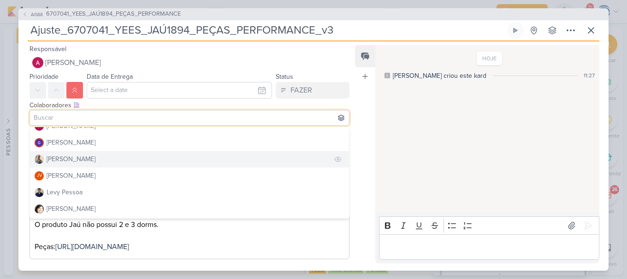
click at [62, 154] on div "[PERSON_NAME]" at bounding box center [71, 159] width 49 height 10
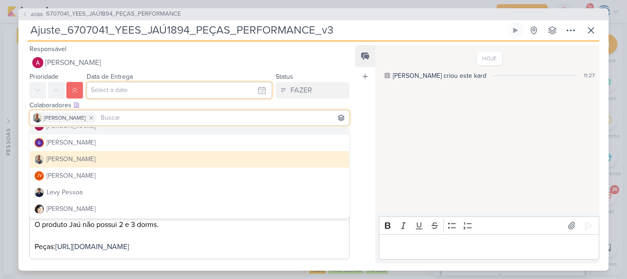
click at [111, 91] on input "text" at bounding box center [179, 90] width 185 height 17
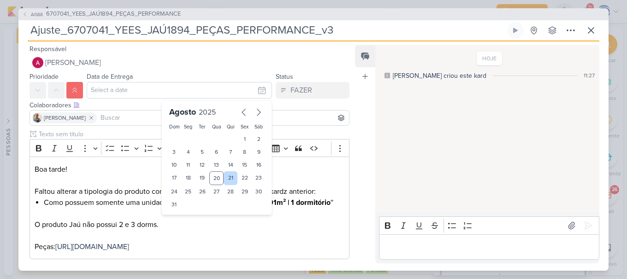
click at [224, 175] on div "21" at bounding box center [231, 179] width 14 height 14
type input "21 de agosto de 2025 às 23:59"
click at [187, 219] on select "00 01 02 03 04 05 06 07 08 09 10 11 12 13 14 15 16 17 18 19 20 21 22 23" at bounding box center [188, 220] width 13 height 11
select select "18"
click at [182, 215] on select "00 01 02 03 04 05 06 07 08 09 10 11 12 13 14 15 16 17 18 19 20 21 22 23" at bounding box center [188, 220] width 13 height 11
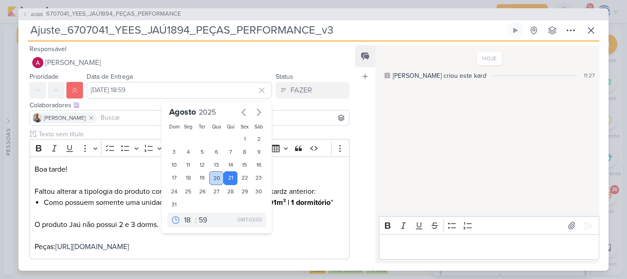
click at [211, 183] on div "20" at bounding box center [216, 179] width 14 height 14
type input "20 de agosto de 2025 às 18:59"
click at [197, 223] on select "00 05 10 15 20 25 30 35 40 45 50 55 59" at bounding box center [203, 220] width 13 height 11
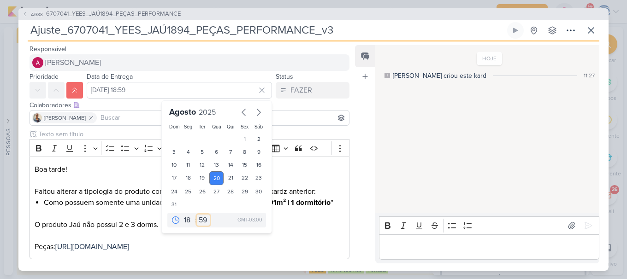
select select "0"
click at [197, 215] on select "00 05 10 15 20 25 30 35 40 45 50 55 59" at bounding box center [203, 220] width 13 height 11
type input "20 de agosto de 2025 às 18:00"
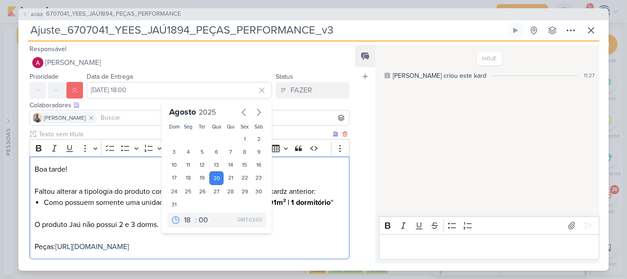
click at [198, 253] on p "O produto Jaú não possui 2 e 3 dorms. Peças: https://drive.google.com/drive/fol…" at bounding box center [190, 235] width 310 height 33
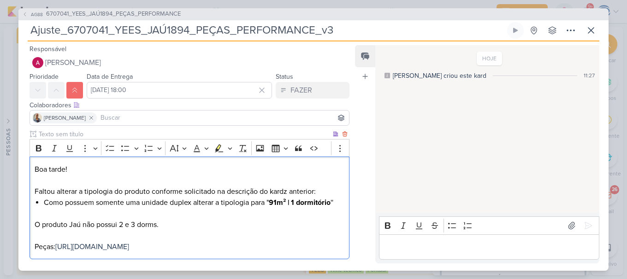
scroll to position [58, 0]
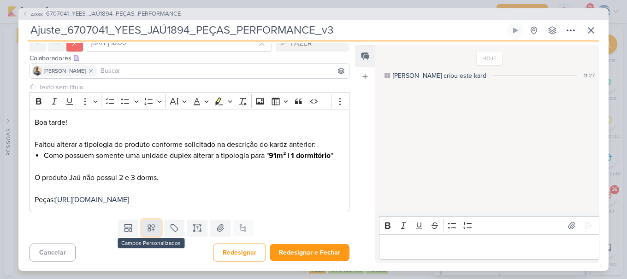
click at [147, 229] on icon at bounding box center [151, 228] width 9 height 9
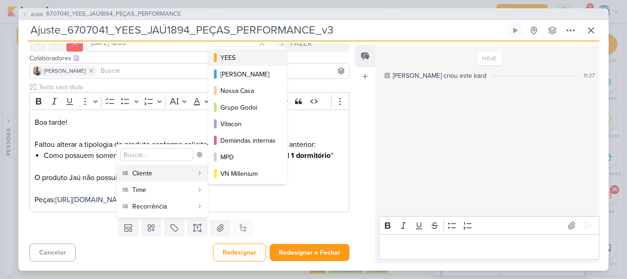
click at [260, 59] on div "YEES" at bounding box center [247, 58] width 55 height 10
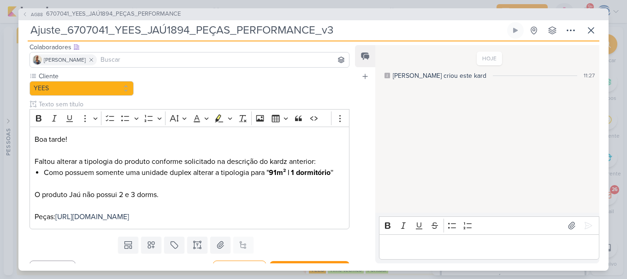
click at [149, 261] on div "Responsável Alessandra Gomes Caroline Traven De Andrade Alessandra Gomes AG Ali…" at bounding box center [313, 156] width 590 height 230
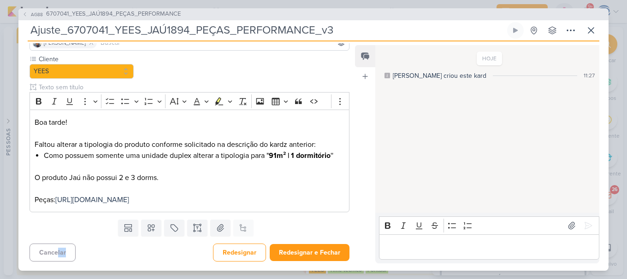
click at [149, 261] on div "Cancelar Redesignar Redesignar e Fechar Ctrl + Enter" at bounding box center [185, 252] width 335 height 24
click at [148, 231] on icon at bounding box center [151, 228] width 6 height 6
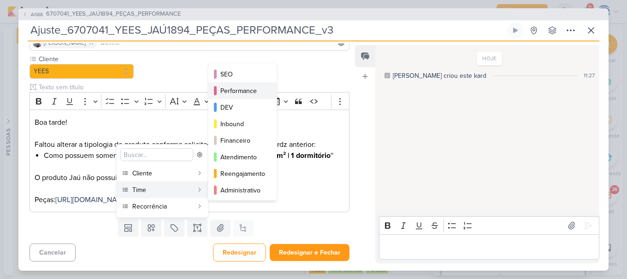
click at [226, 95] on div "Performance" at bounding box center [242, 91] width 45 height 10
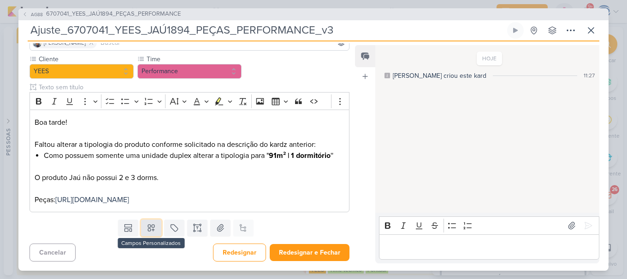
click at [148, 229] on icon at bounding box center [151, 228] width 6 height 6
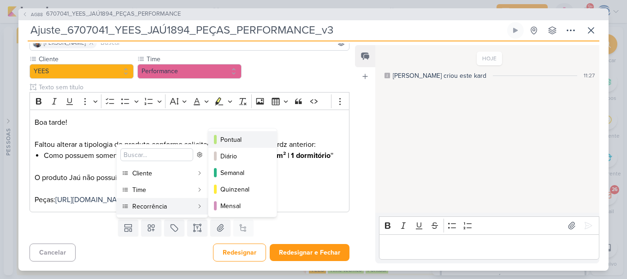
click at [238, 142] on div "Pontual" at bounding box center [242, 140] width 45 height 10
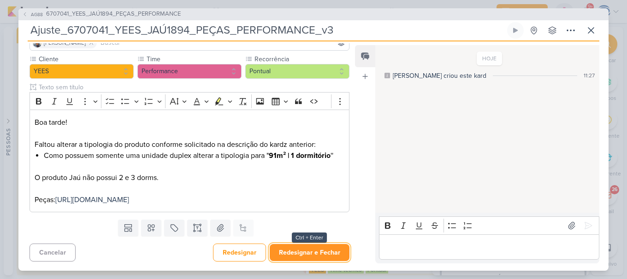
click at [287, 249] on button "Redesignar e Fechar" at bounding box center [310, 252] width 80 height 17
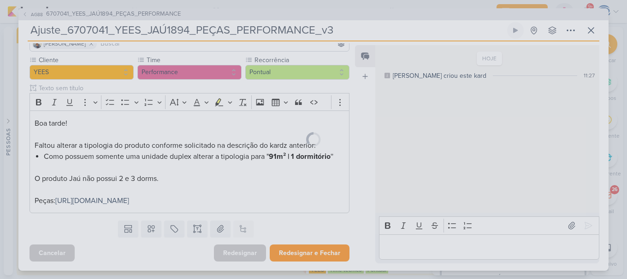
scroll to position [85, 0]
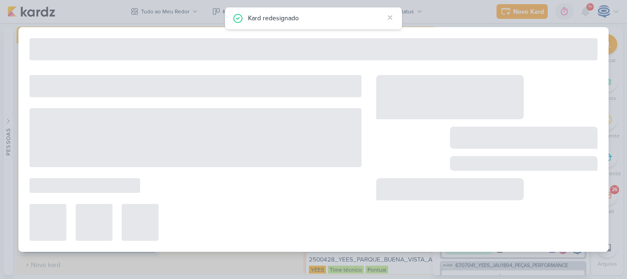
type input "6707041_YEES_JAÚ1894_PEÇAS_PERFORMANCE"
type input "15 de agosto de 2025 às 18:00"
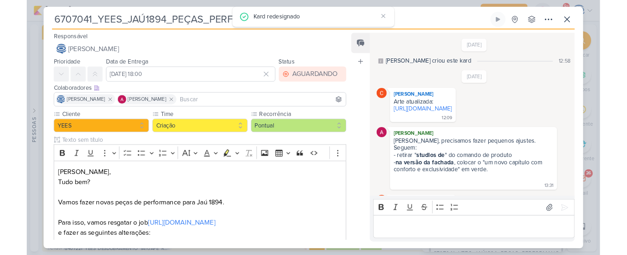
scroll to position [336, 0]
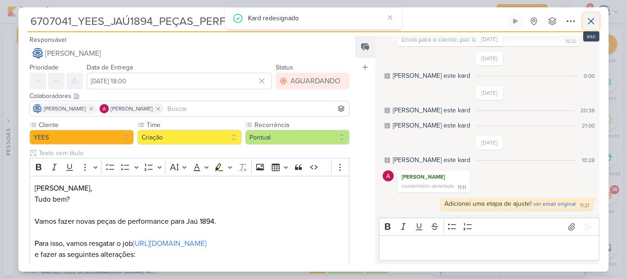
click at [595, 24] on icon at bounding box center [591, 21] width 11 height 11
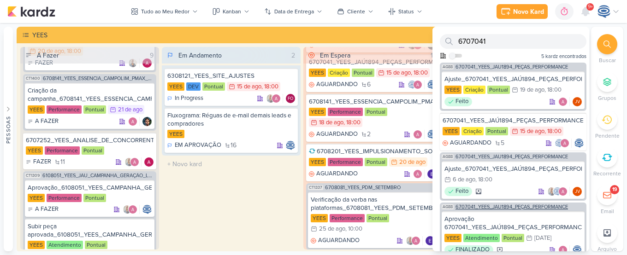
scroll to position [0, 0]
click at [604, 53] on div at bounding box center [607, 44] width 20 height 20
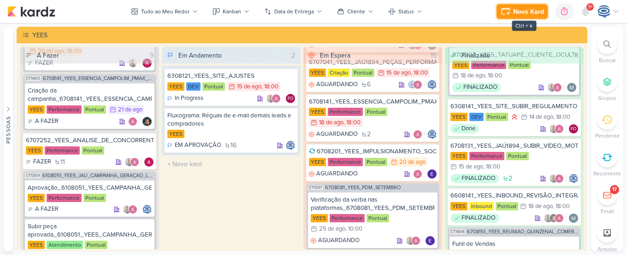
click at [534, 10] on div "Novo Kard" at bounding box center [528, 12] width 31 height 10
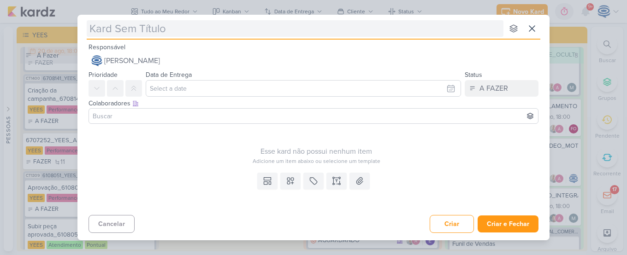
click at [344, 37] on input "text" at bounding box center [295, 28] width 417 height 17
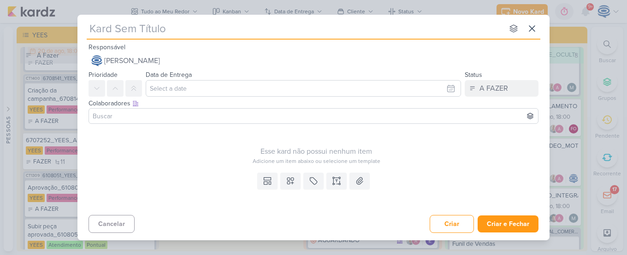
click at [331, 31] on input "text" at bounding box center [295, 28] width 417 height 17
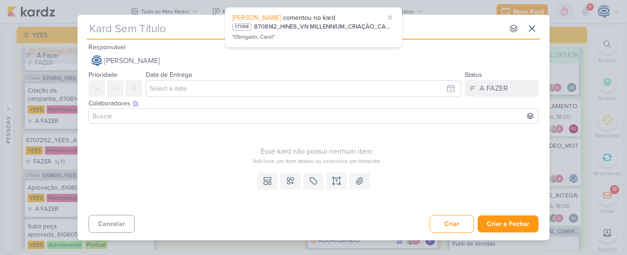
click at [204, 36] on input "text" at bounding box center [295, 28] width 417 height 17
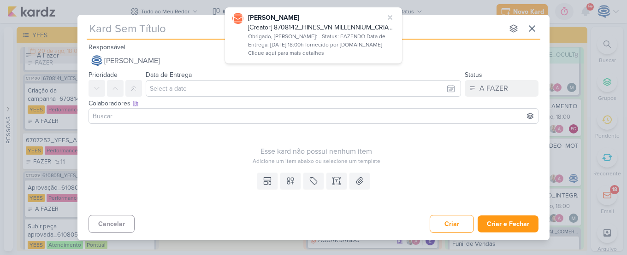
type input "["
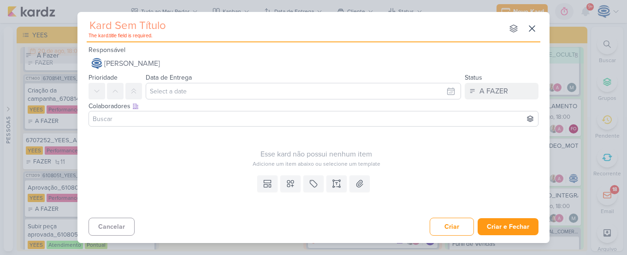
click at [167, 29] on input "text" at bounding box center [295, 26] width 417 height 17
type input "["
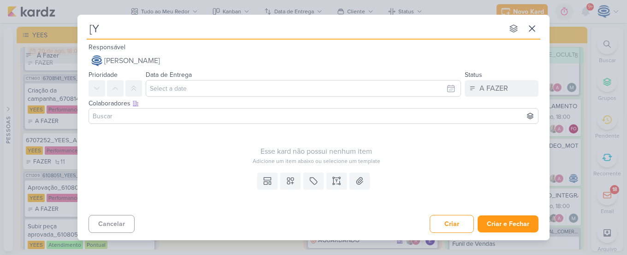
type input "[YY"
type input "[Y"
type input "[YEE"
type input "[YEES"
type input "[YEES]"
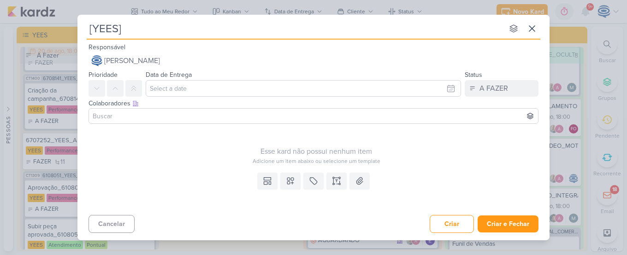
type input "[YEES] E"
type input "[YEES] Estudo d"
type input "[YEES] Estudo dos b"
type input "[YEES] Estudo dos book"
type input "[YEES] Estudo dos bookd"
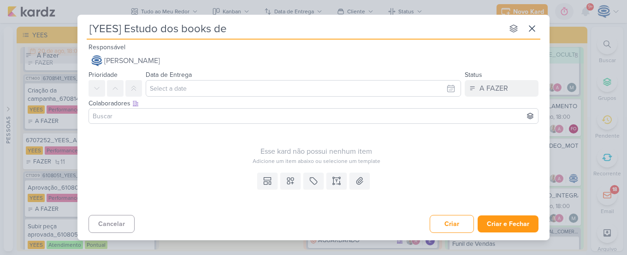
type input "[YEES] Estudo dos books de p"
type input "[YEES] Estudo dos books de produtos"
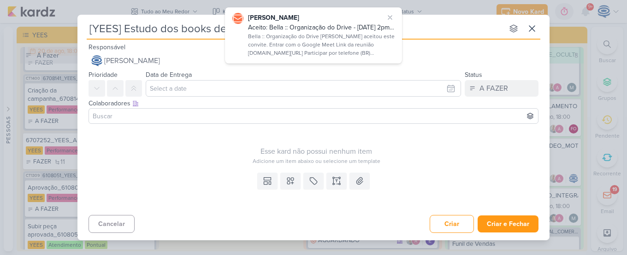
click at [201, 24] on input "[YEES] Estudo dos books de produtos" at bounding box center [295, 28] width 417 height 17
type input "[YEES] Estudo dos books de produtos"
click at [391, 15] on icon at bounding box center [389, 17] width 7 height 7
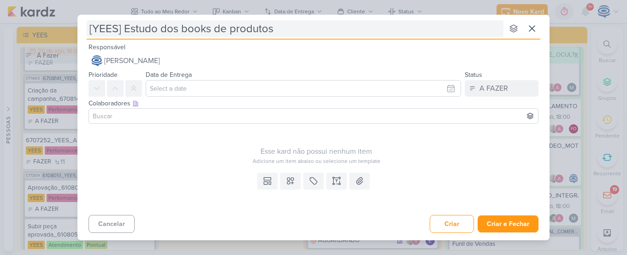
click at [278, 32] on input "[YEES] Estudo dos books de produtos" at bounding box center [295, 28] width 417 height 17
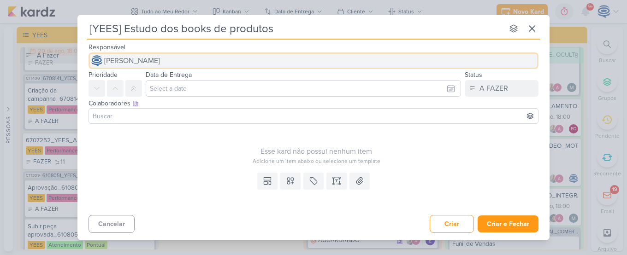
click at [160, 60] on span "[PERSON_NAME]" at bounding box center [132, 60] width 56 height 11
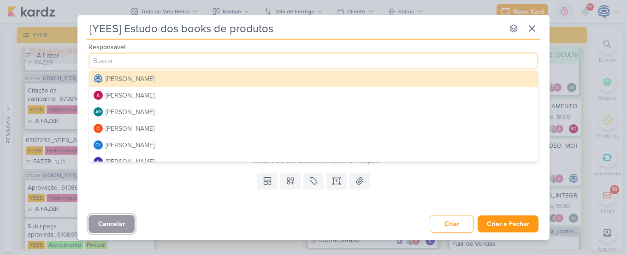
click at [125, 223] on button "Cancelar" at bounding box center [112, 224] width 46 height 18
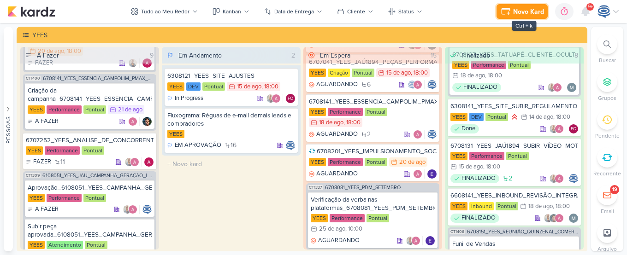
click at [521, 10] on div "Novo Kard" at bounding box center [528, 12] width 31 height 10
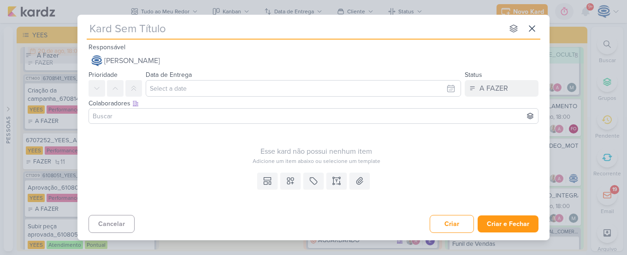
click at [216, 142] on div "Esse kard não possui nenhum item Adicione um item abaixo ou selecione um templa…" at bounding box center [317, 147] width 456 height 38
click at [140, 87] on button at bounding box center [133, 88] width 17 height 17
click at [130, 89] on button at bounding box center [133, 88] width 17 height 17
click at [239, 88] on input "text" at bounding box center [303, 88] width 315 height 17
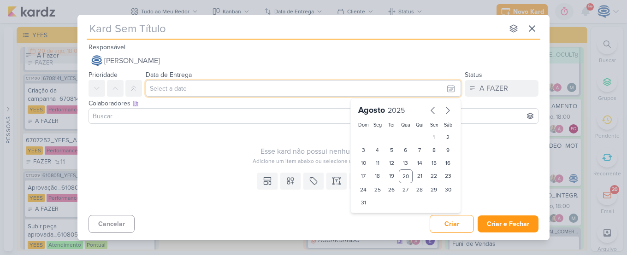
click at [165, 88] on input "text" at bounding box center [303, 88] width 315 height 17
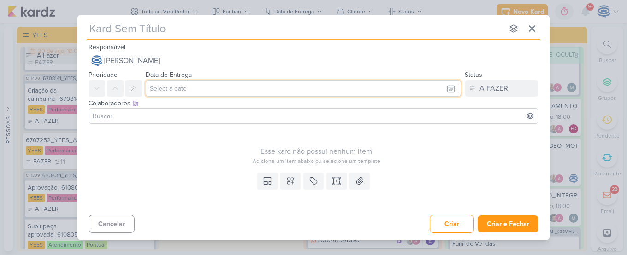
click at [167, 89] on input "text" at bounding box center [303, 88] width 315 height 17
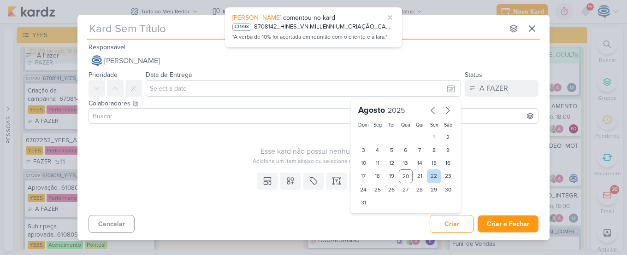
click at [434, 177] on div "22" at bounding box center [434, 177] width 14 height 14
type input "22 de agosto de 2025 às 23:59"
click at [378, 219] on select "00 01 02 03 04 05 06 07 08 09 10 11 12 13 14 15 16 17 18 19 20 21 22 23" at bounding box center [377, 218] width 13 height 11
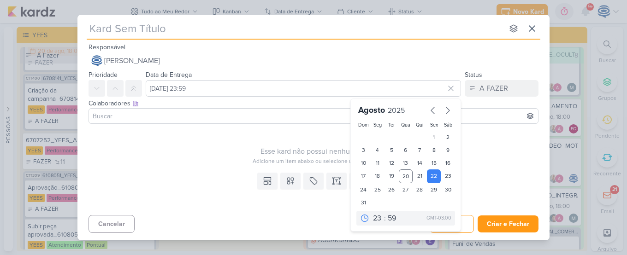
click at [214, 142] on div "Esse kard não possui nenhum item Adicione um item abaixo ou selecione um templa…" at bounding box center [317, 147] width 456 height 38
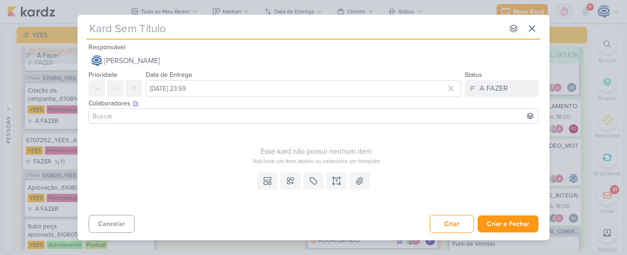
click at [175, 118] on input at bounding box center [313, 116] width 445 height 11
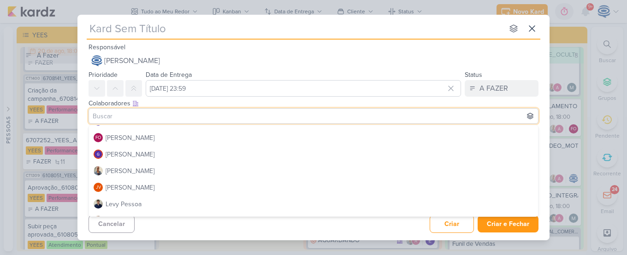
scroll to position [97, 0]
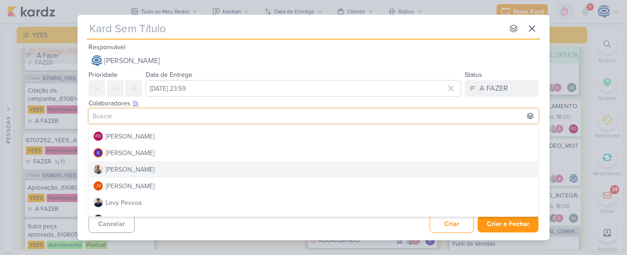
click at [229, 103] on div "Colaboradores Este kard pode ser visível a usuários da sua organização Este kar…" at bounding box center [314, 104] width 450 height 10
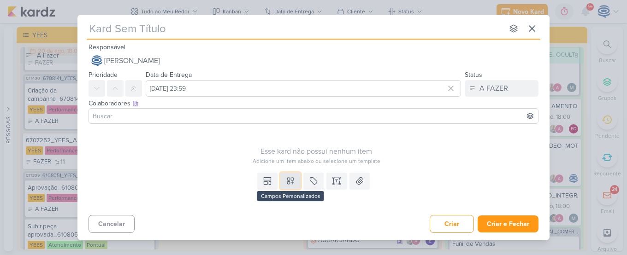
click at [294, 183] on icon at bounding box center [290, 181] width 9 height 9
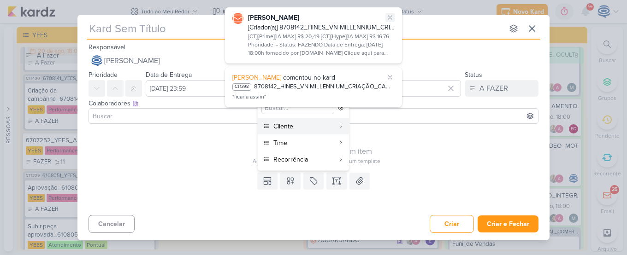
click at [392, 15] on icon at bounding box center [389, 17] width 7 height 7
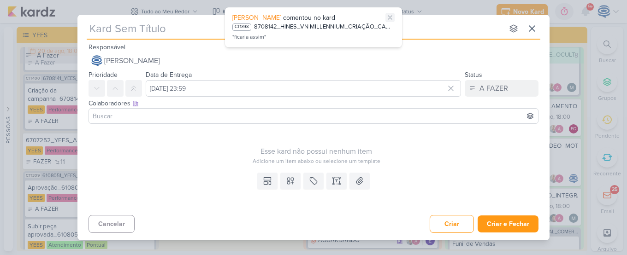
click at [392, 14] on icon at bounding box center [389, 17] width 7 height 7
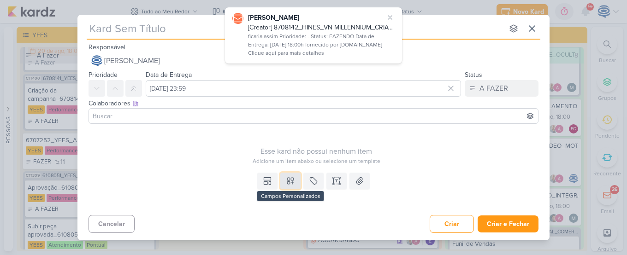
click at [290, 185] on icon at bounding box center [290, 181] width 9 height 9
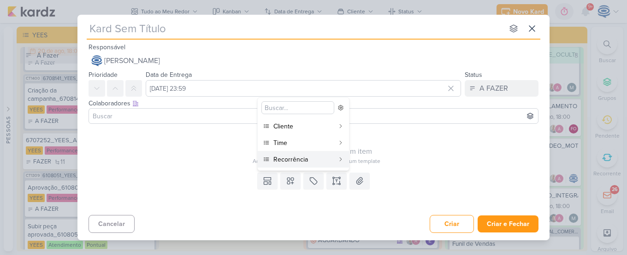
click at [326, 201] on div "Templates Campos Personalizados Cliente YEES MPD" at bounding box center [313, 190] width 472 height 42
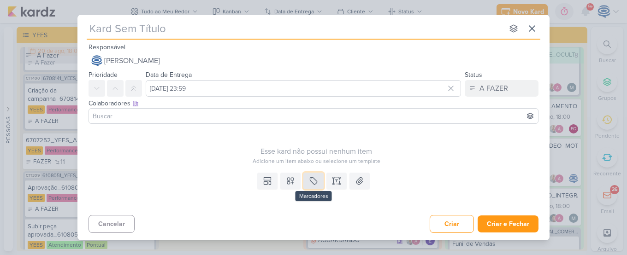
click at [314, 184] on icon at bounding box center [313, 181] width 9 height 9
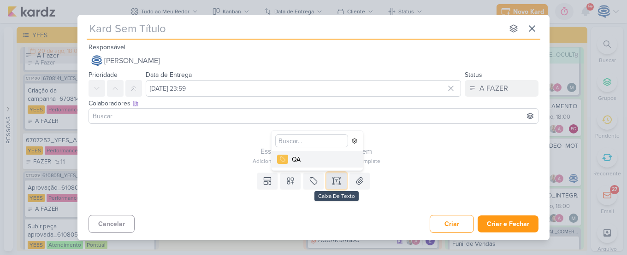
click at [336, 181] on icon at bounding box center [336, 181] width 9 height 9
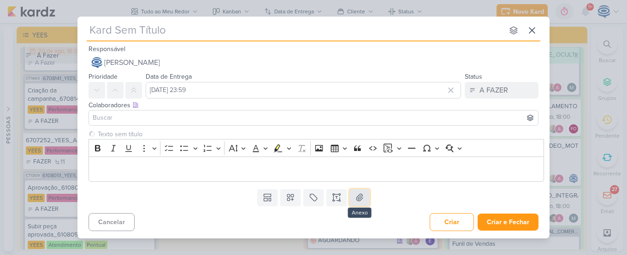
click at [363, 205] on button at bounding box center [359, 197] width 20 height 17
click at [268, 200] on icon at bounding box center [267, 197] width 9 height 9
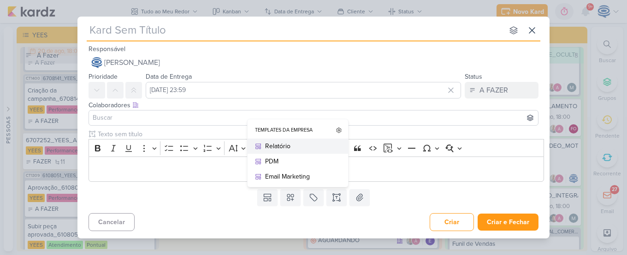
click at [302, 145] on div "Relatório" at bounding box center [301, 147] width 72 height 10
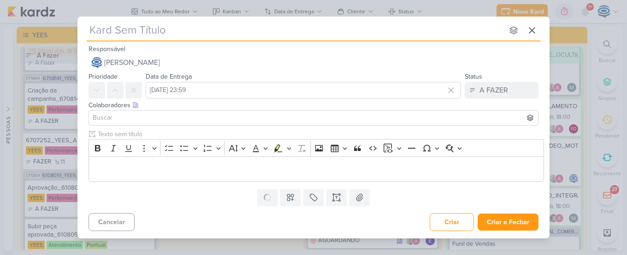
type input "Relatório"
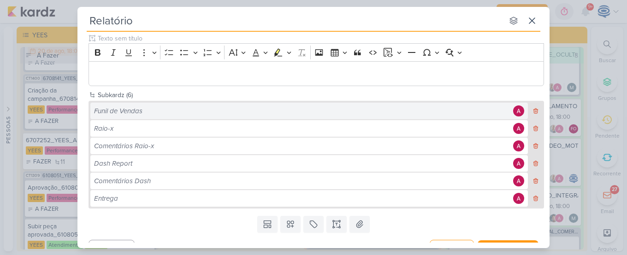
scroll to position [49, 0]
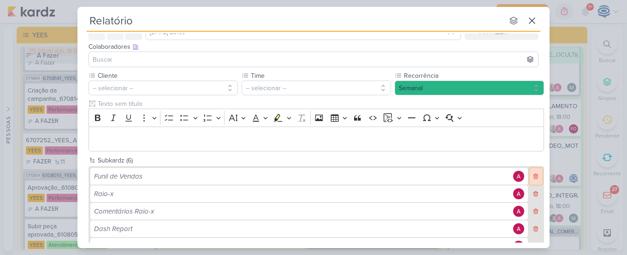
click at [533, 180] on button at bounding box center [536, 176] width 12 height 17
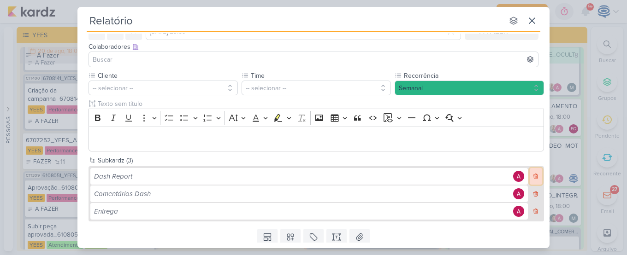
click at [533, 183] on button at bounding box center [536, 176] width 12 height 17
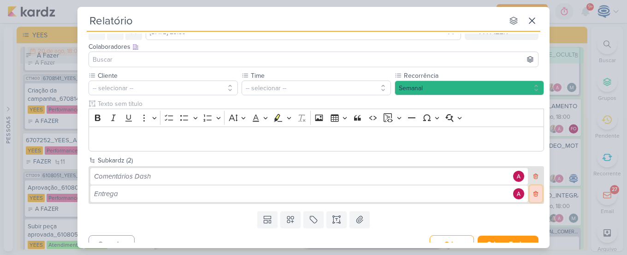
click at [533, 193] on icon at bounding box center [536, 194] width 6 height 6
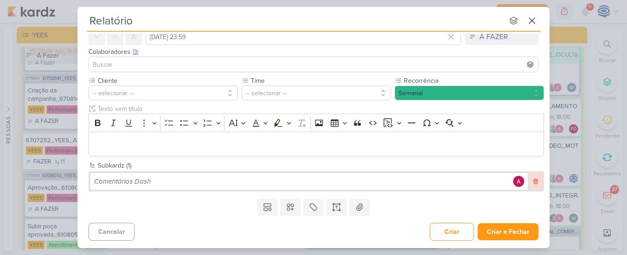
scroll to position [43, 0]
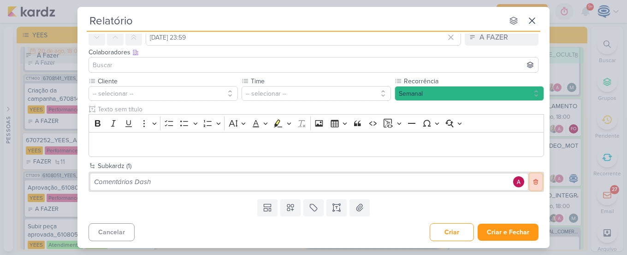
click at [533, 184] on icon at bounding box center [536, 182] width 6 height 6
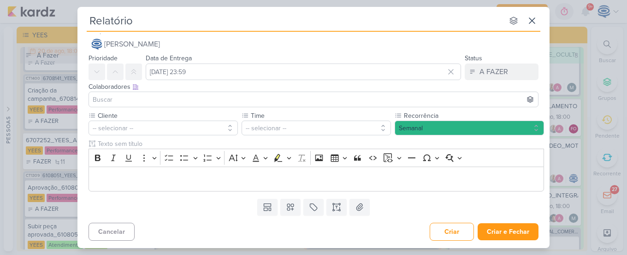
scroll to position [8, 0]
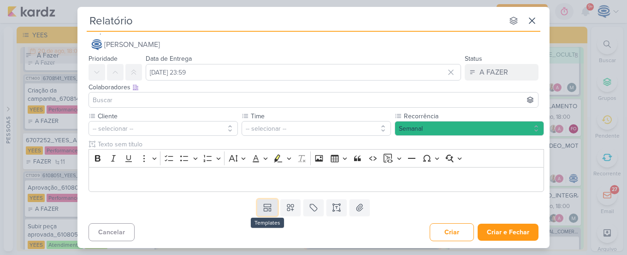
click at [269, 205] on icon at bounding box center [267, 206] width 7 height 3
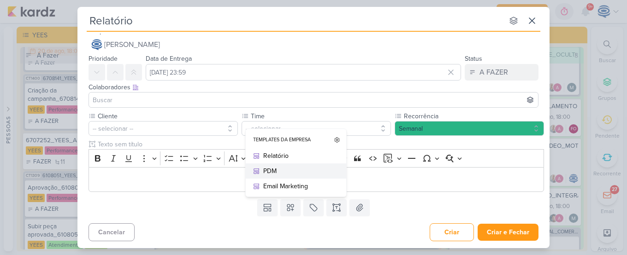
click at [280, 176] on div "PDM" at bounding box center [299, 171] width 72 height 10
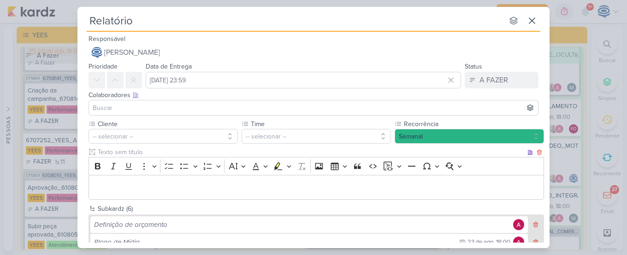
scroll to position [130, 0]
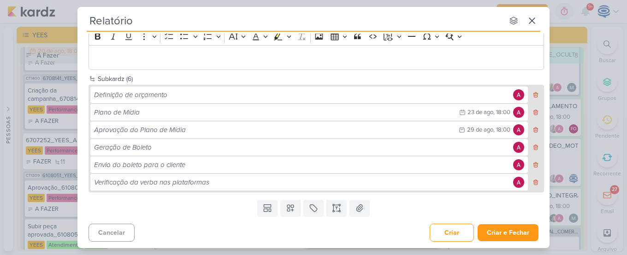
click at [202, 211] on div "Templates Templates da Empresa Relatório PDM Email Marketing Campos Personaliza…" at bounding box center [313, 208] width 472 height 24
click at [529, 17] on icon at bounding box center [532, 20] width 11 height 11
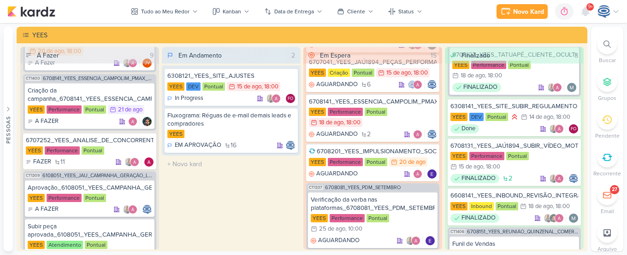
click at [222, 207] on div "Em Andamento 2 6308121_YEES_SITE_AJUSTES YEES DEV Pontual 15/8 15 de ago , 18:0…" at bounding box center [231, 148] width 139 height 203
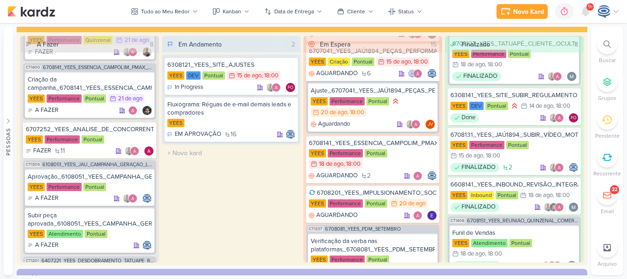
scroll to position [0, 0]
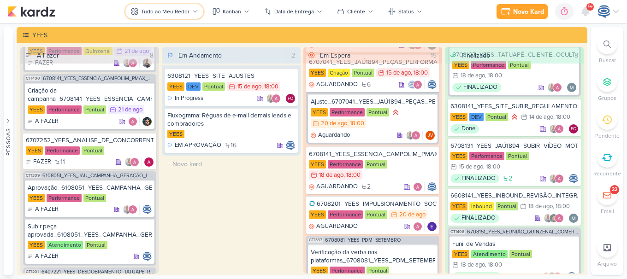
click at [172, 9] on div "Tudo ao Meu Redor" at bounding box center [165, 11] width 48 height 8
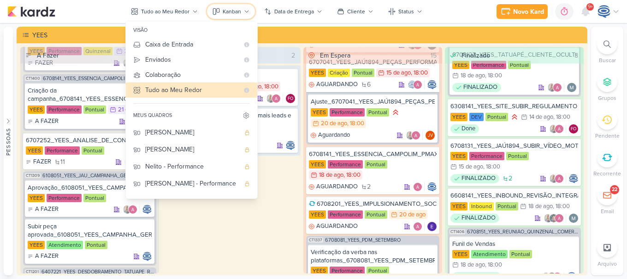
click at [245, 12] on icon at bounding box center [247, 12] width 6 height 6
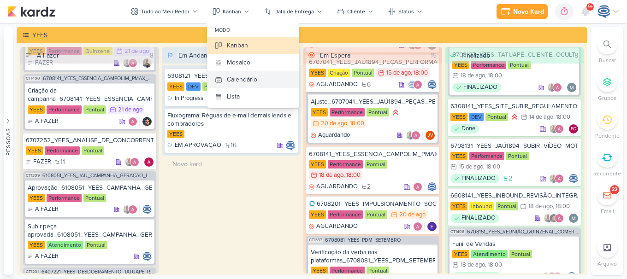
click at [256, 84] on div "Calendário" at bounding box center [242, 80] width 30 height 10
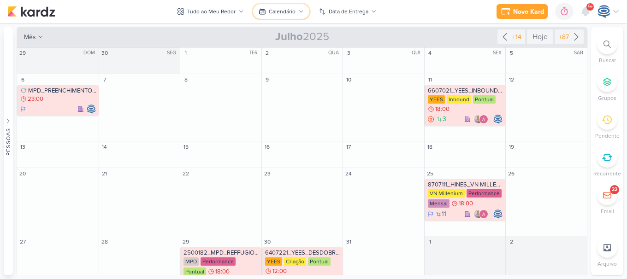
click at [276, 11] on div "Calendário" at bounding box center [282, 11] width 27 height 8
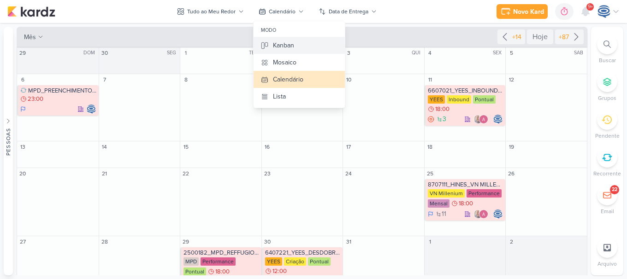
click at [307, 47] on button "Kanban" at bounding box center [299, 45] width 91 height 17
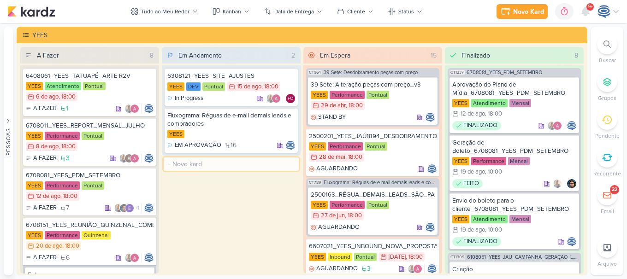
click at [228, 162] on input "text" at bounding box center [231, 164] width 135 height 13
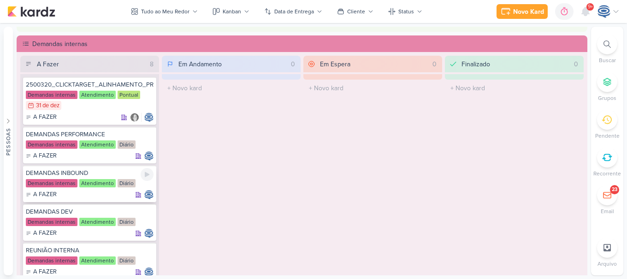
scroll to position [133, 0]
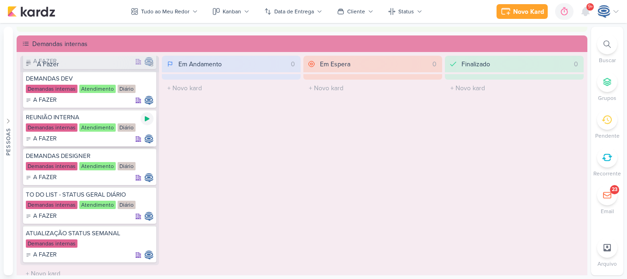
click at [145, 120] on icon at bounding box center [147, 119] width 5 height 5
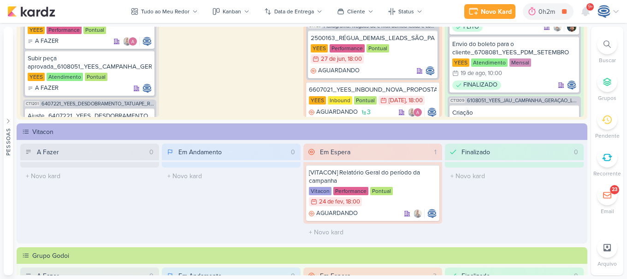
scroll to position [0, 0]
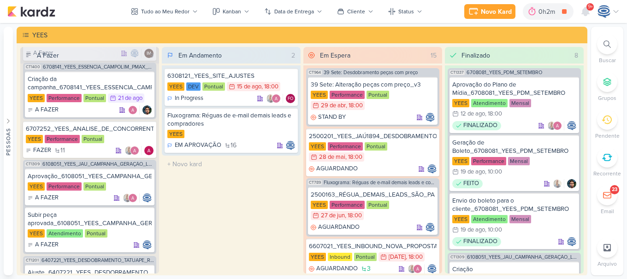
drag, startPoint x: 235, startPoint y: 51, endPoint x: 247, endPoint y: 56, distance: 12.6
click at [247, 56] on div "Em Andamento 2" at bounding box center [238, 55] width 122 height 17
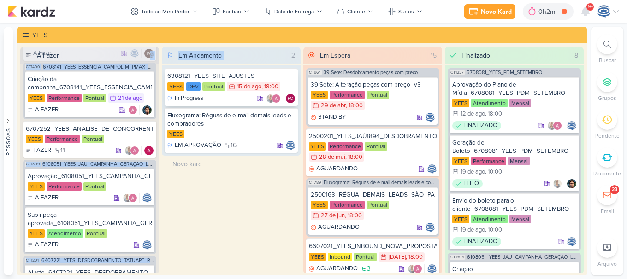
drag, startPoint x: 247, startPoint y: 56, endPoint x: 213, endPoint y: 78, distance: 39.6
click at [213, 78] on div "Em Andamento 2 6308121_YEES_SITE_AJUSTES YEES DEV Pontual 15/8 15 de ago , 18:0…" at bounding box center [231, 160] width 139 height 227
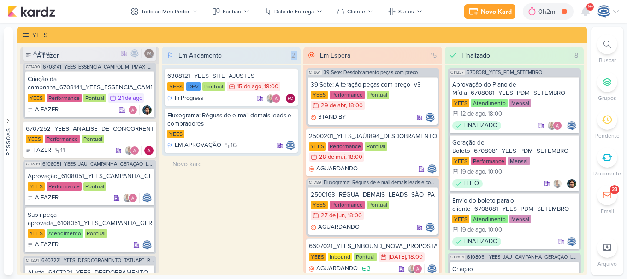
click at [451, 54] on icon at bounding box center [453, 55] width 9 height 9
click at [613, 9] on icon at bounding box center [615, 11] width 7 height 7
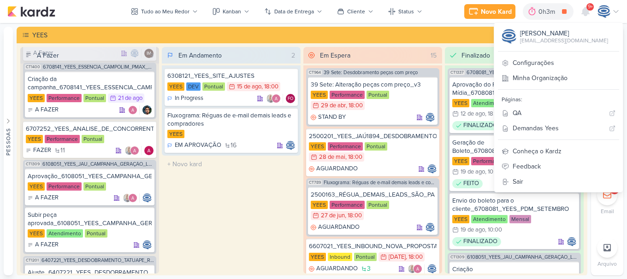
click at [76, 6] on div "Novo Kard Ctrl + k 0h3m REUNIÃO INTERNA 0h3m Hoje 0h3m Semana 0h3m Mês 0h3m Nen…" at bounding box center [313, 11] width 612 height 23
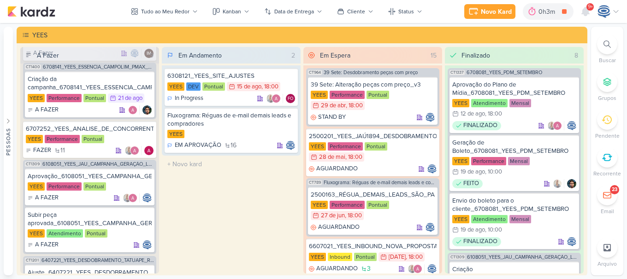
click at [573, 56] on div "8" at bounding box center [576, 56] width 11 height 10
click at [449, 53] on icon at bounding box center [453, 55] width 9 height 9
click at [318, 55] on div "Em Espera 15" at bounding box center [379, 55] width 122 height 17
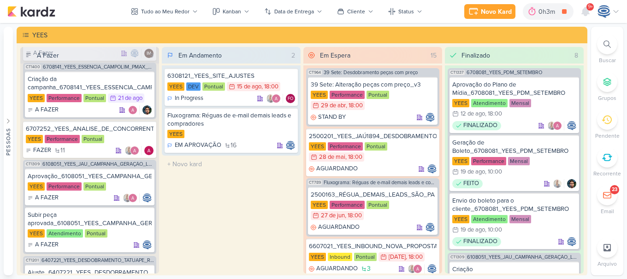
drag, startPoint x: 551, startPoint y: 53, endPoint x: 556, endPoint y: 53, distance: 4.7
click at [556, 53] on div "Finalizado 8" at bounding box center [521, 55] width 122 height 17
click at [310, 57] on icon at bounding box center [311, 55] width 7 height 7
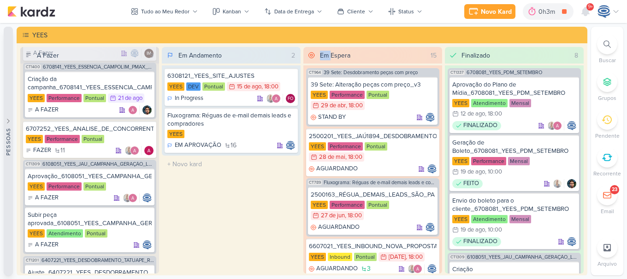
click at [6, 130] on div "Pessoas" at bounding box center [8, 142] width 8 height 28
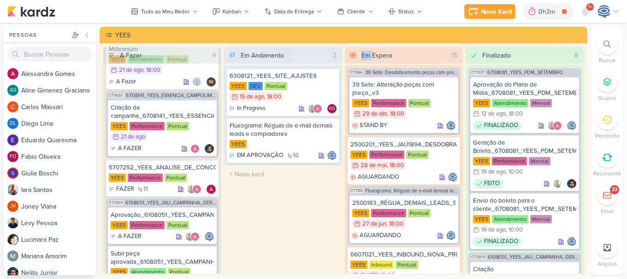
scroll to position [154, 0]
click at [85, 37] on icon at bounding box center [86, 34] width 7 height 7
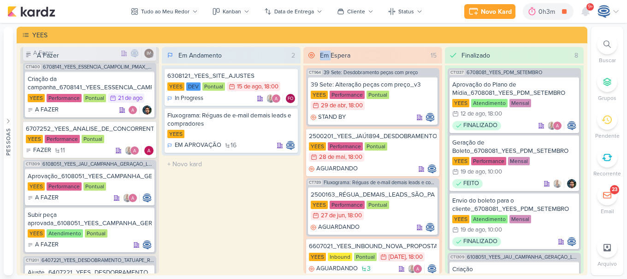
scroll to position [133, 0]
click at [185, 12] on div "Tudo ao Meu Redor" at bounding box center [165, 11] width 48 height 8
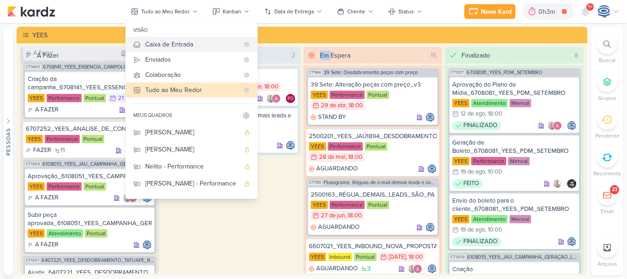
click at [170, 51] on button "Caixa de Entrada" at bounding box center [191, 44] width 131 height 15
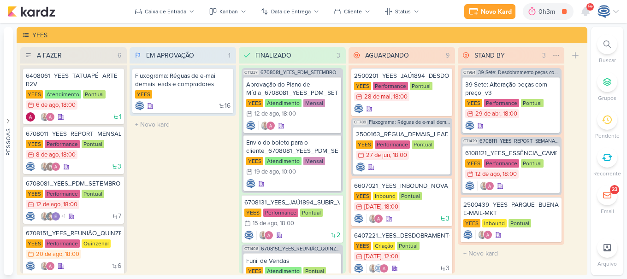
click at [498, 61] on input "STAND BY" at bounding box center [506, 55] width 66 height 13
click at [224, 49] on div at bounding box center [227, 55] width 13 height 13
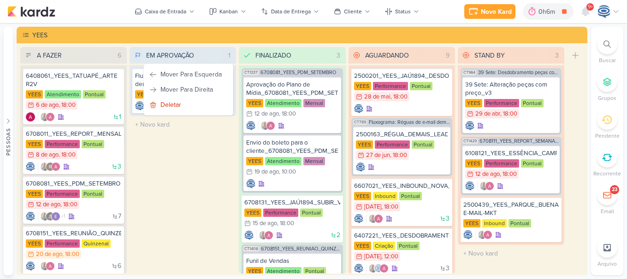
click at [174, 173] on div "EM APROVAÇÃO 1 Mover Para Esquerda Mover Para Direita Deletar Fluxograma: Régua…" at bounding box center [183, 160] width 107 height 227
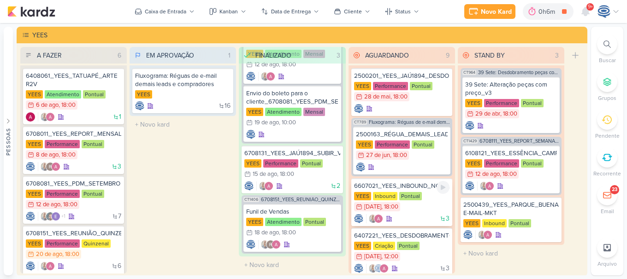
scroll to position [260, 0]
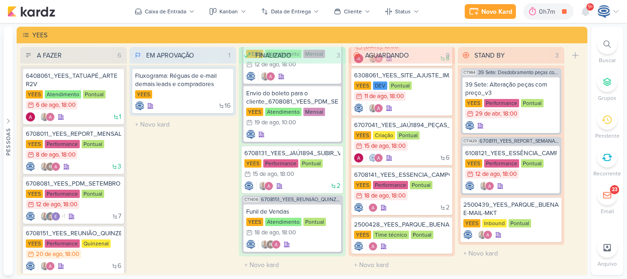
click at [611, 14] on div at bounding box center [609, 11] width 22 height 13
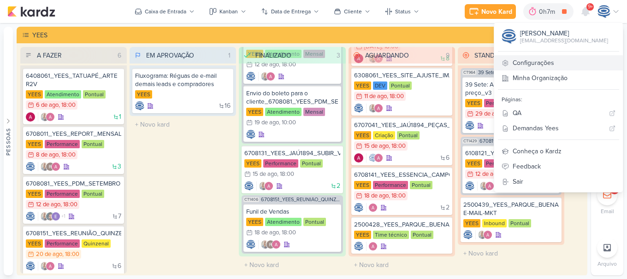
click at [544, 62] on link "Configurações" at bounding box center [558, 62] width 129 height 15
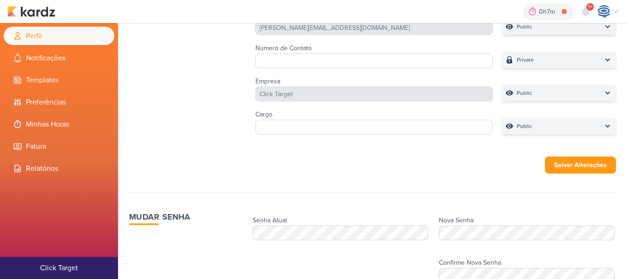
scroll to position [226, 0]
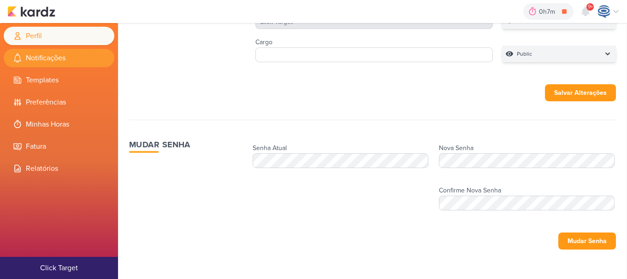
click at [55, 64] on li "Notificações" at bounding box center [59, 58] width 111 height 18
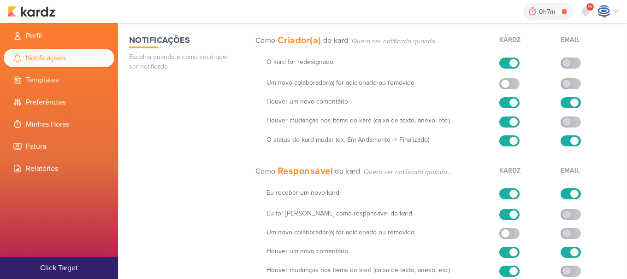
scroll to position [173, 0]
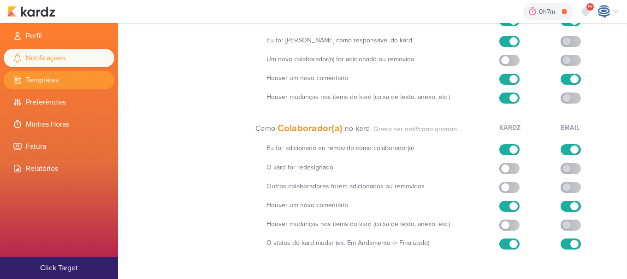
click at [63, 87] on li "Templates" at bounding box center [59, 80] width 111 height 18
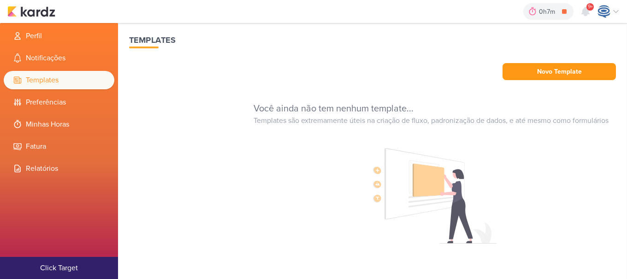
scroll to position [16, 0]
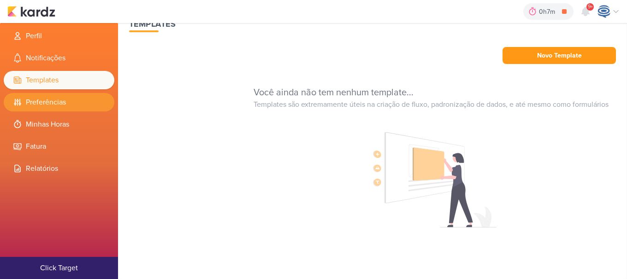
click at [57, 101] on li "Preferências" at bounding box center [59, 102] width 111 height 18
select select "pt-BR"
select select "America/Sao_Paulo"
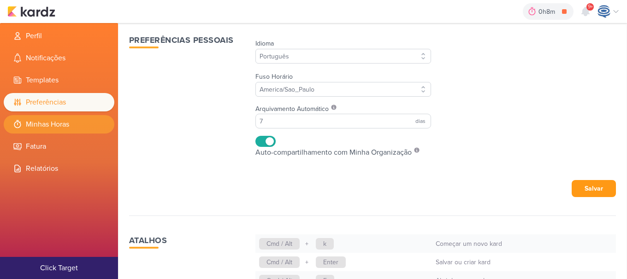
click at [67, 123] on li "Minhas Horas" at bounding box center [59, 124] width 111 height 18
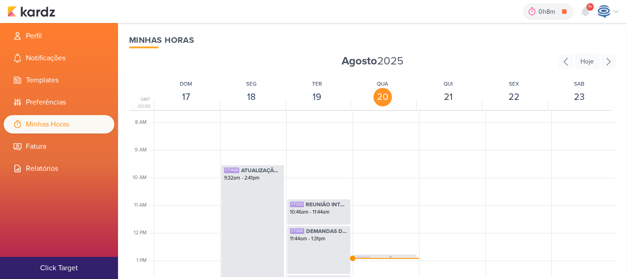
scroll to position [204, 0]
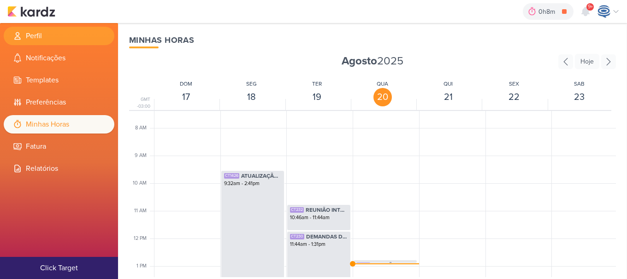
click at [59, 34] on li "Perfil" at bounding box center [59, 36] width 111 height 18
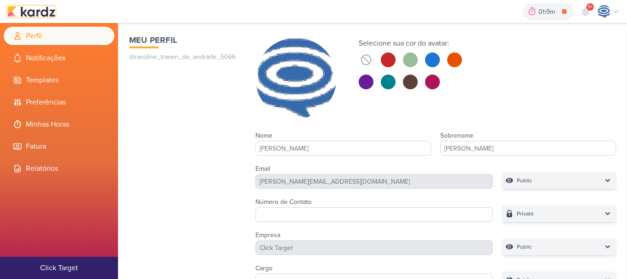
click at [36, 11] on img at bounding box center [31, 11] width 48 height 11
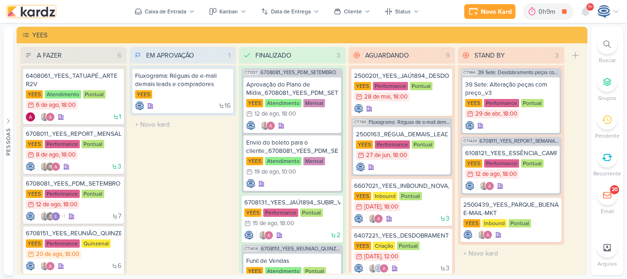
click at [23, 12] on img at bounding box center [31, 11] width 48 height 11
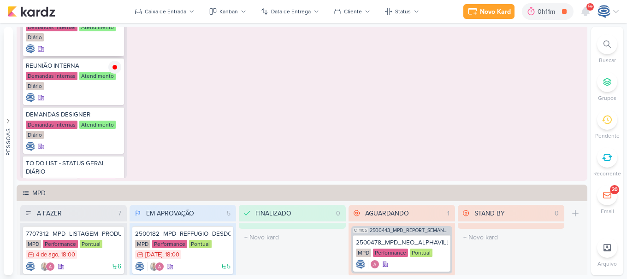
scroll to position [111, 0]
